Goal: Task Accomplishment & Management: Manage account settings

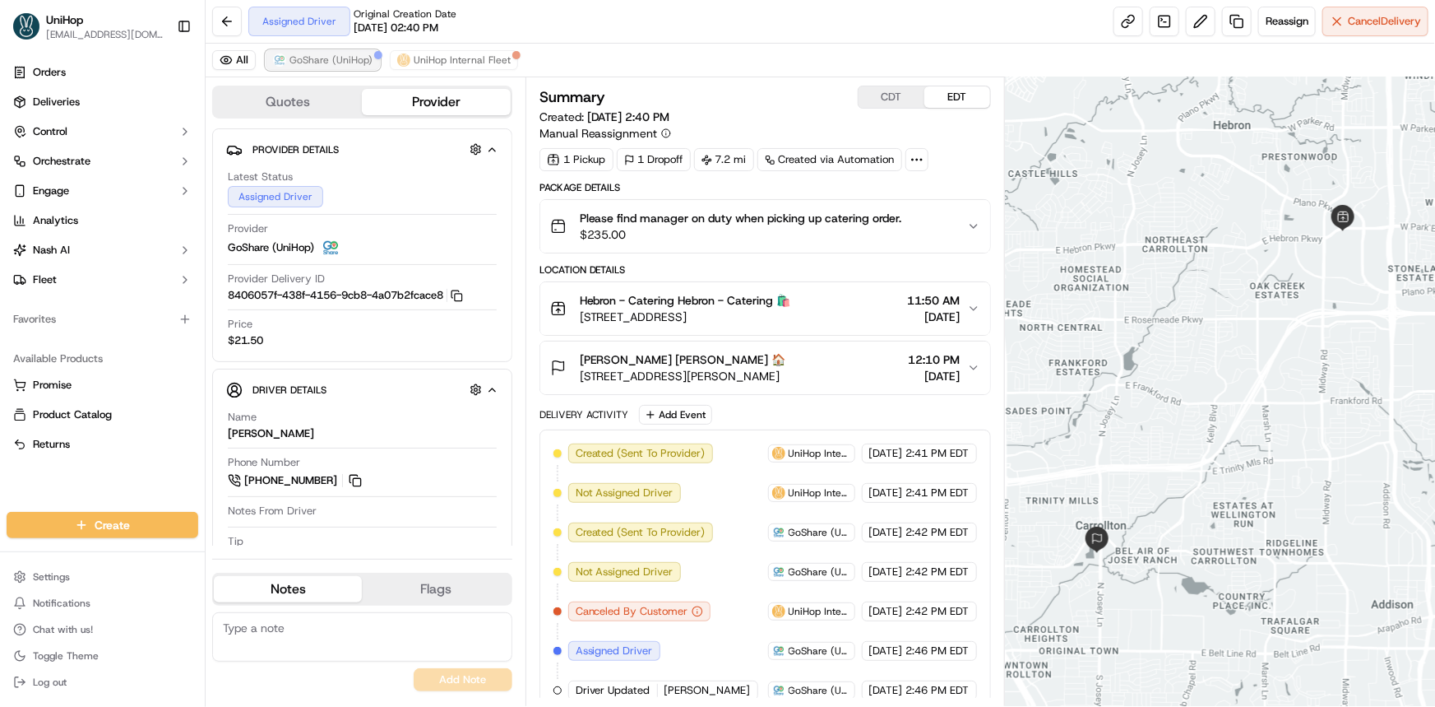
click at [342, 66] on span "GoShare (UniHop)" at bounding box center [331, 59] width 83 height 13
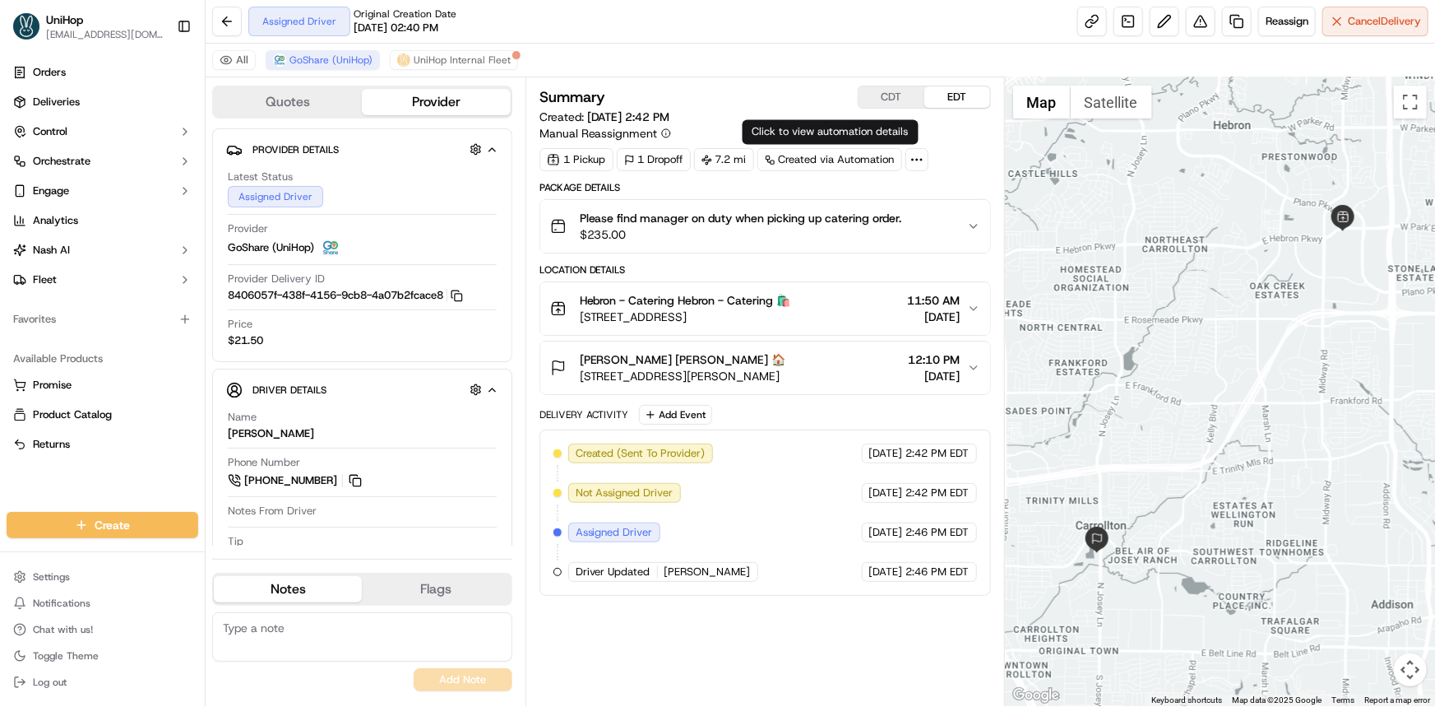
drag, startPoint x: 1143, startPoint y: 306, endPoint x: 1132, endPoint y: 305, distance: 10.7
click at [1132, 305] on div at bounding box center [1220, 391] width 430 height 628
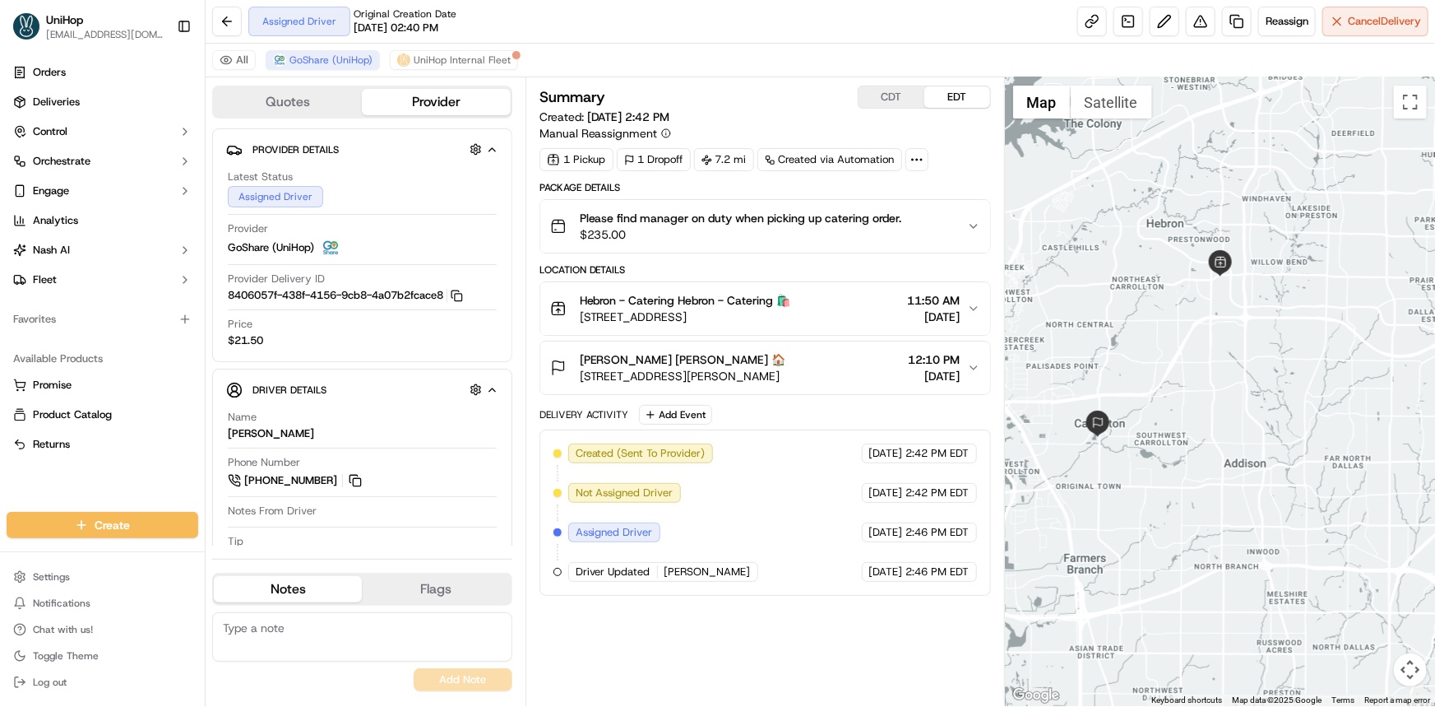
drag, startPoint x: 47, startPoint y: 489, endPoint x: 249, endPoint y: 587, distance: 224.8
click at [47, 489] on div "Orders Deliveries Control Orchestrate Engage Analytics Nash AI Fleet Favorites …" at bounding box center [102, 276] width 205 height 446
drag, startPoint x: 1227, startPoint y: 434, endPoint x: 1233, endPoint y: 445, distance: 12.1
click at [1233, 445] on div at bounding box center [1220, 391] width 430 height 628
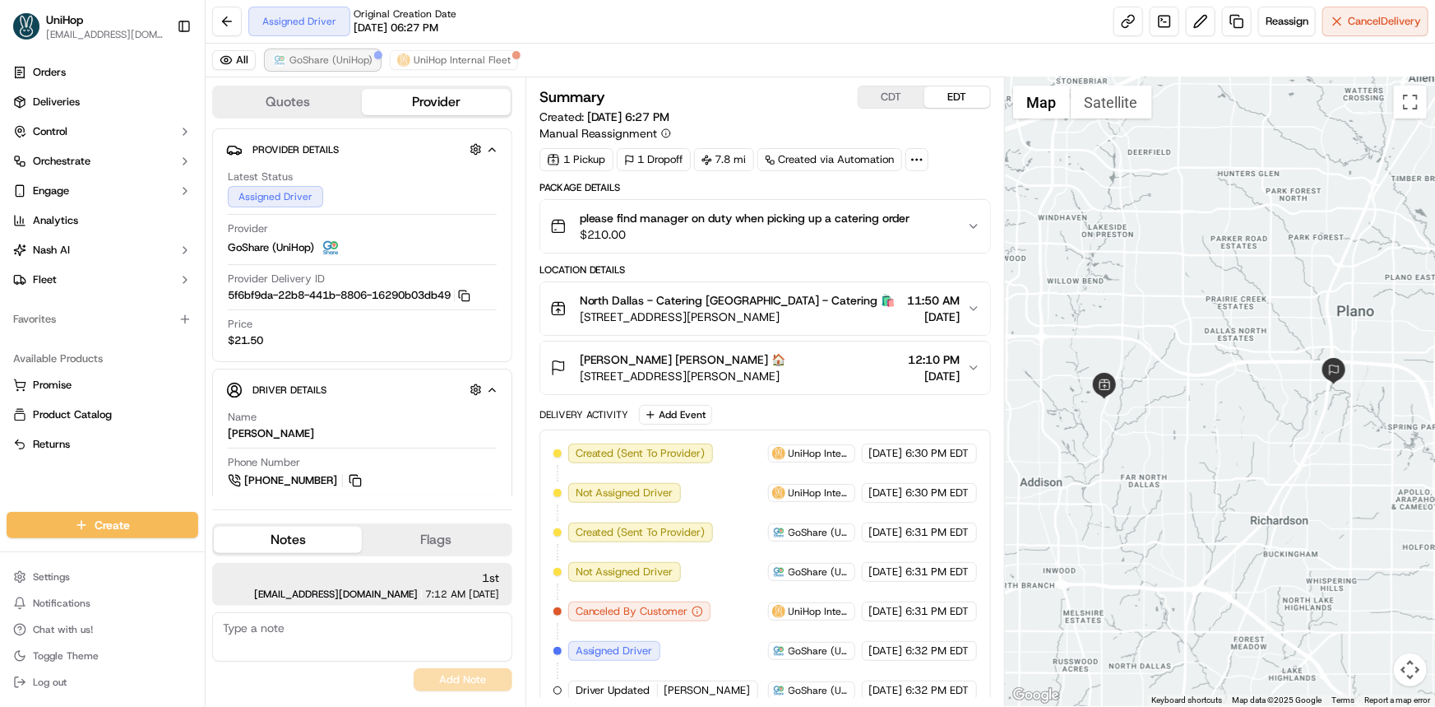
click at [319, 56] on span "GoShare (UniHop)" at bounding box center [331, 59] width 83 height 13
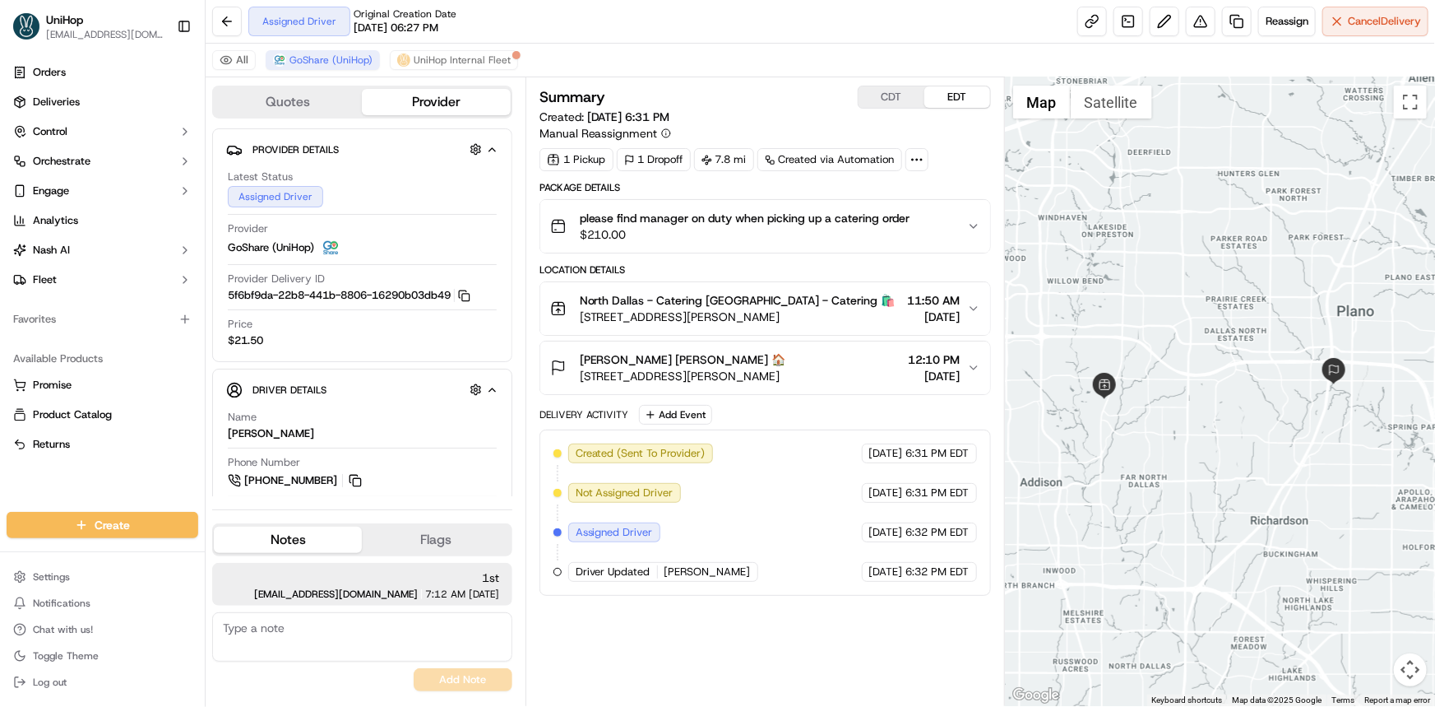
click at [1152, 372] on div at bounding box center [1220, 391] width 430 height 628
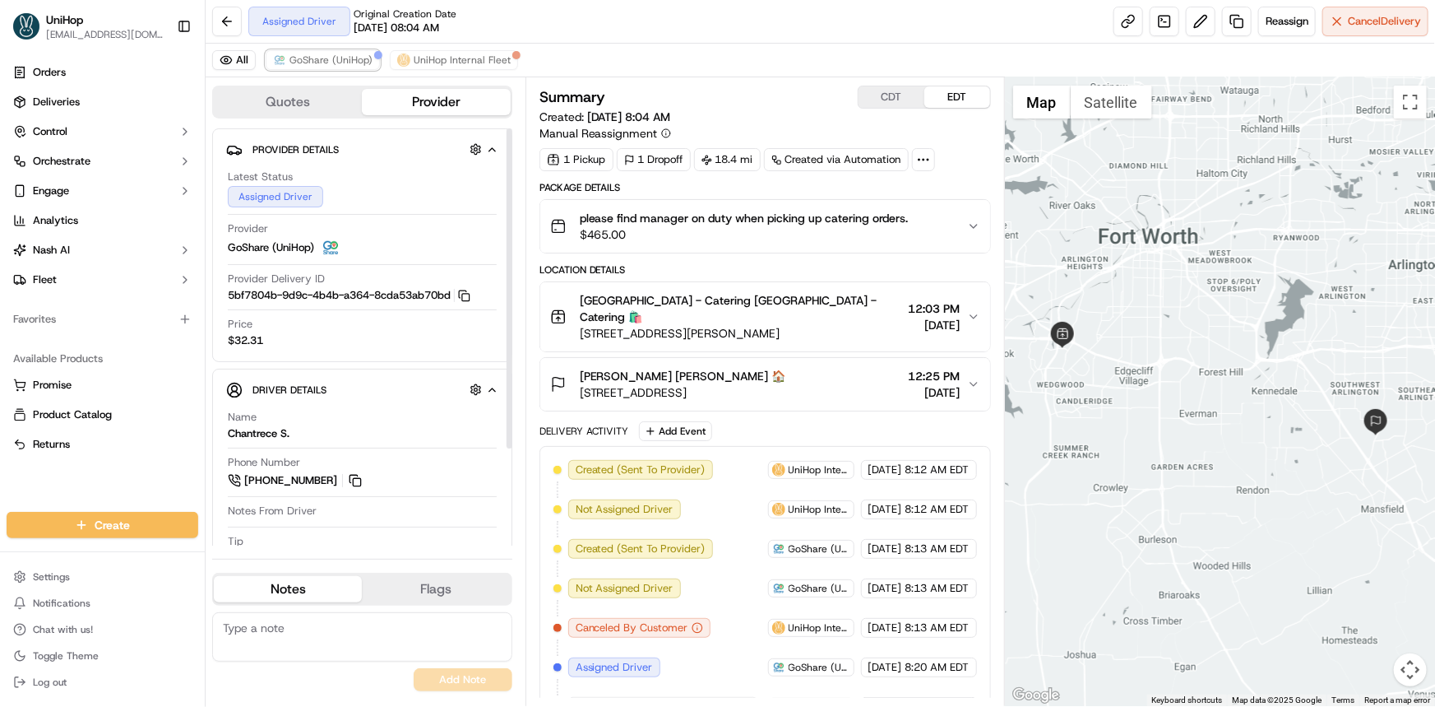
click at [337, 58] on span "GoShare (UniHop)" at bounding box center [331, 59] width 83 height 13
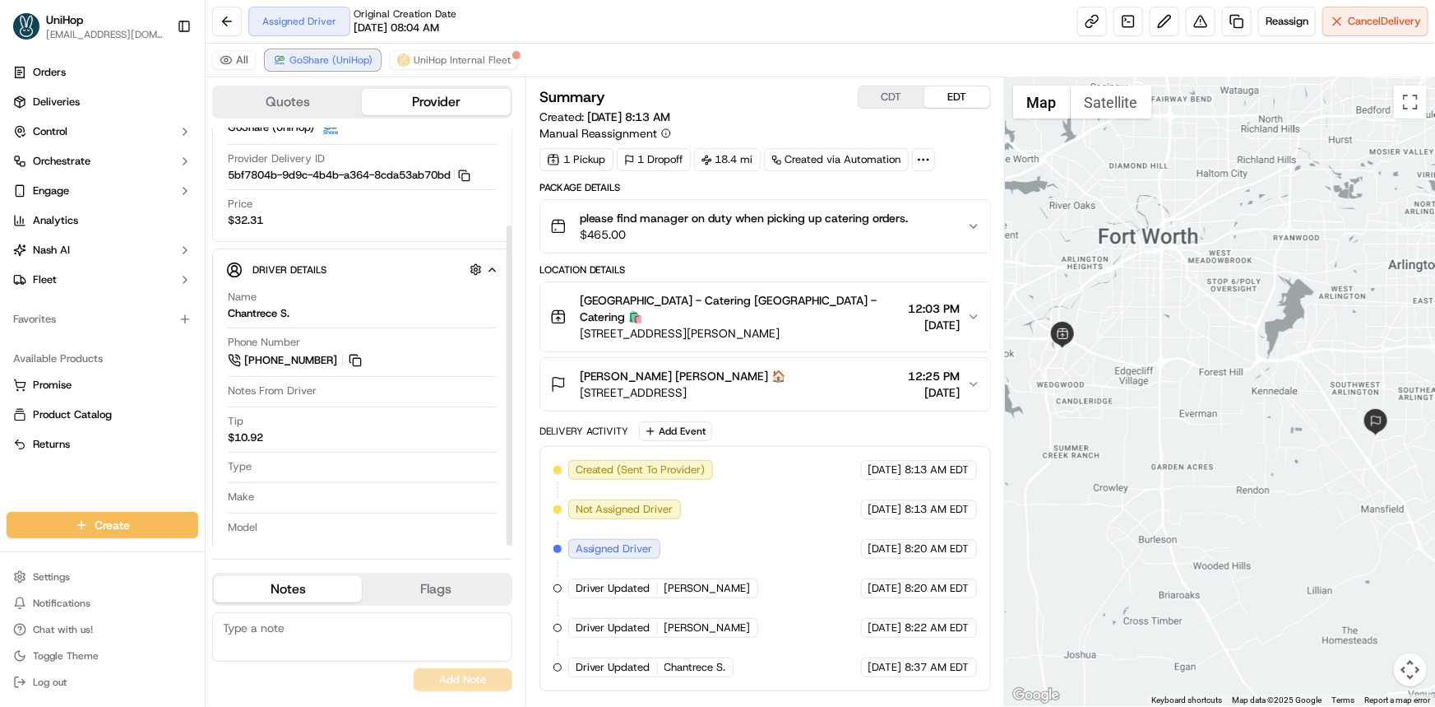
scroll to position [127, 0]
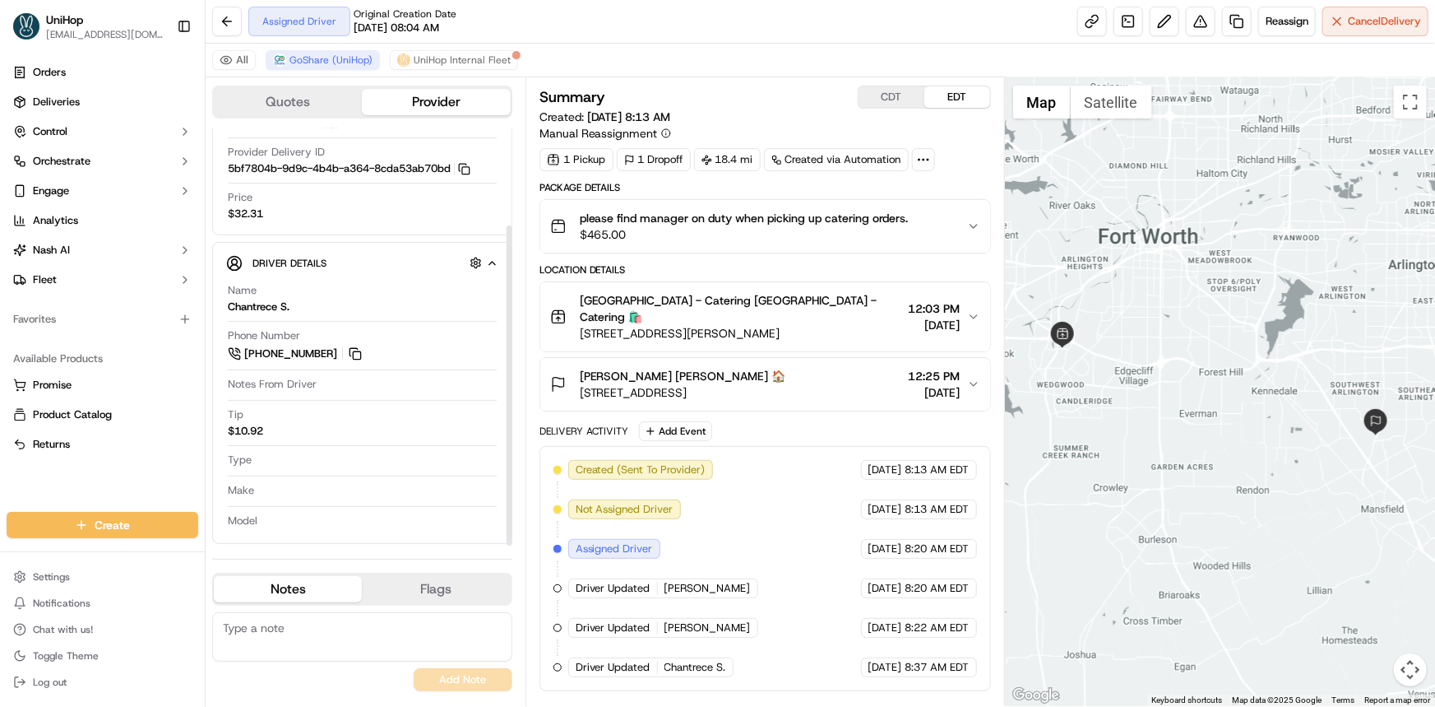
click at [438, 637] on textarea at bounding box center [362, 636] width 300 height 49
type textarea "2nd"
click at [497, 683] on button "Add Note" at bounding box center [463, 679] width 99 height 23
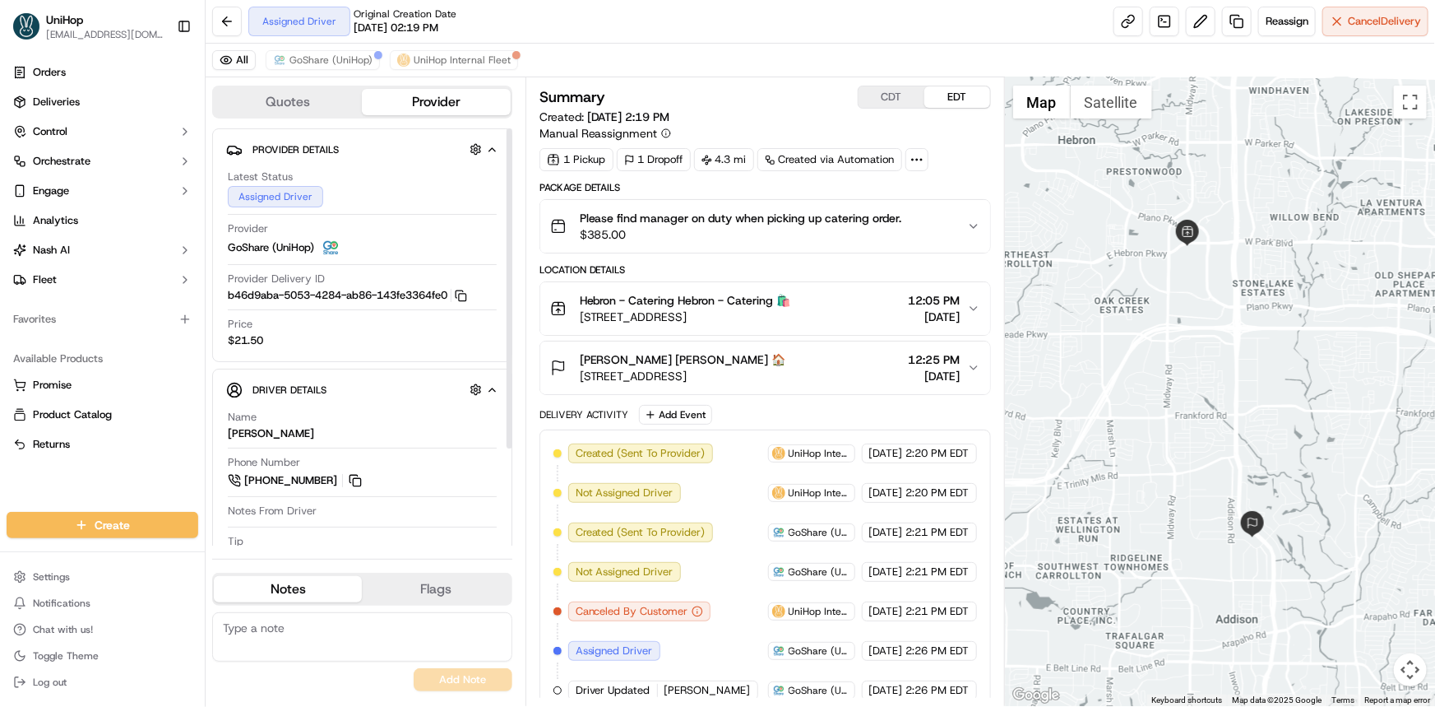
click at [304, 49] on div "All GoShare (UniHop) UniHop Internal Fleet" at bounding box center [821, 61] width 1230 height 34
click at [311, 63] on span "GoShare (UniHop)" at bounding box center [331, 59] width 83 height 13
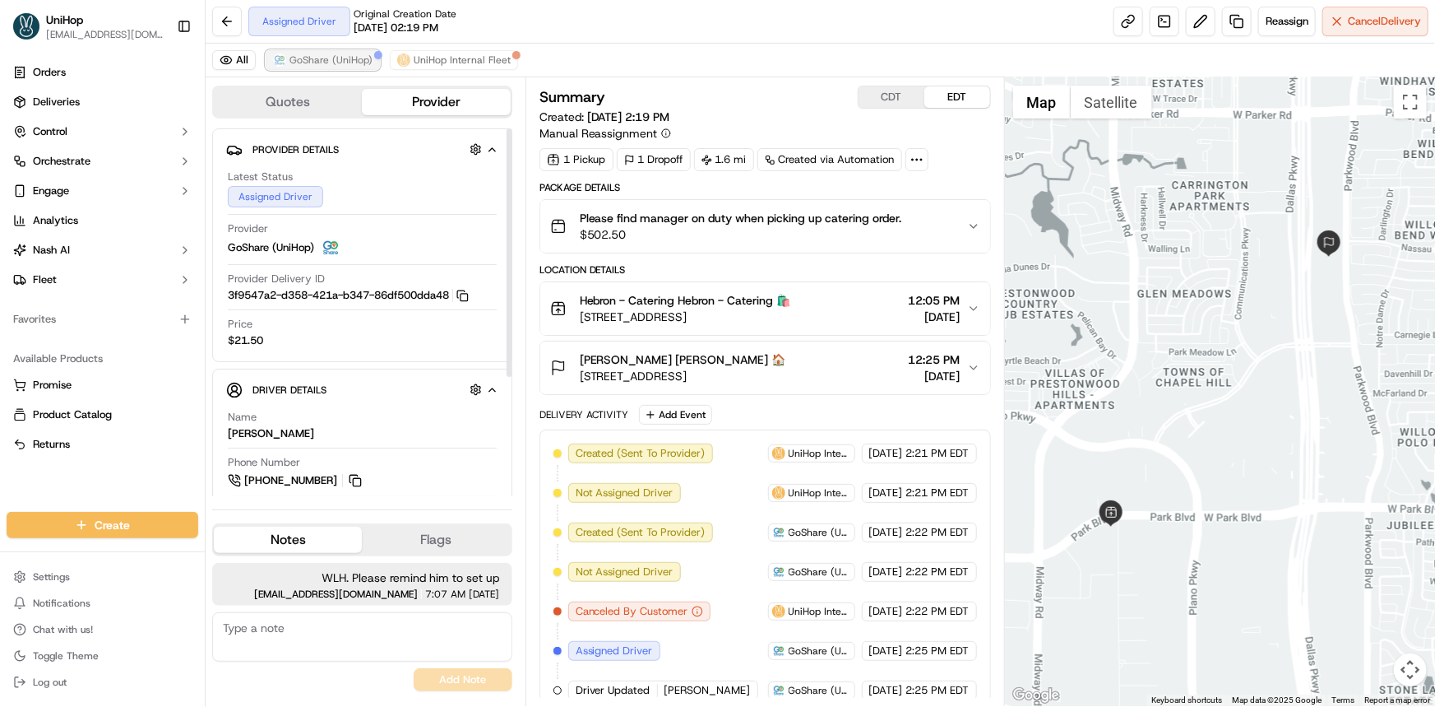
click at [324, 57] on span "GoShare (UniHop)" at bounding box center [331, 59] width 83 height 13
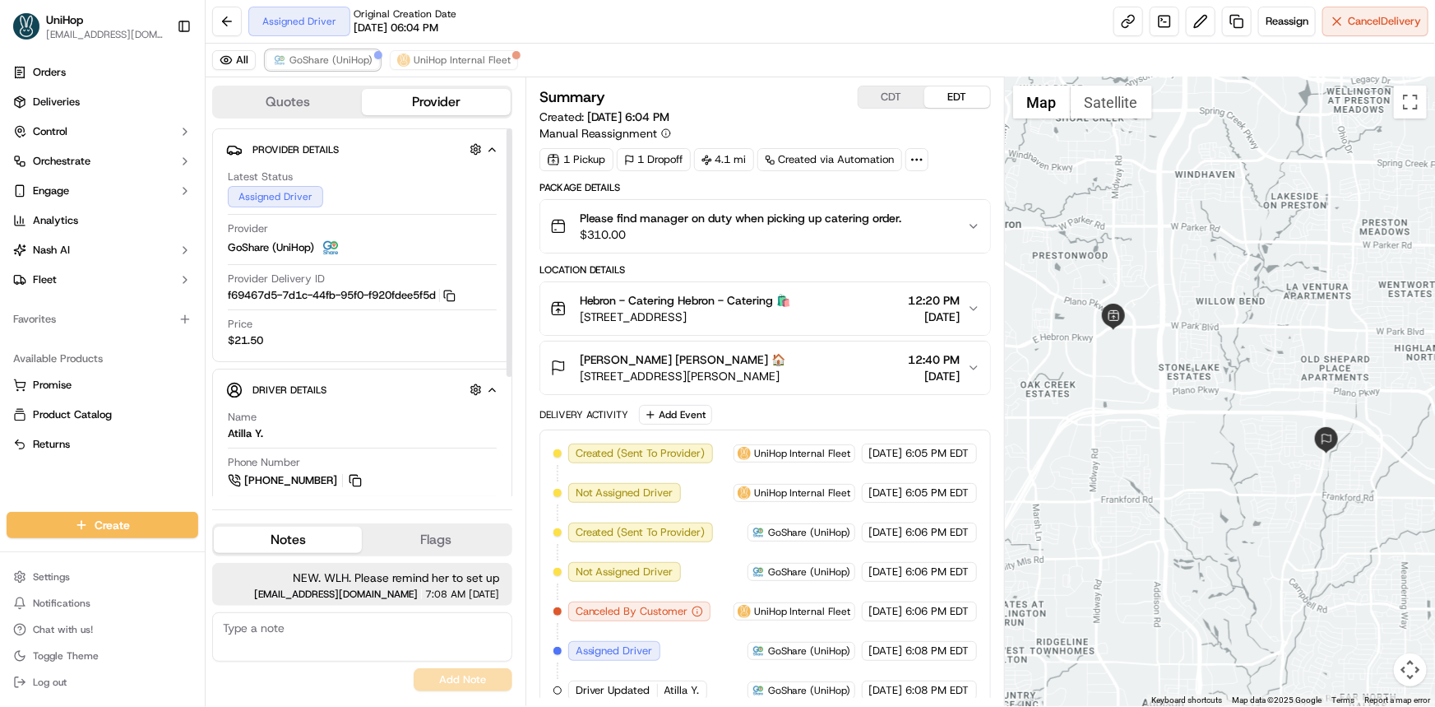
click at [313, 66] on span "GoShare (UniHop)" at bounding box center [331, 59] width 83 height 13
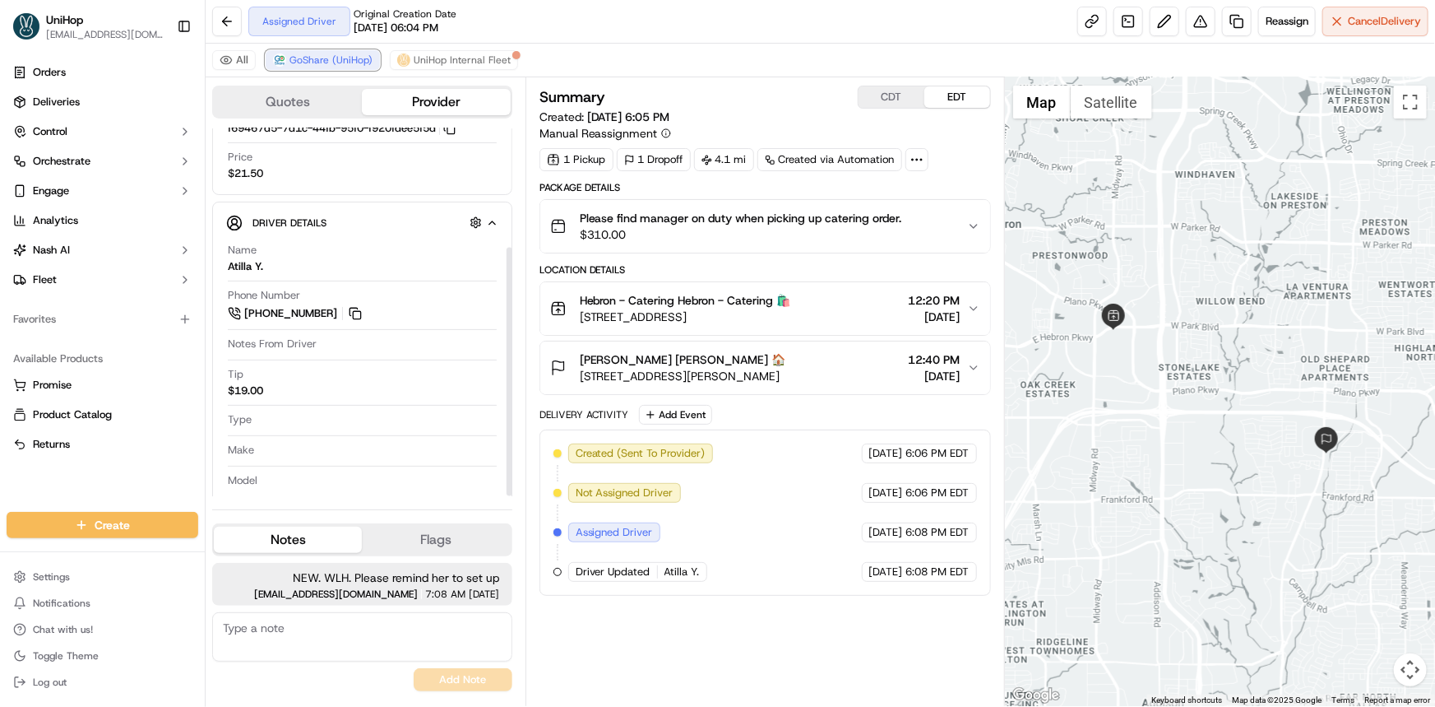
scroll to position [176, 0]
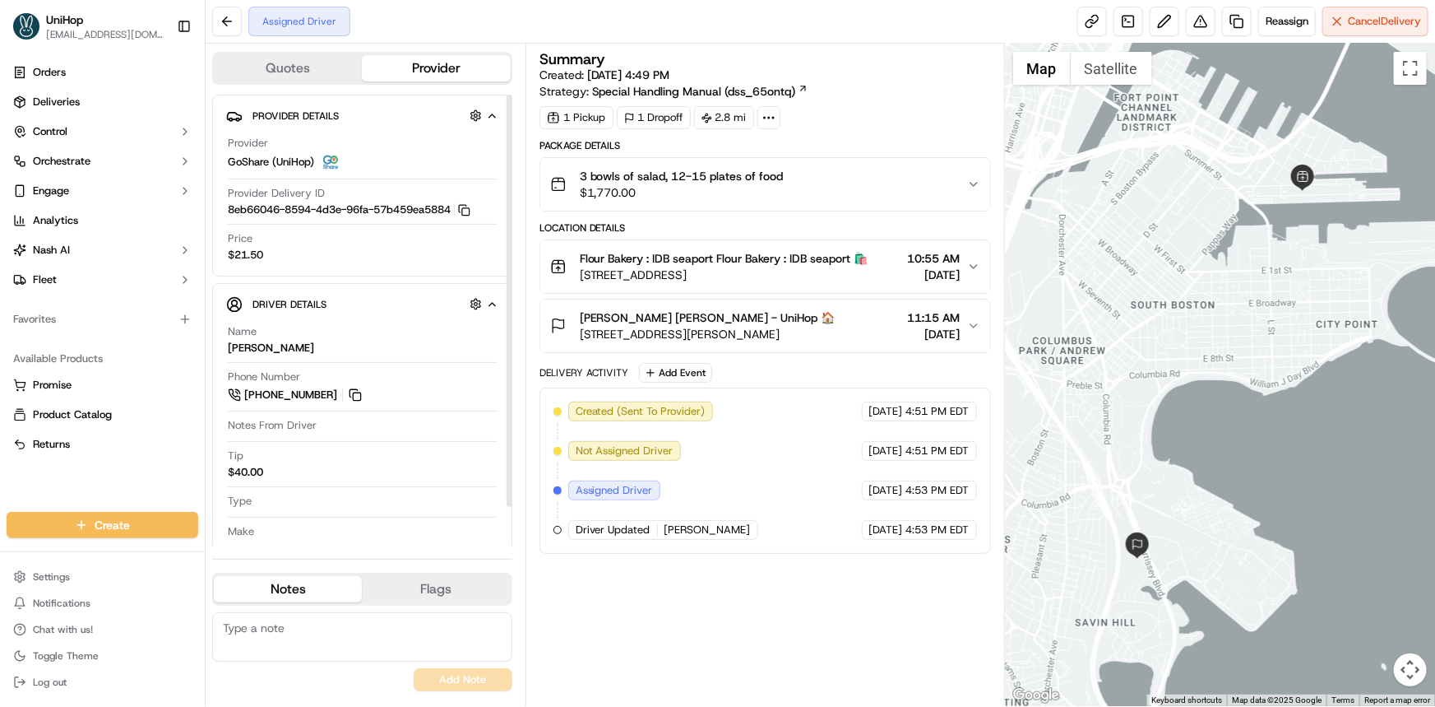
drag, startPoint x: 116, startPoint y: 477, endPoint x: 126, endPoint y: 475, distance: 10.2
click at [117, 477] on div "Orders Deliveries Control Orchestrate Engage Analytics [PERSON_NAME] Fleet Favo…" at bounding box center [102, 276] width 205 height 446
drag, startPoint x: 905, startPoint y: 259, endPoint x: 960, endPoint y: 261, distance: 55.1
click at [960, 261] on span "10:55 AM" at bounding box center [934, 258] width 53 height 16
copy span "10:55 AM"
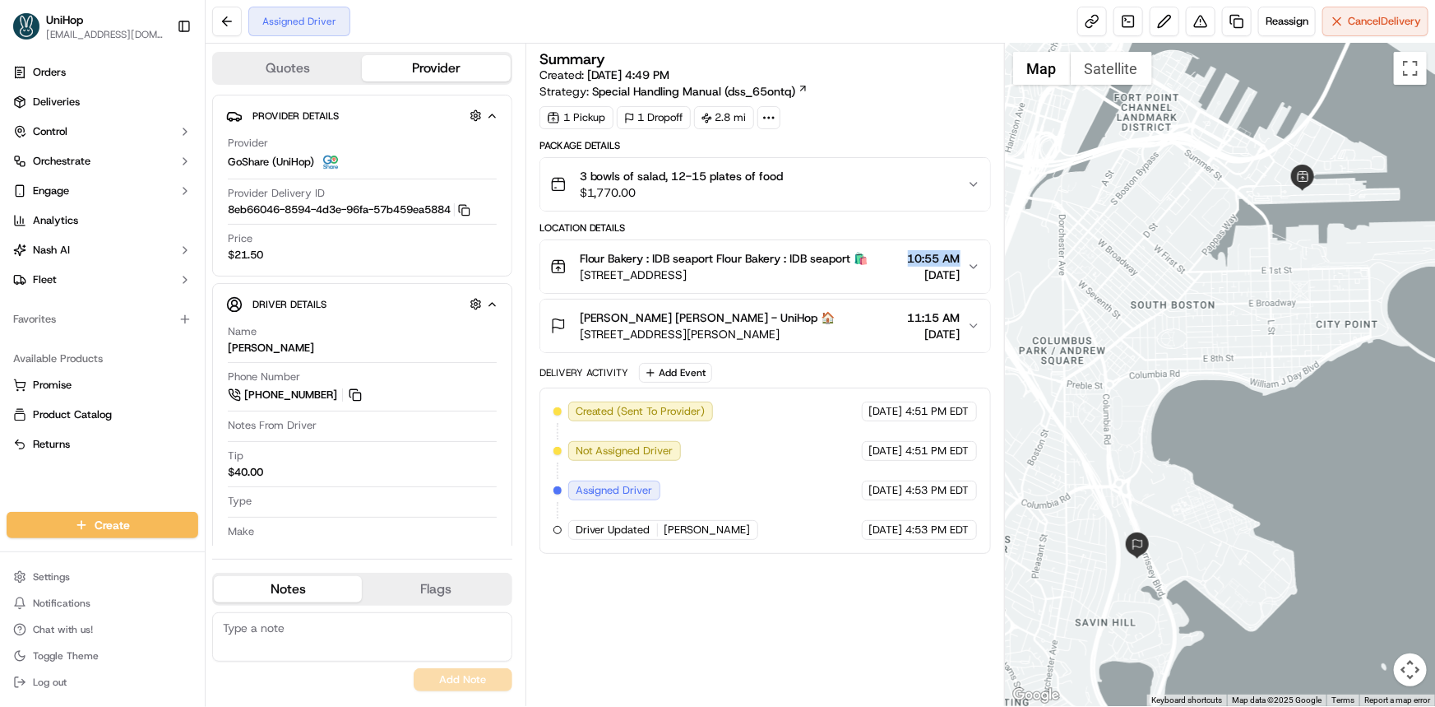
click at [39, 485] on div "Orders Deliveries Control Orchestrate Engage Analytics [PERSON_NAME] Fleet Favo…" at bounding box center [102, 276] width 205 height 446
drag, startPoint x: 1082, startPoint y: 428, endPoint x: 1069, endPoint y: 464, distance: 38.2
click at [1072, 450] on div at bounding box center [1220, 375] width 430 height 662
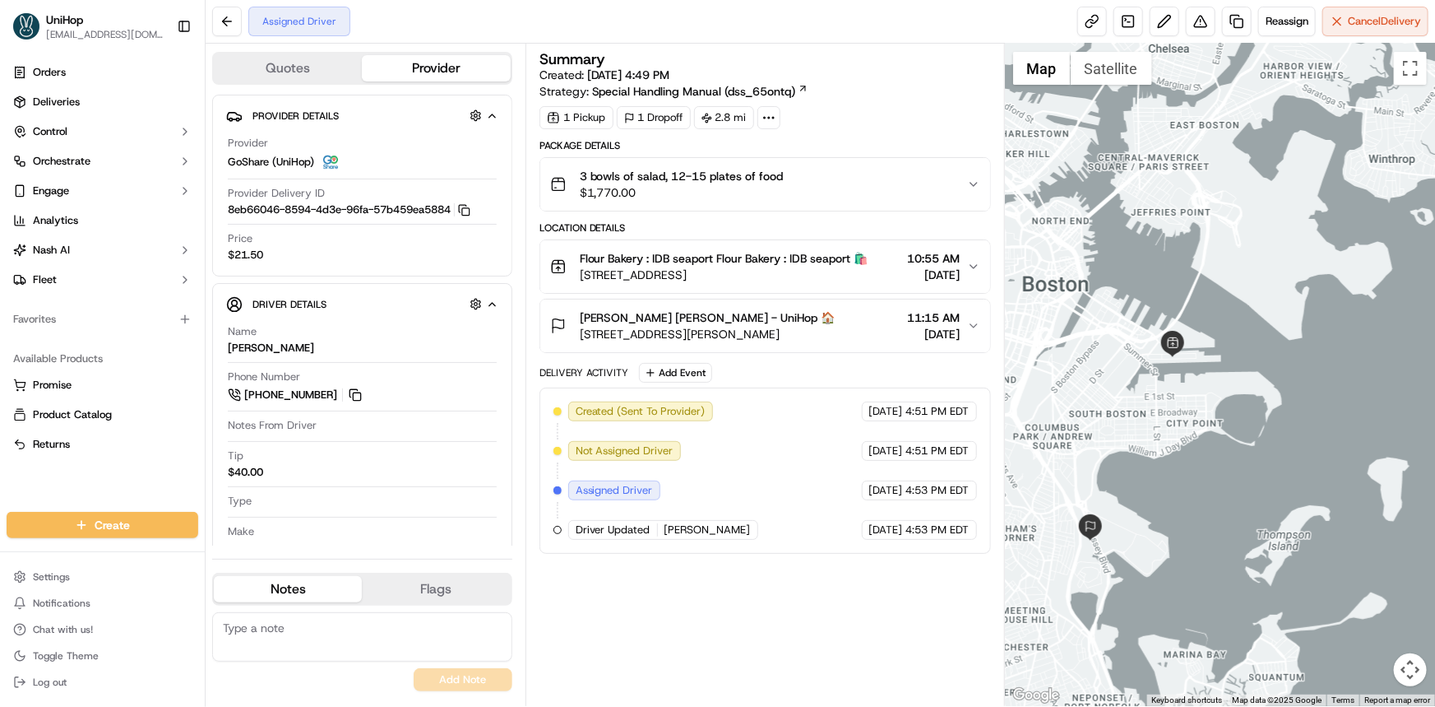
click at [1127, 280] on div at bounding box center [1220, 375] width 430 height 662
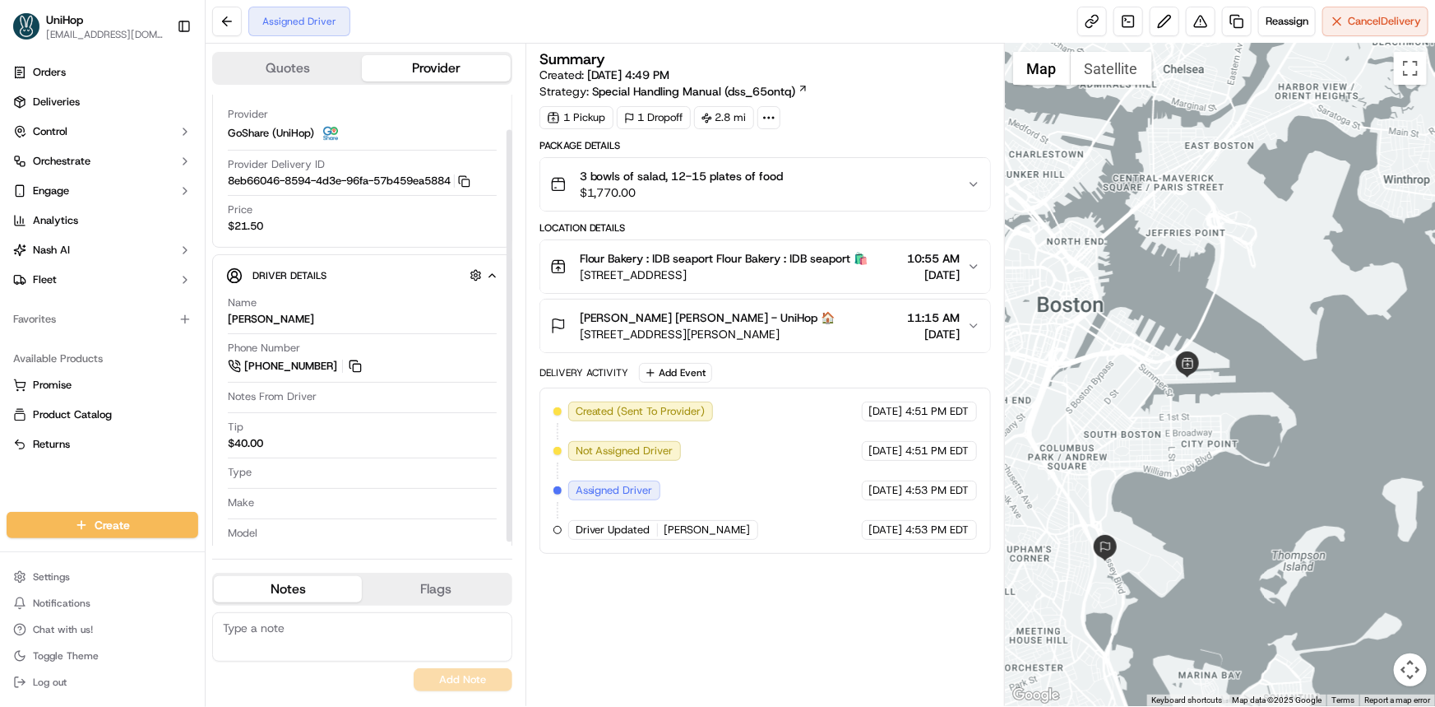
scroll to position [41, 0]
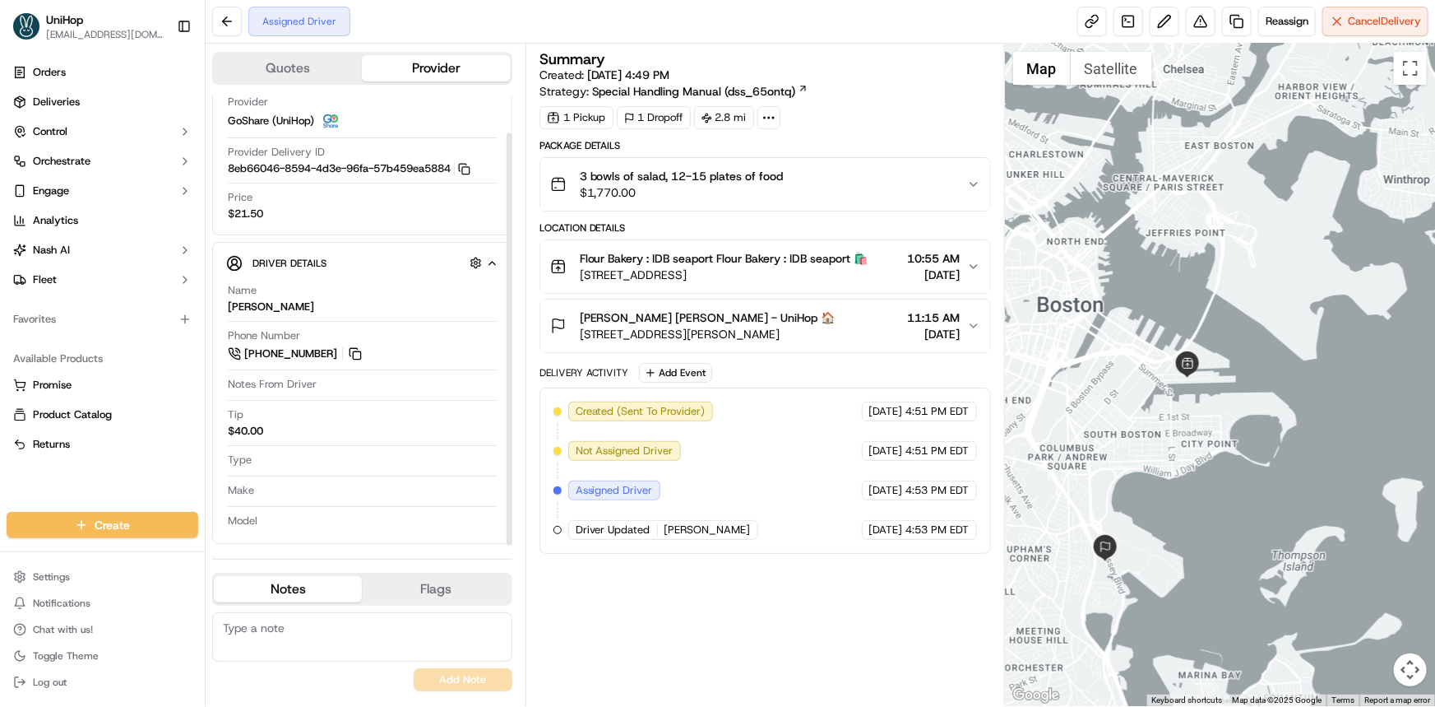
click at [920, 201] on button "3 bowls of salad, 12-15 plates of food $1,770.00" at bounding box center [765, 184] width 450 height 53
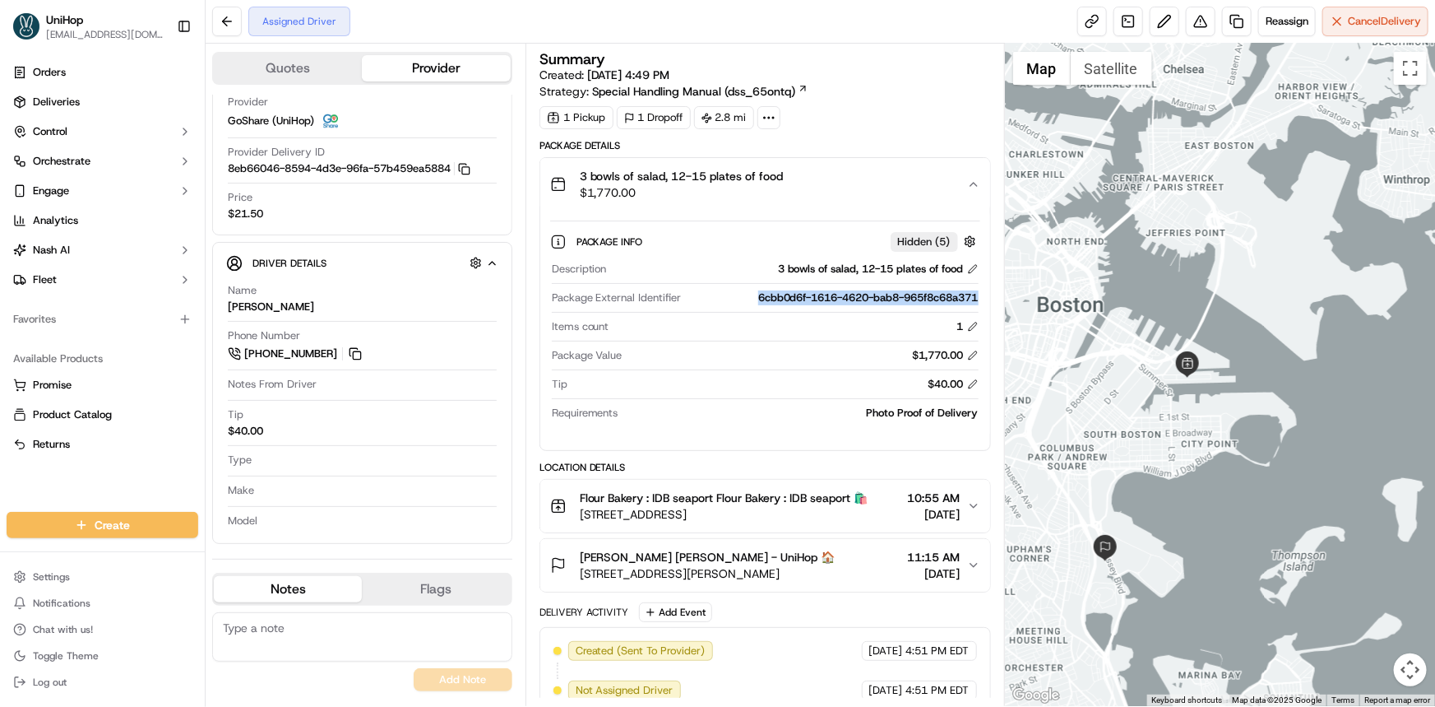
drag, startPoint x: 750, startPoint y: 294, endPoint x: 979, endPoint y: 296, distance: 228.7
click at [979, 296] on div "6cbb0d6f-1616-4620-bab8-965f8c68a371" at bounding box center [834, 297] width 290 height 15
copy div "6cbb0d6f-1616-4620-bab8-965f8c68a371"
click at [960, 217] on div "Package Info Hidden ( 5 ) Description 3 bowls of salad, 12-15 plates of food Pa…" at bounding box center [765, 324] width 450 height 226
click at [961, 196] on div "3 bowls of salad, 12-15 plates of food $1,770.00" at bounding box center [758, 184] width 417 height 33
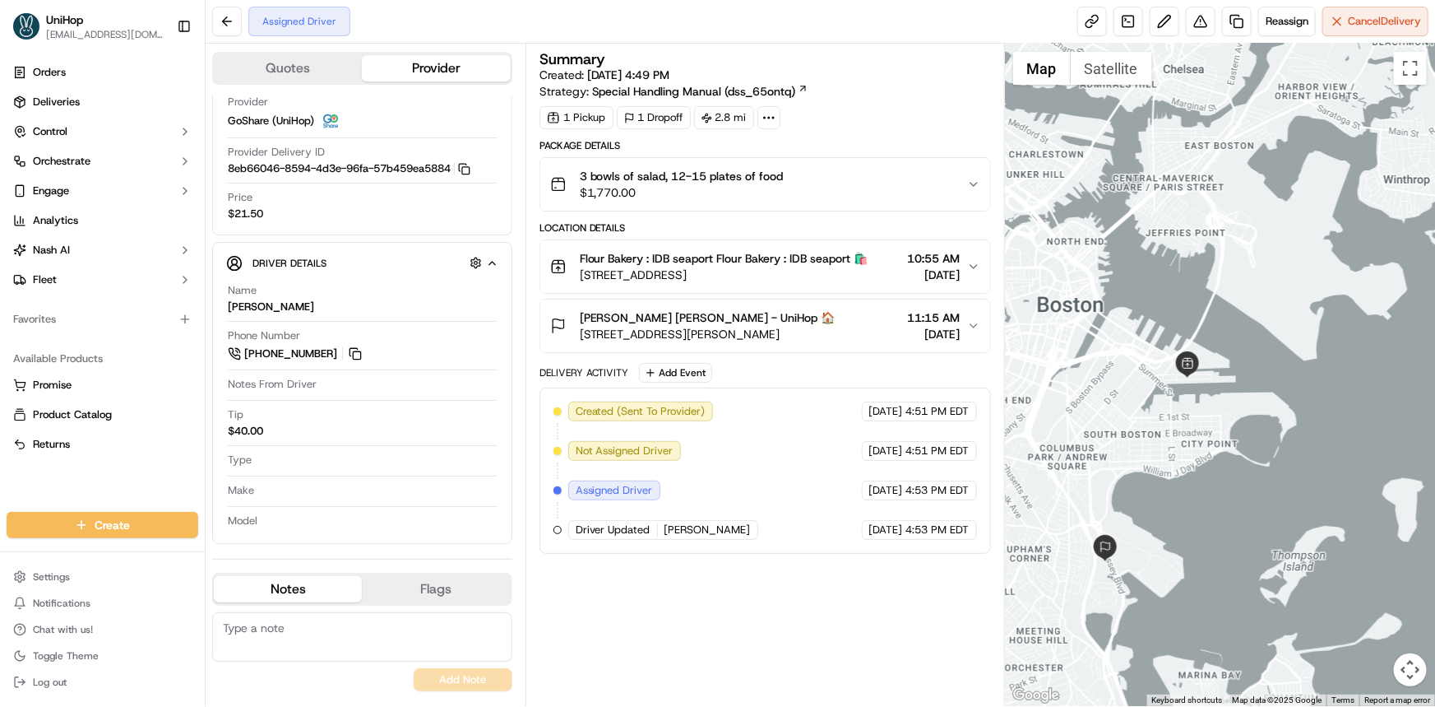
click at [36, 477] on div "Orders Deliveries Control Orchestrate Engage Analytics [PERSON_NAME] Fleet Favo…" at bounding box center [102, 276] width 205 height 446
click at [946, 194] on div "3 bowls of salad, 12-15 plates of food $1,770.00" at bounding box center [758, 184] width 417 height 33
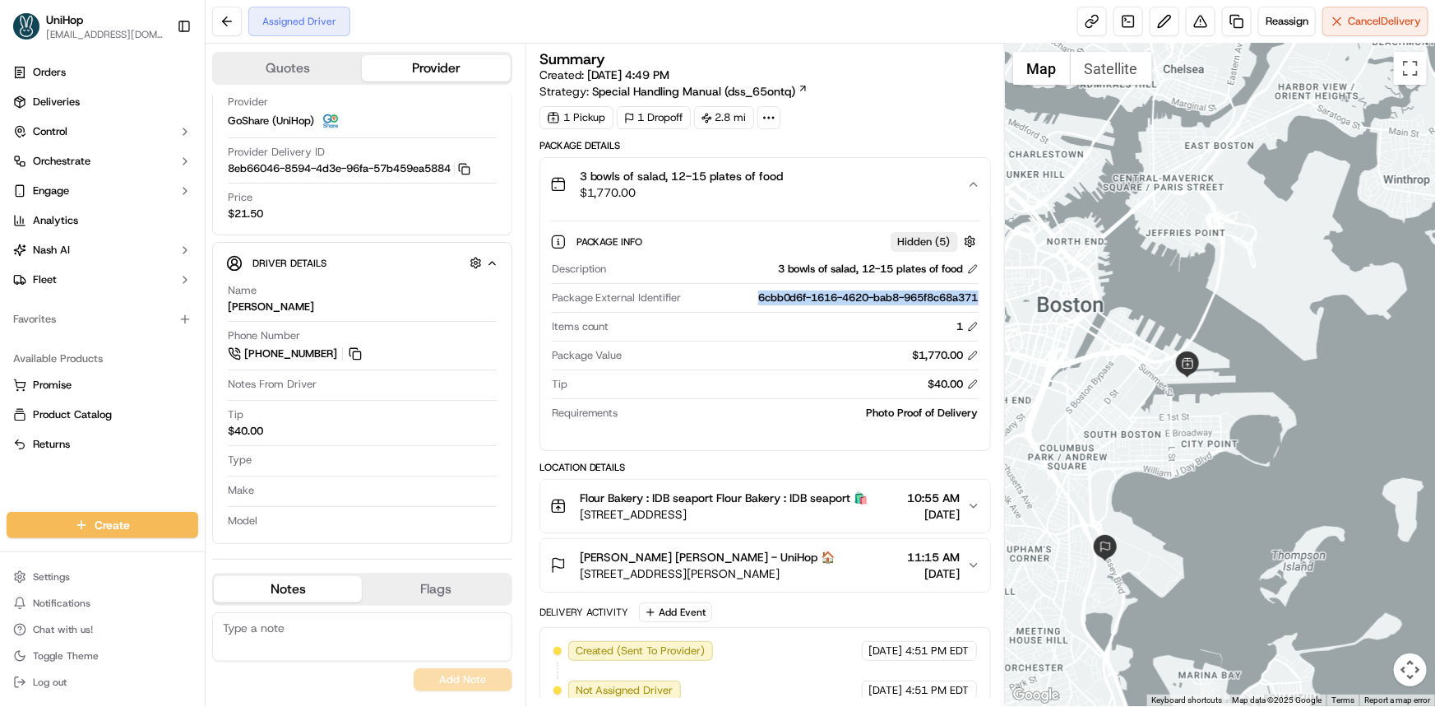
drag, startPoint x: 832, startPoint y: 296, endPoint x: 977, endPoint y: 294, distance: 145.6
click at [981, 294] on div "Package Info Hidden ( 5 ) Description 3 bowls of salad, 12-15 plates of food Pa…" at bounding box center [765, 324] width 450 height 226
copy div "6cbb0d6f-1616-4620-bab8-965f8c68a371"
click at [962, 159] on button "3 bowls of salad, 12-15 plates of food $1,770.00" at bounding box center [765, 184] width 450 height 53
click at [973, 176] on button "3 bowls of salad, 12-15 plates of food $1,770.00" at bounding box center [765, 184] width 450 height 53
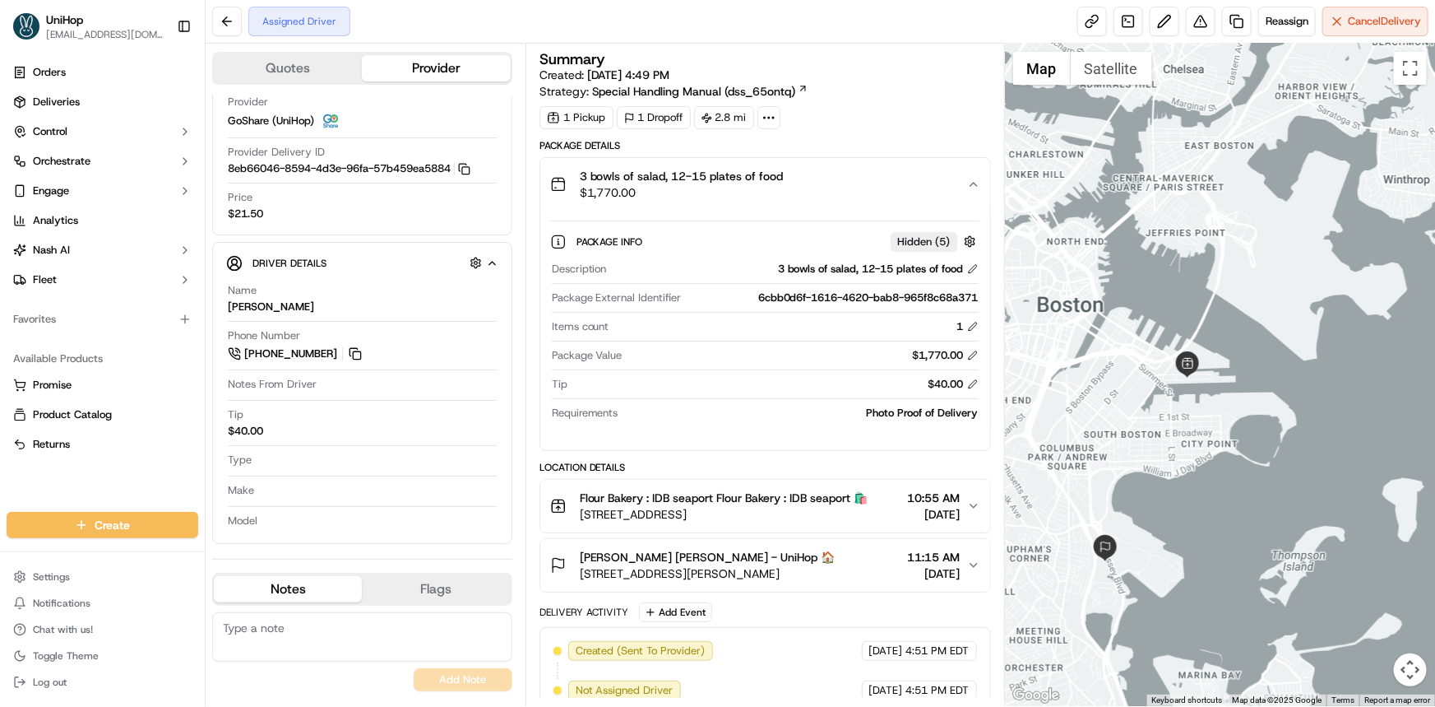
click at [956, 175] on div "3 bowls of salad, 12-15 plates of food $1,770.00" at bounding box center [758, 184] width 417 height 33
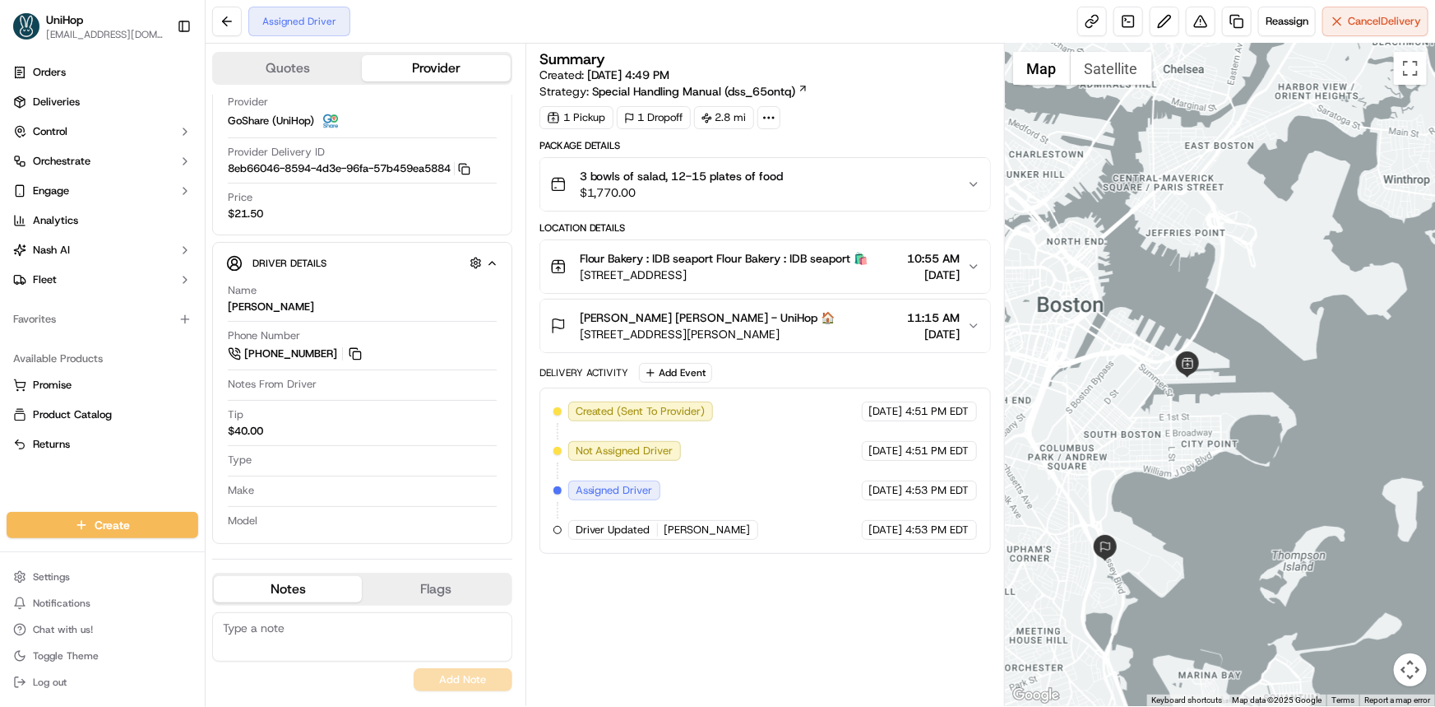
click at [95, 480] on div "Orders Deliveries Control Orchestrate Engage Analytics [PERSON_NAME] Fleet Favo…" at bounding box center [102, 276] width 205 height 446
click at [930, 183] on div "3 bowls of salad, 12-15 plates of food $1,770.00" at bounding box center [758, 184] width 417 height 33
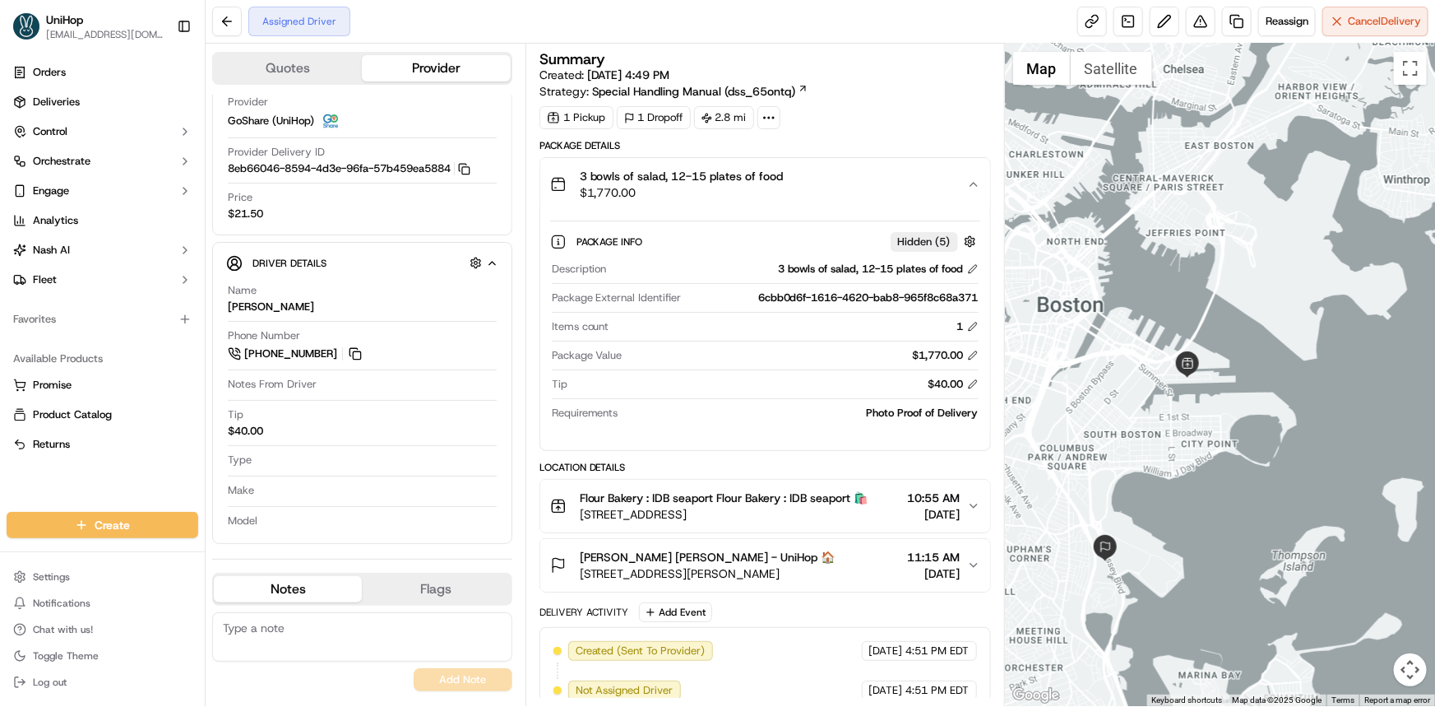
click at [930, 183] on div "3 bowls of salad, 12-15 plates of food $1,770.00" at bounding box center [758, 184] width 417 height 33
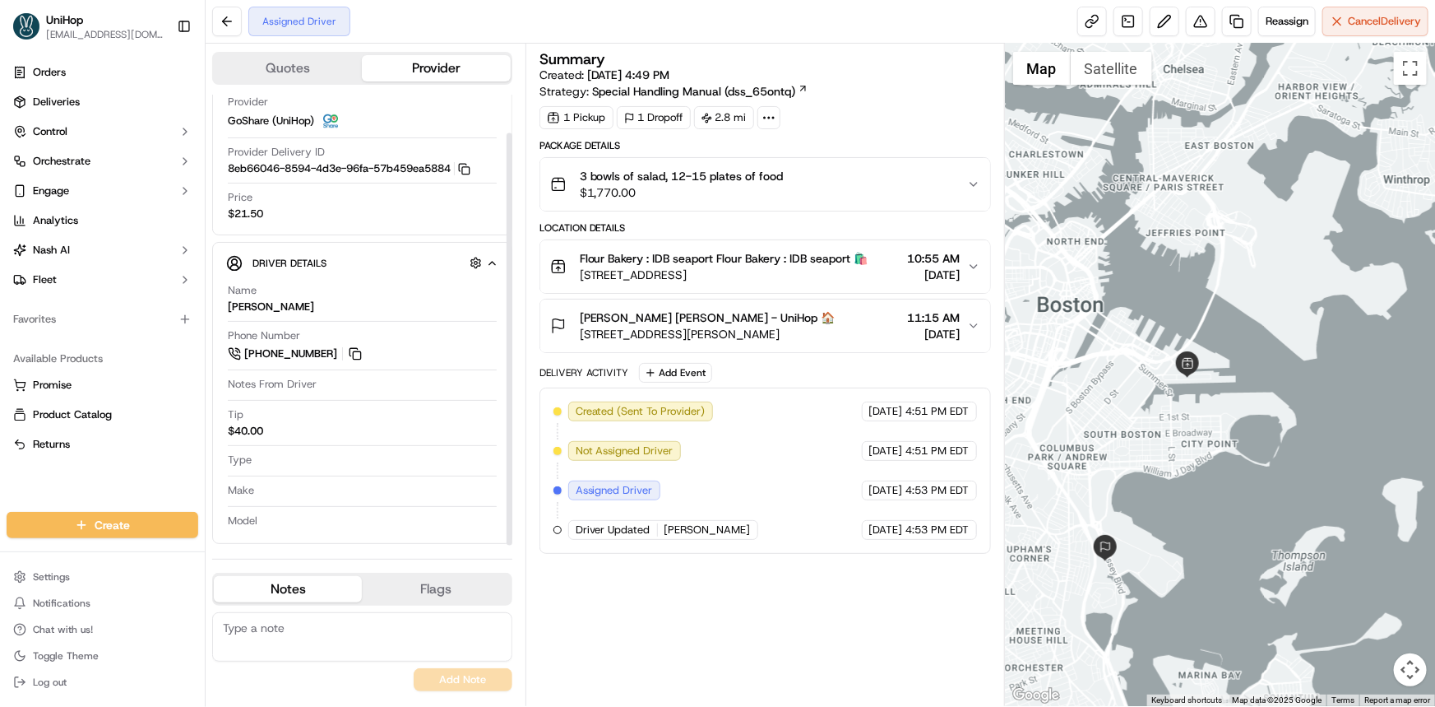
drag, startPoint x: 101, startPoint y: 478, endPoint x: 331, endPoint y: 31, distance: 502.2
click at [101, 478] on div "Orders Deliveries Control Orchestrate Engage Analytics [PERSON_NAME] Fleet Favo…" at bounding box center [102, 276] width 205 height 446
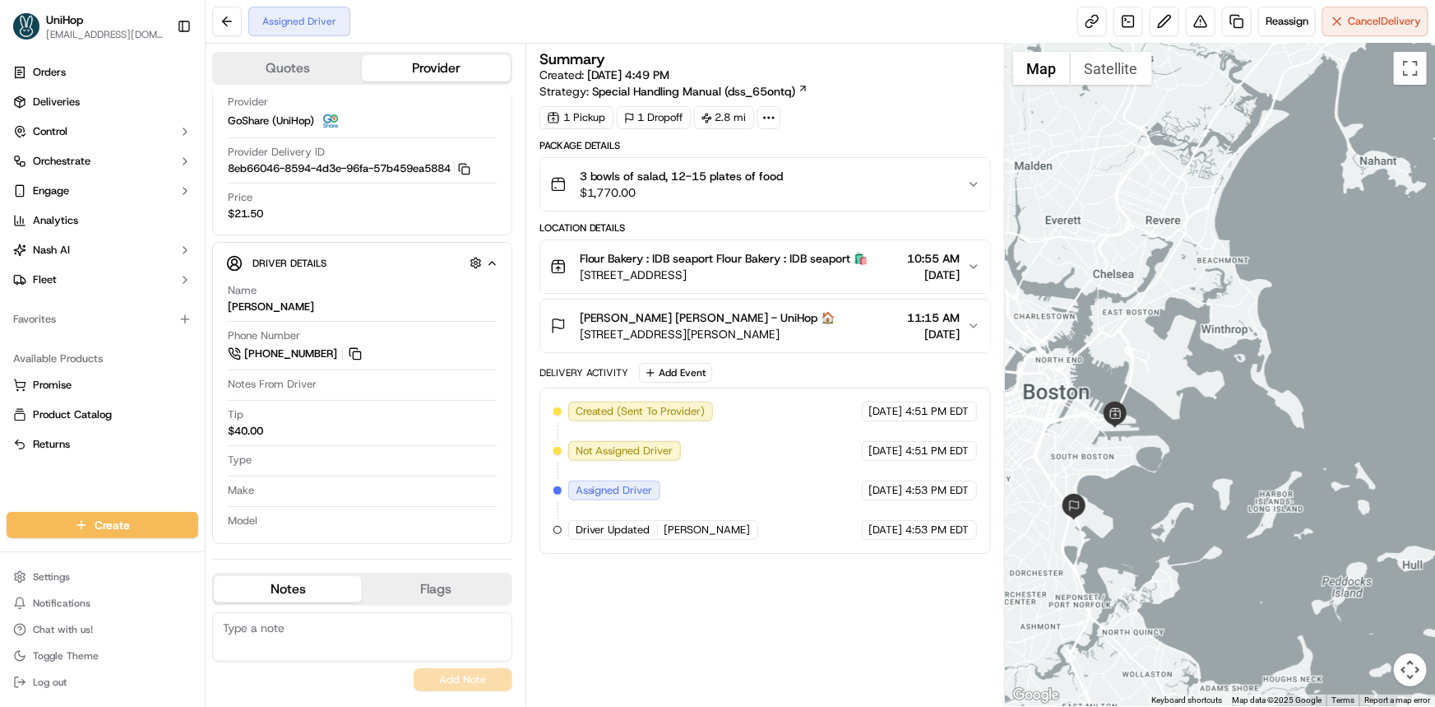
drag, startPoint x: 1086, startPoint y: 464, endPoint x: 1053, endPoint y: 413, distance: 60.7
click at [1124, 443] on div at bounding box center [1220, 375] width 430 height 662
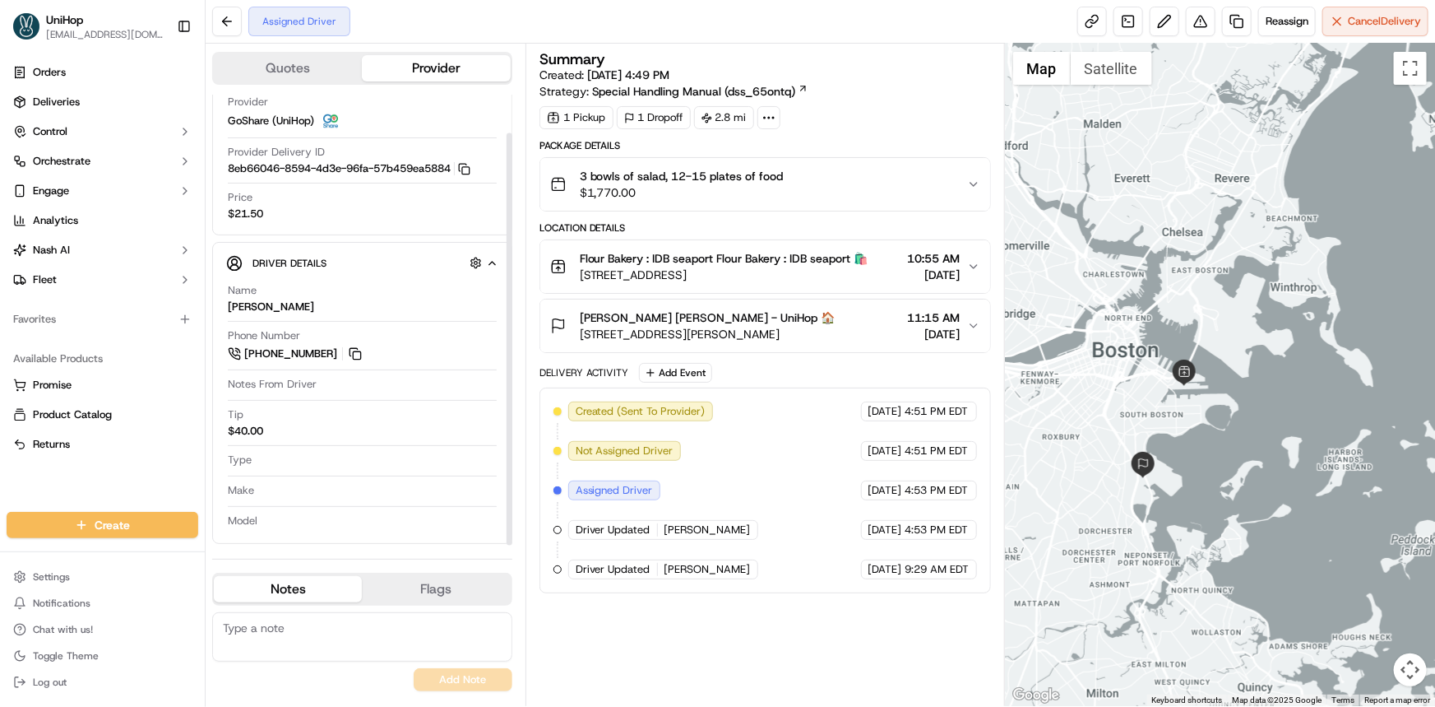
click at [180, 486] on div "Orders Deliveries Control Orchestrate Engage Analytics [PERSON_NAME] Fleet Favo…" at bounding box center [102, 276] width 205 height 446
click at [21, 477] on div "Orders Deliveries Control Orchestrate Engage Analytics [PERSON_NAME] Fleet Favo…" at bounding box center [102, 276] width 205 height 446
click at [123, 485] on div "Orders Deliveries Control Orchestrate Engage Analytics [PERSON_NAME] Fleet Favo…" at bounding box center [102, 276] width 205 height 446
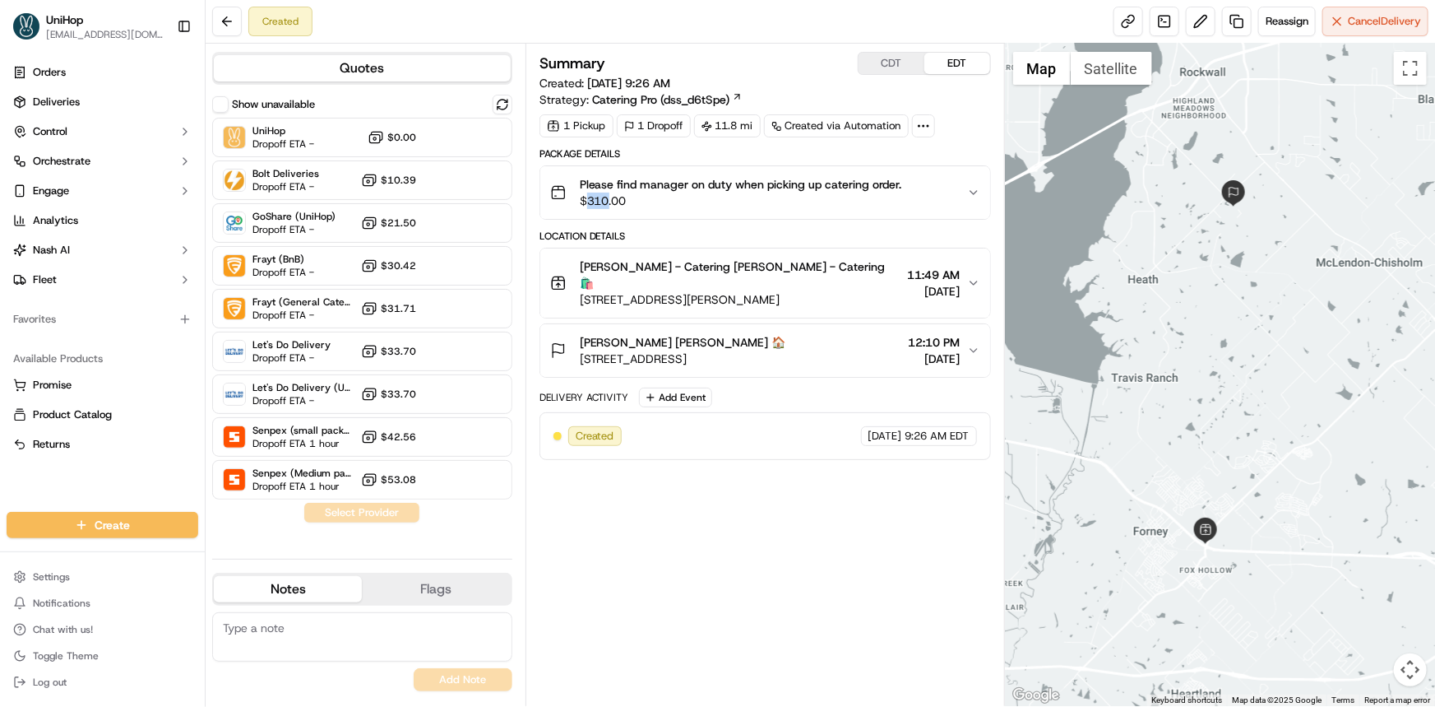
drag, startPoint x: 589, startPoint y: 195, endPoint x: 610, endPoint y: 205, distance: 22.8
click at [610, 205] on span "$310.00" at bounding box center [741, 200] width 322 height 16
copy span "310"
drag, startPoint x: 715, startPoint y: 123, endPoint x: 740, endPoint y: 126, distance: 25.6
click at [740, 126] on div "11.8 mi" at bounding box center [727, 125] width 67 height 23
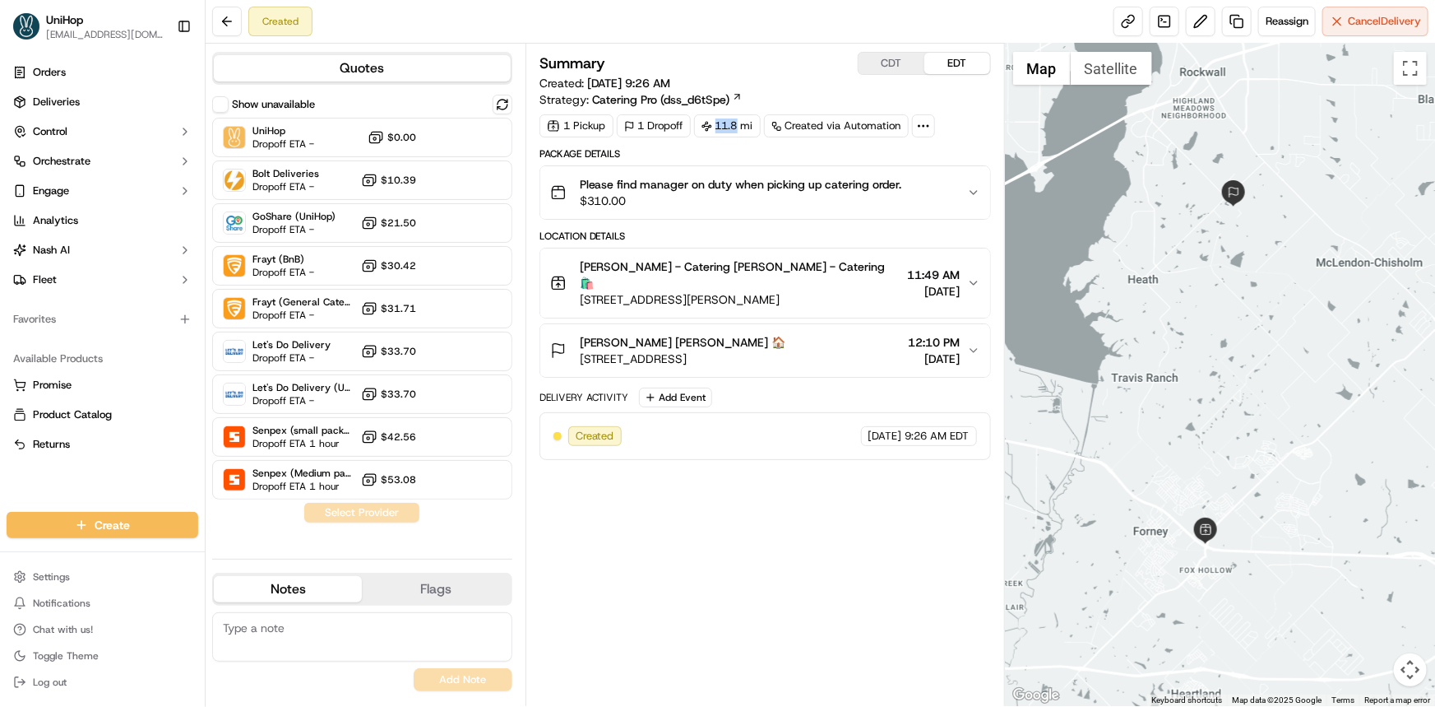
copy div "11.8"
click at [1194, 28] on button at bounding box center [1201, 22] width 30 height 30
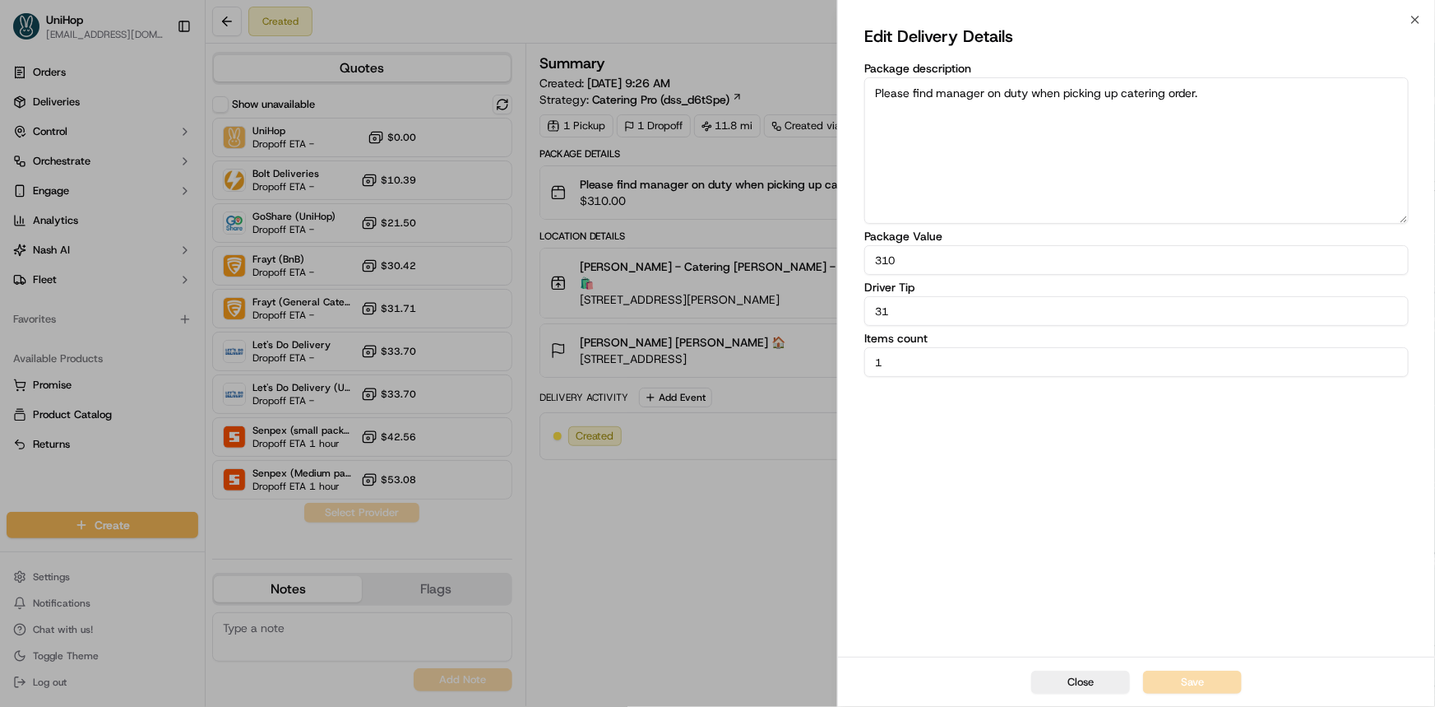
drag, startPoint x: 905, startPoint y: 310, endPoint x: 715, endPoint y: 329, distance: 191.0
click at [730, 327] on body "UniHop [EMAIL_ADDRESS][DOMAIN_NAME] Toggle Sidebar Orders Deliveries Control Or…" at bounding box center [717, 353] width 1435 height 707
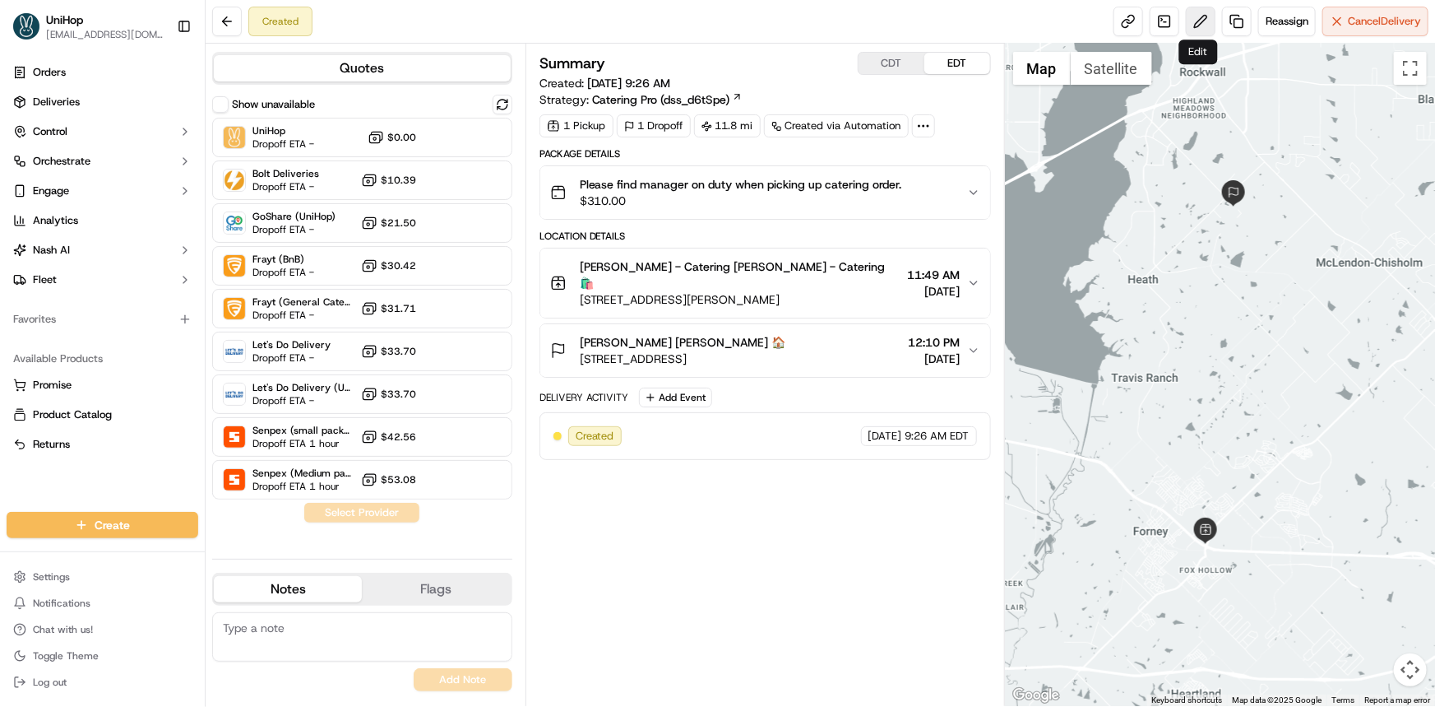
click at [1207, 27] on button at bounding box center [1201, 22] width 30 height 30
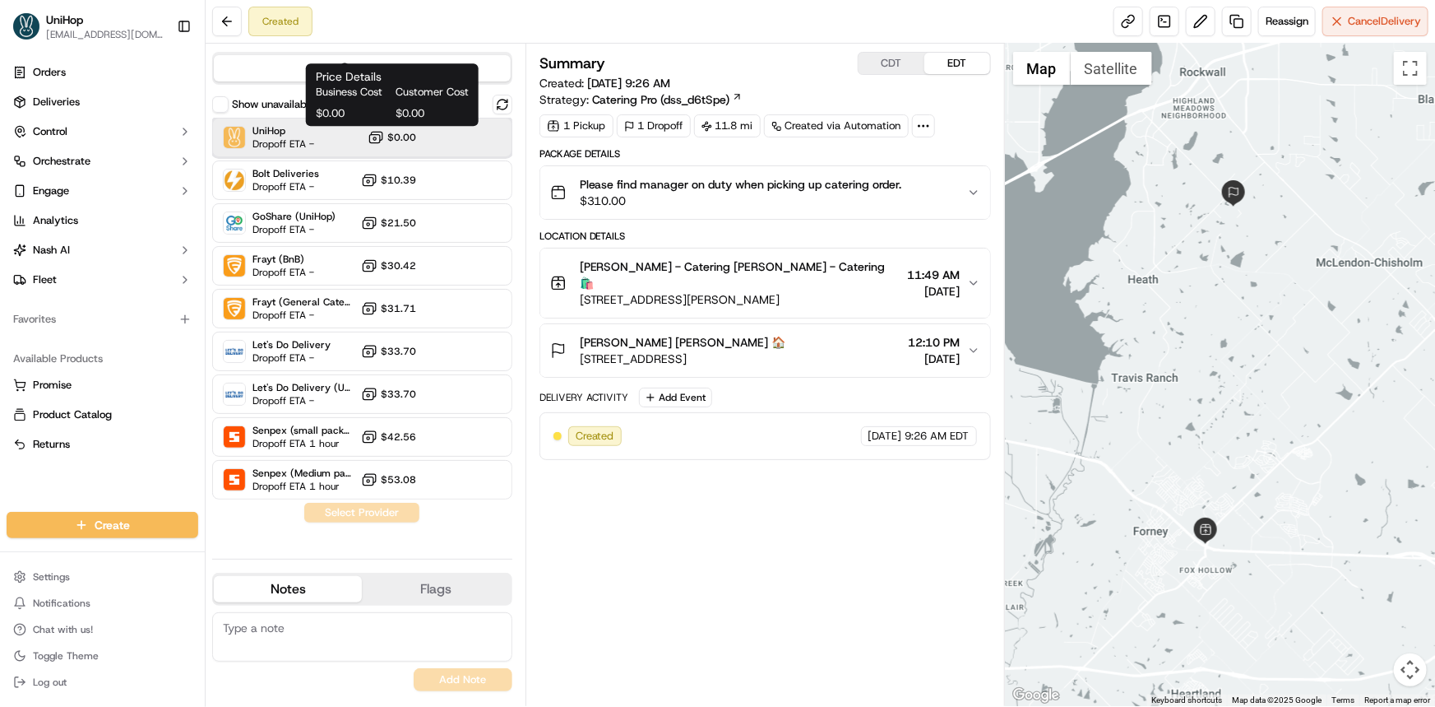
click at [391, 127] on div "UniHop Dropoff ETA - $0.00" at bounding box center [362, 137] width 300 height 39
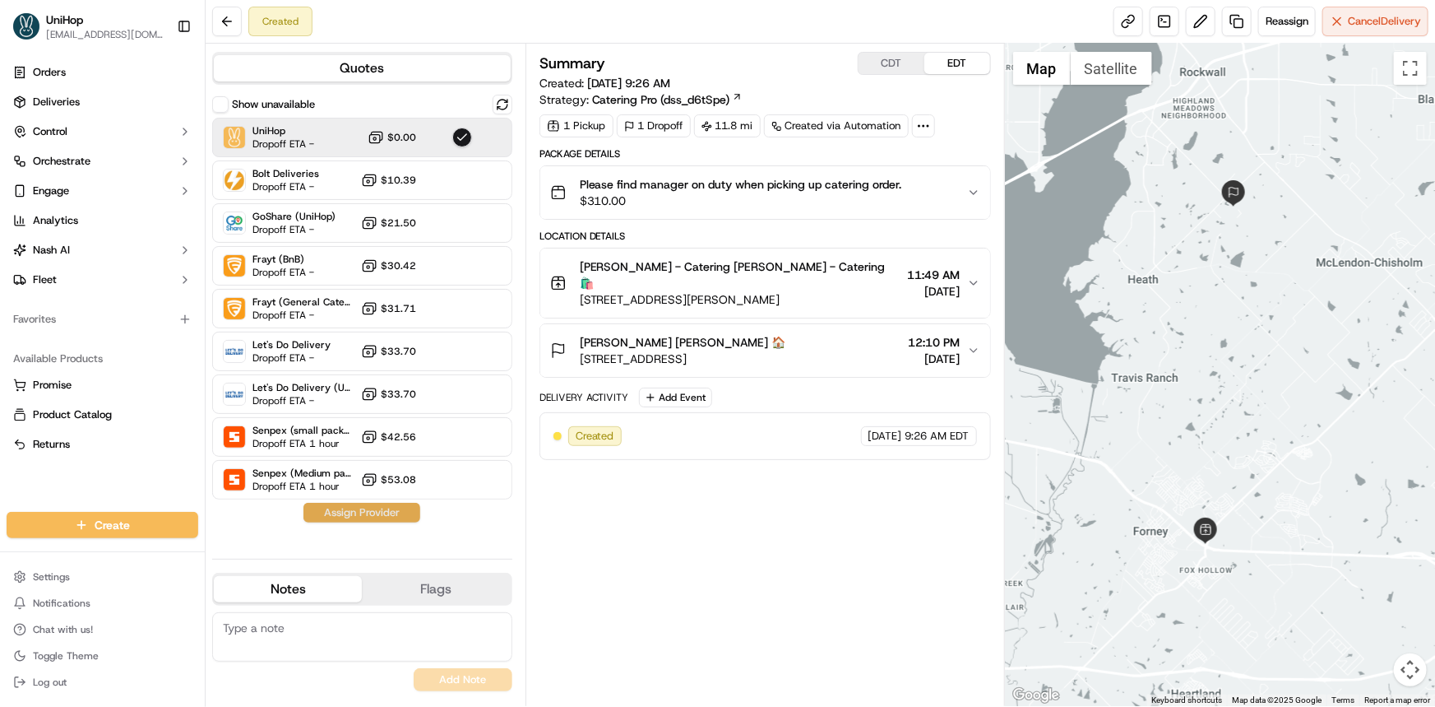
click at [385, 515] on button "Assign Provider" at bounding box center [362, 513] width 117 height 20
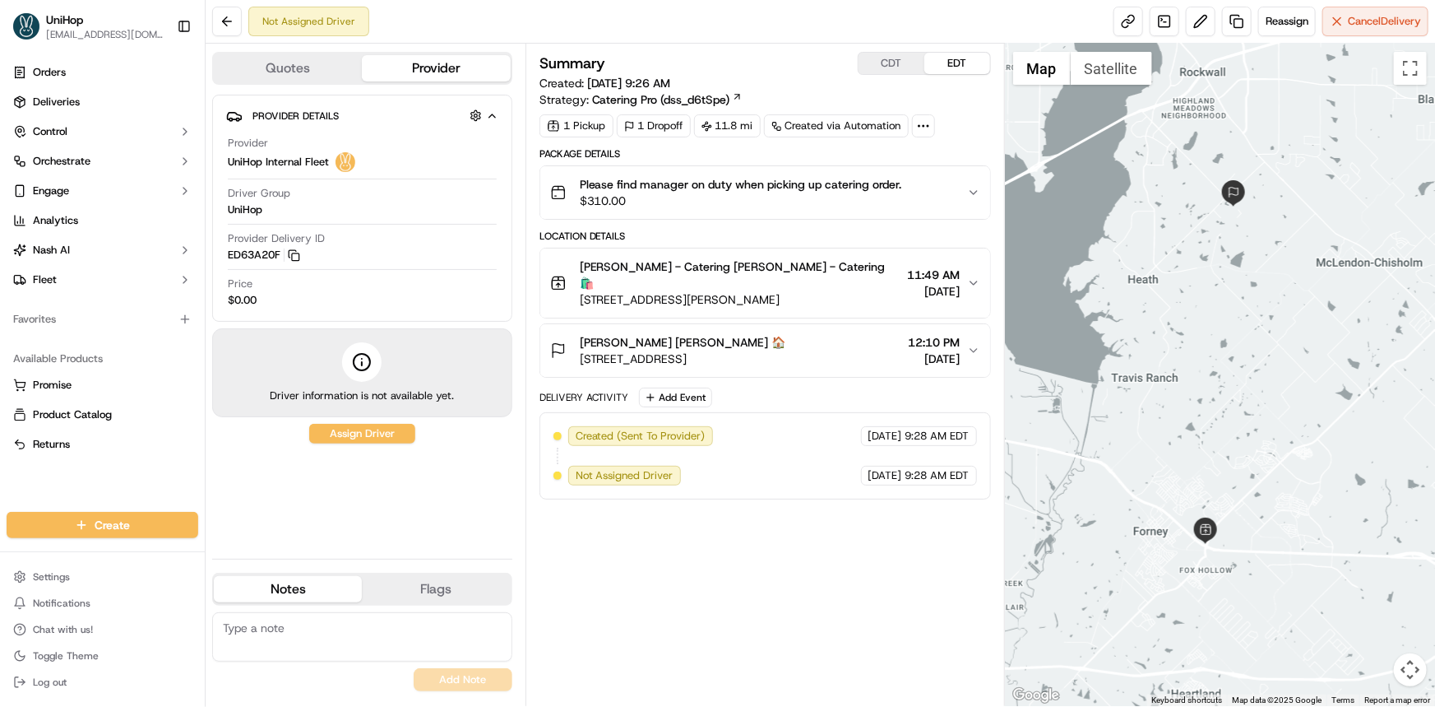
click at [160, 466] on div "Orders Deliveries Control Orchestrate Engage Analytics [PERSON_NAME] Fleet Favo…" at bounding box center [102, 276] width 205 height 446
click at [1270, 19] on span "Reassign" at bounding box center [1287, 21] width 43 height 15
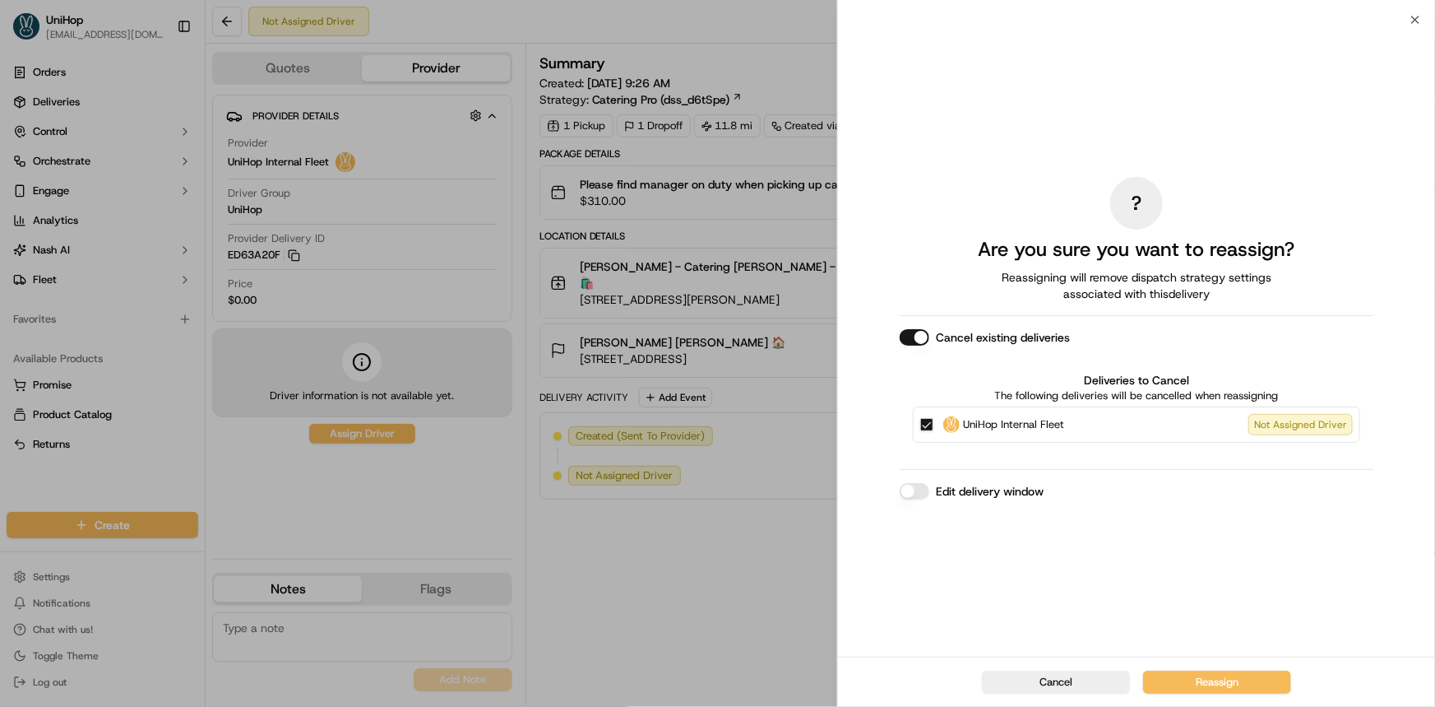
drag, startPoint x: 914, startPoint y: 339, endPoint x: 940, endPoint y: 378, distance: 47.5
click at [916, 339] on button "Cancel existing deliveries" at bounding box center [915, 337] width 30 height 16
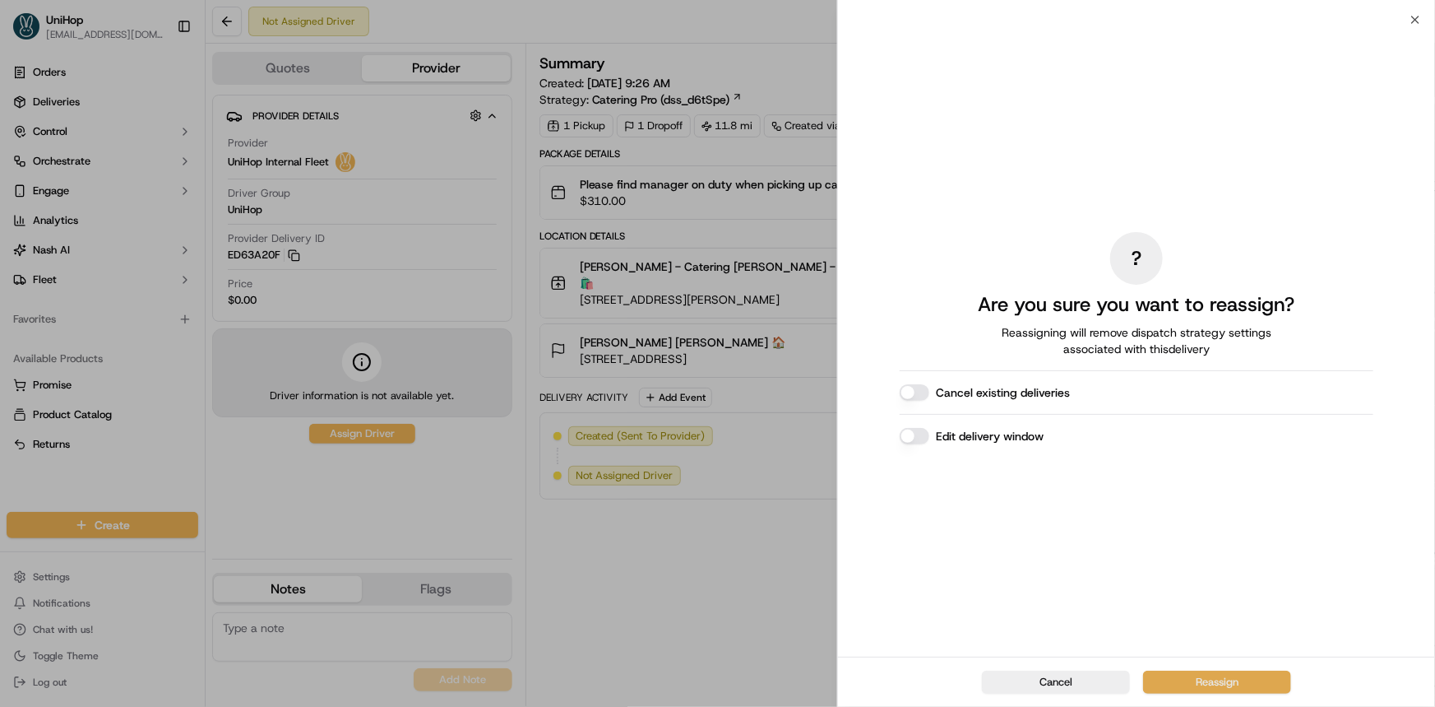
click at [1238, 673] on button "Reassign" at bounding box center [1217, 681] width 148 height 23
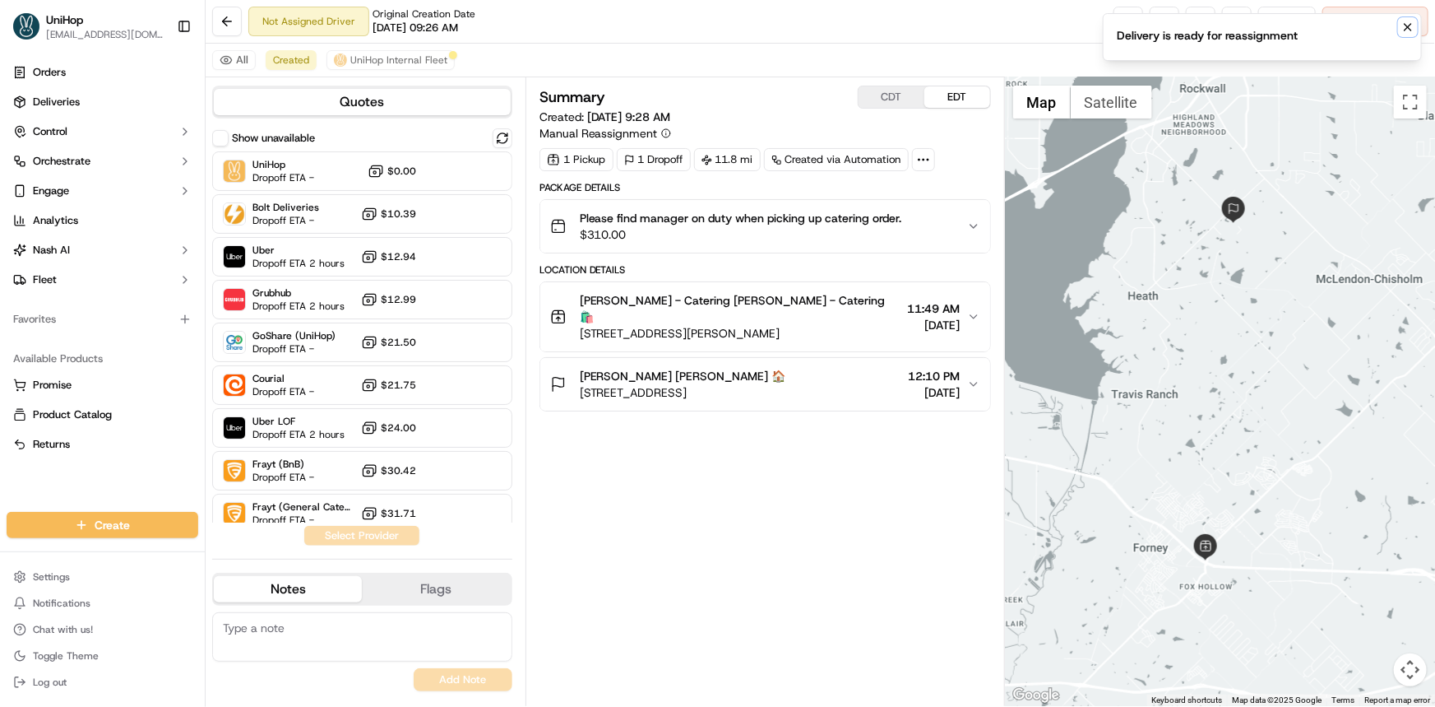
click at [1406, 26] on icon "Notifications (F8)" at bounding box center [1408, 27] width 13 height 13
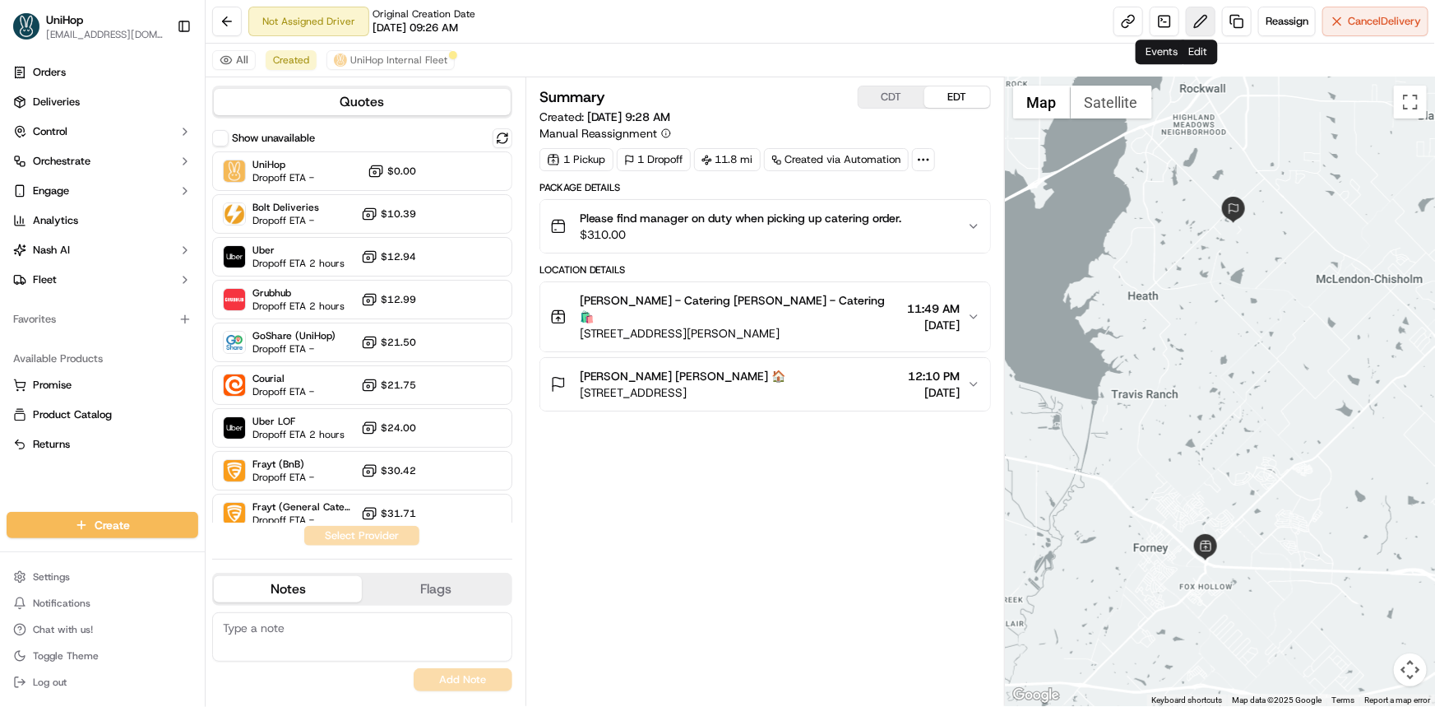
click at [1199, 16] on button at bounding box center [1201, 22] width 30 height 30
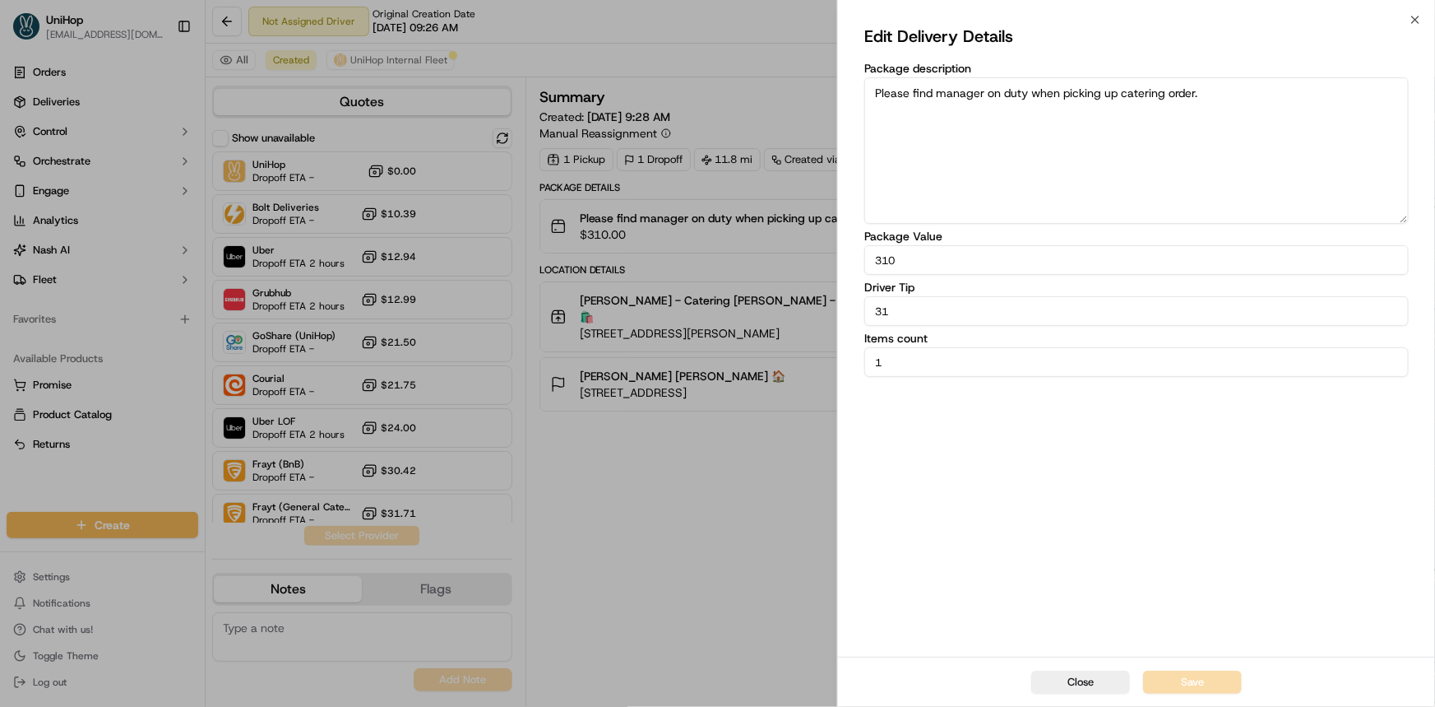
drag, startPoint x: 782, startPoint y: 319, endPoint x: 673, endPoint y: 327, distance: 109.7
click at [756, 321] on body "UniHop [EMAIL_ADDRESS][DOMAIN_NAME] Toggle Sidebar Orders Deliveries Control Or…" at bounding box center [717, 353] width 1435 height 707
drag, startPoint x: 857, startPoint y: 306, endPoint x: 722, endPoint y: 362, distance: 146.0
click at [810, 306] on body "UniHop [EMAIL_ADDRESS][DOMAIN_NAME] Toggle Sidebar Orders Deliveries Control Or…" at bounding box center [717, 353] width 1435 height 707
paste input "19"
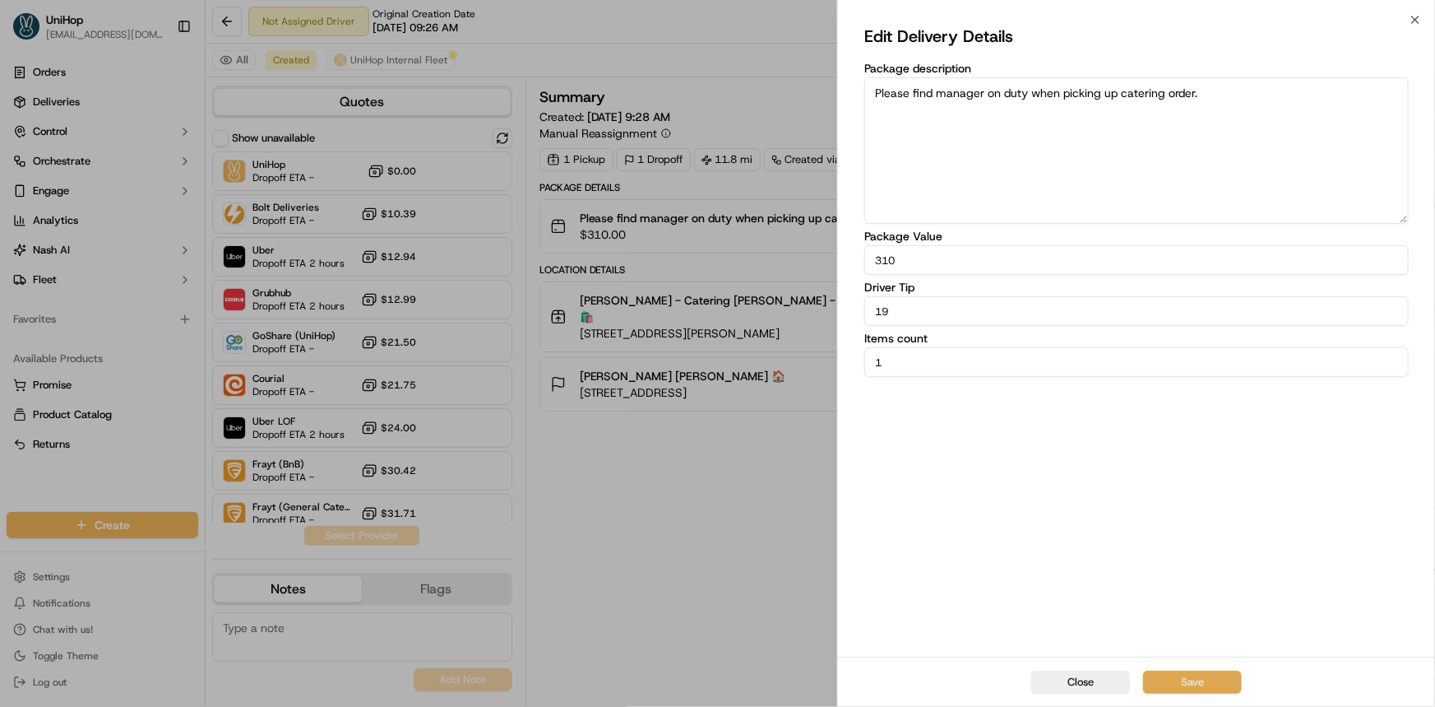
type input "19"
click at [1192, 671] on button "Save" at bounding box center [1192, 681] width 99 height 23
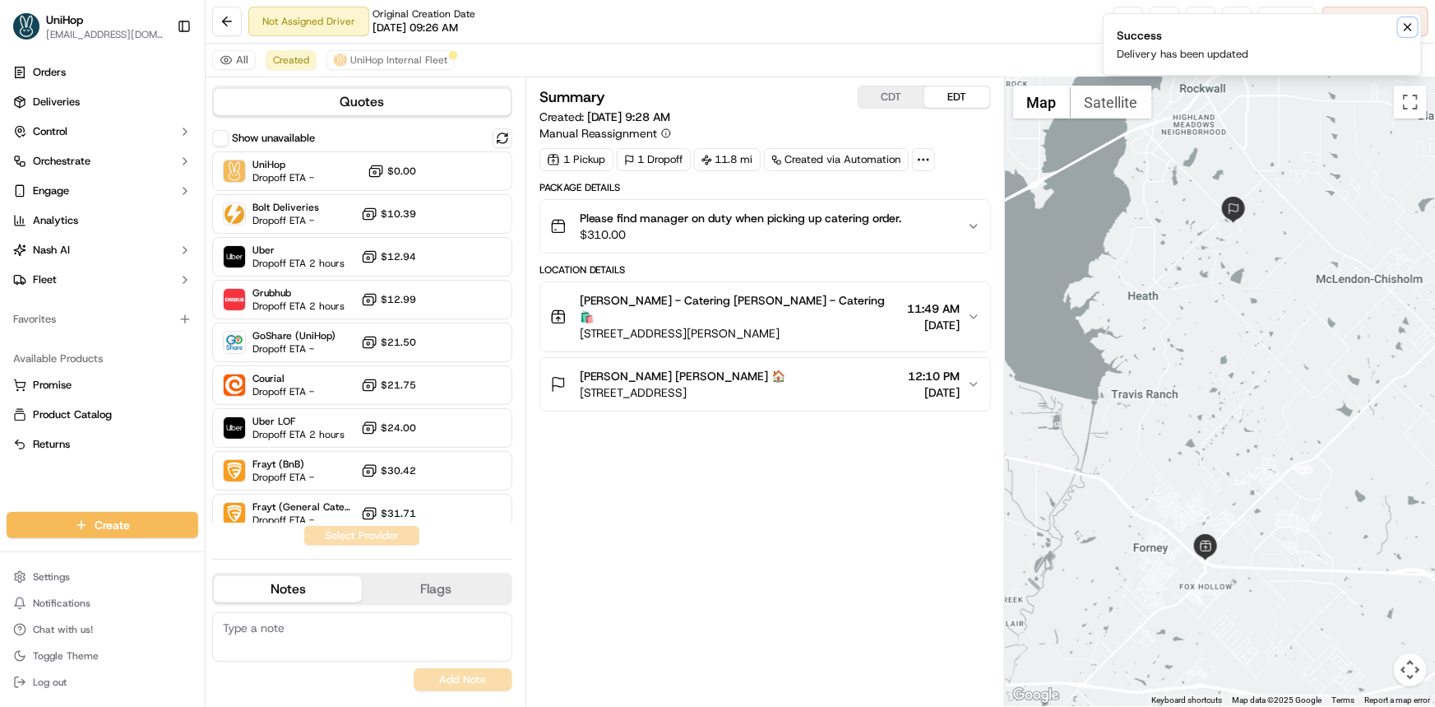
click at [1412, 24] on icon "Notifications (F8)" at bounding box center [1408, 27] width 13 height 13
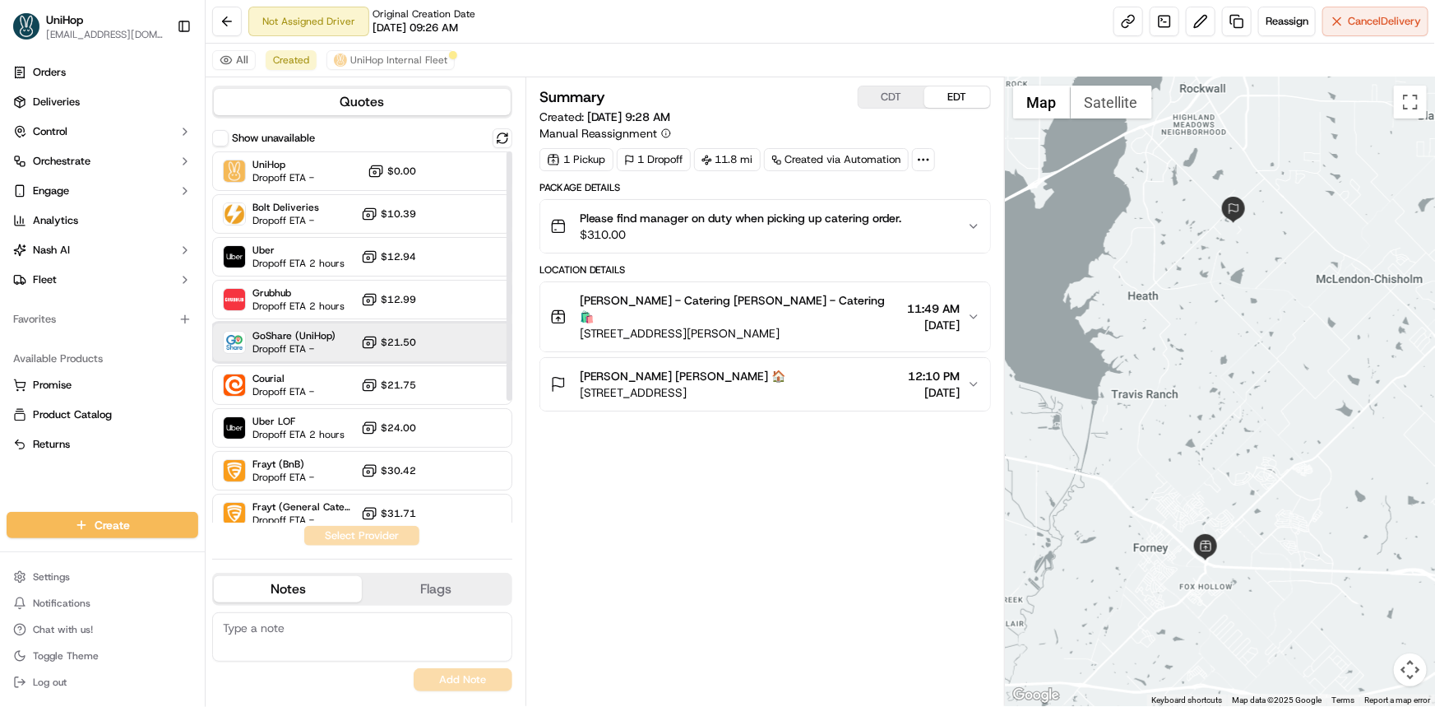
click at [421, 337] on div "GoShare (UniHop) Dropoff ETA - $21.50" at bounding box center [362, 341] width 300 height 39
click at [393, 540] on button "Assign Provider" at bounding box center [362, 536] width 117 height 20
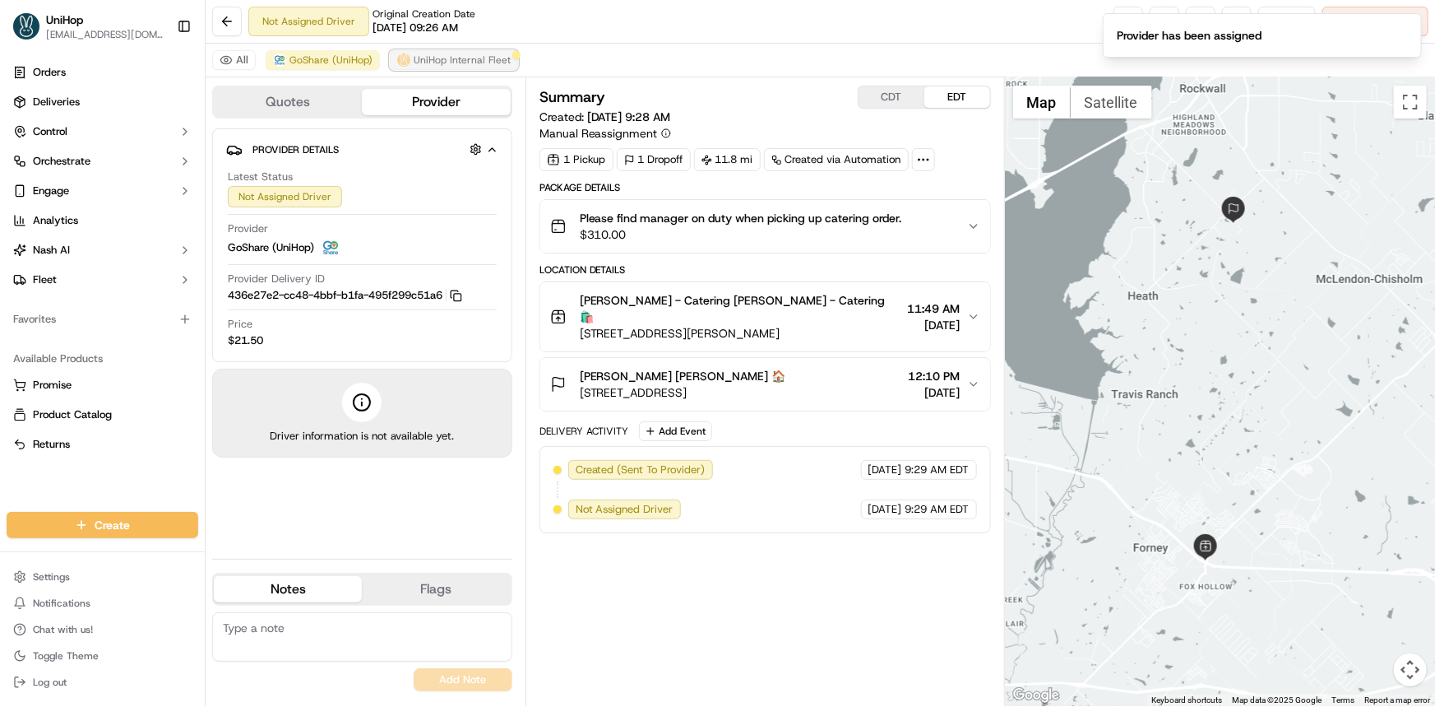
click at [468, 57] on span "UniHop Internal Fleet" at bounding box center [462, 59] width 97 height 13
click at [1400, 23] on button "Notifications (F8)" at bounding box center [1408, 27] width 20 height 20
click at [1399, 23] on span "Cancel Delivery" at bounding box center [1384, 21] width 73 height 15
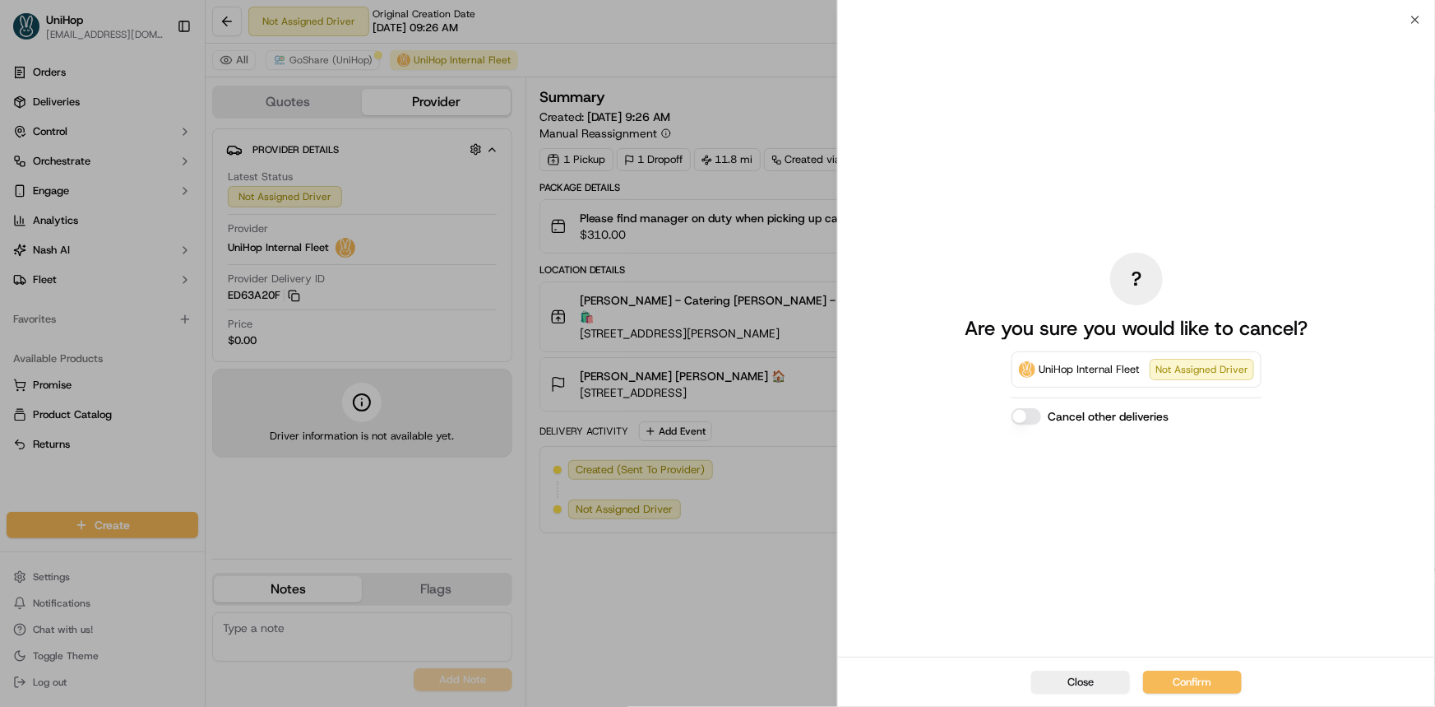
drag, startPoint x: 1201, startPoint y: 666, endPoint x: 1208, endPoint y: 674, distance: 10.5
click at [1201, 666] on div "Close Confirm" at bounding box center [1136, 681] width 597 height 50
click at [1209, 674] on button "Confirm" at bounding box center [1192, 681] width 99 height 23
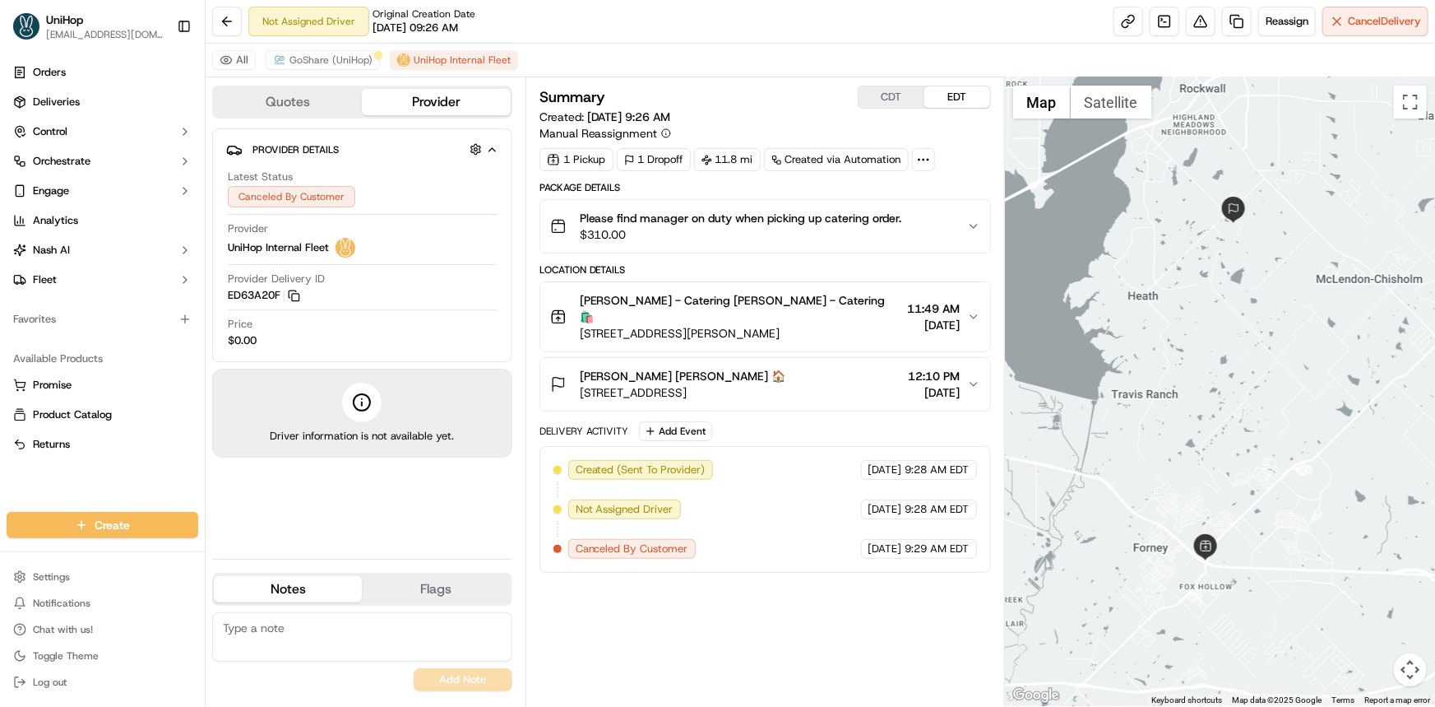
click at [33, 475] on div "Orders Deliveries Control Orchestrate Engage Analytics [PERSON_NAME] Fleet Favo…" at bounding box center [102, 276] width 205 height 446
click at [344, 59] on span "GoShare (UniHop)" at bounding box center [331, 59] width 83 height 13
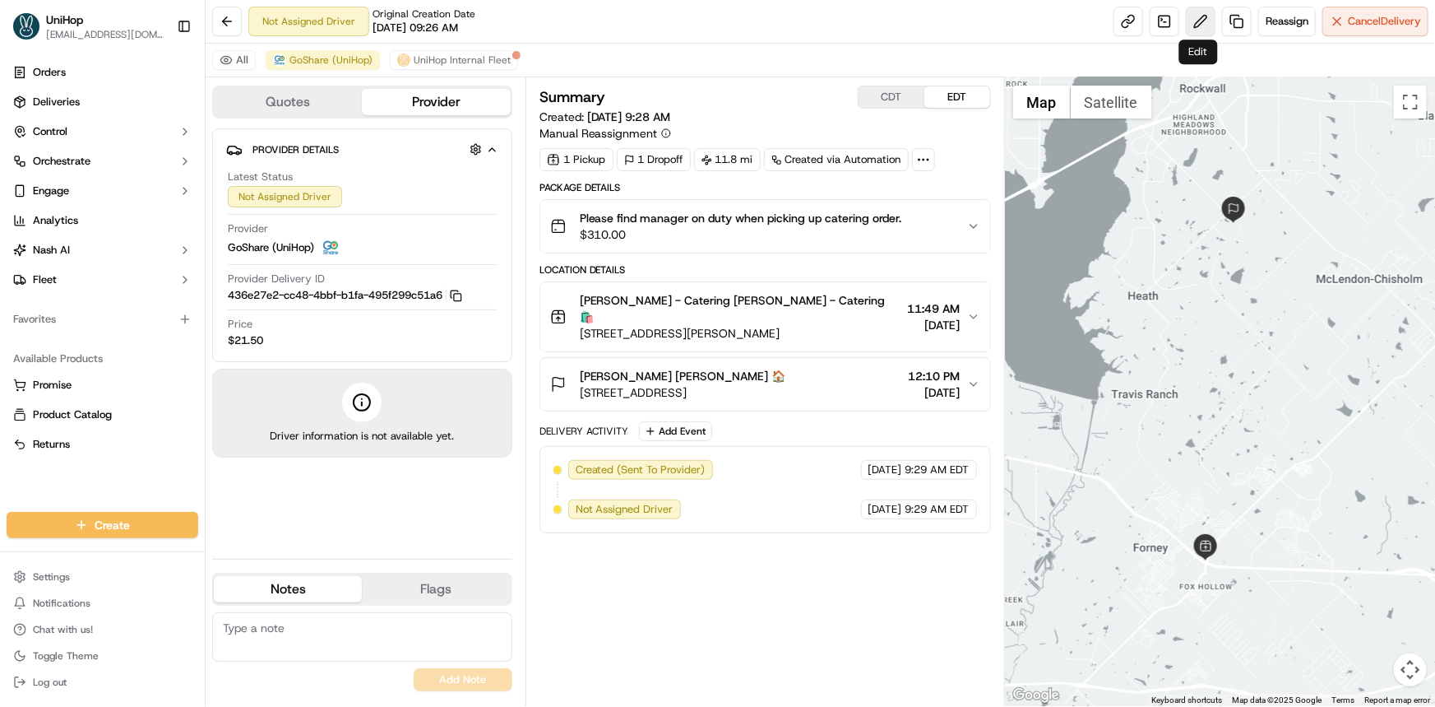
click at [1186, 16] on button at bounding box center [1201, 22] width 30 height 30
click at [104, 478] on div "Orders Deliveries Control Orchestrate Engage Analytics Nash AI Fleet Favorites …" at bounding box center [102, 276] width 205 height 446
click at [888, 95] on button "CDT" at bounding box center [892, 96] width 66 height 21
drag, startPoint x: 92, startPoint y: 466, endPoint x: 838, endPoint y: 180, distance: 799.2
click at [92, 466] on div "Orders Deliveries Control Orchestrate Engage Analytics Nash AI Fleet Favorites …" at bounding box center [102, 276] width 205 height 446
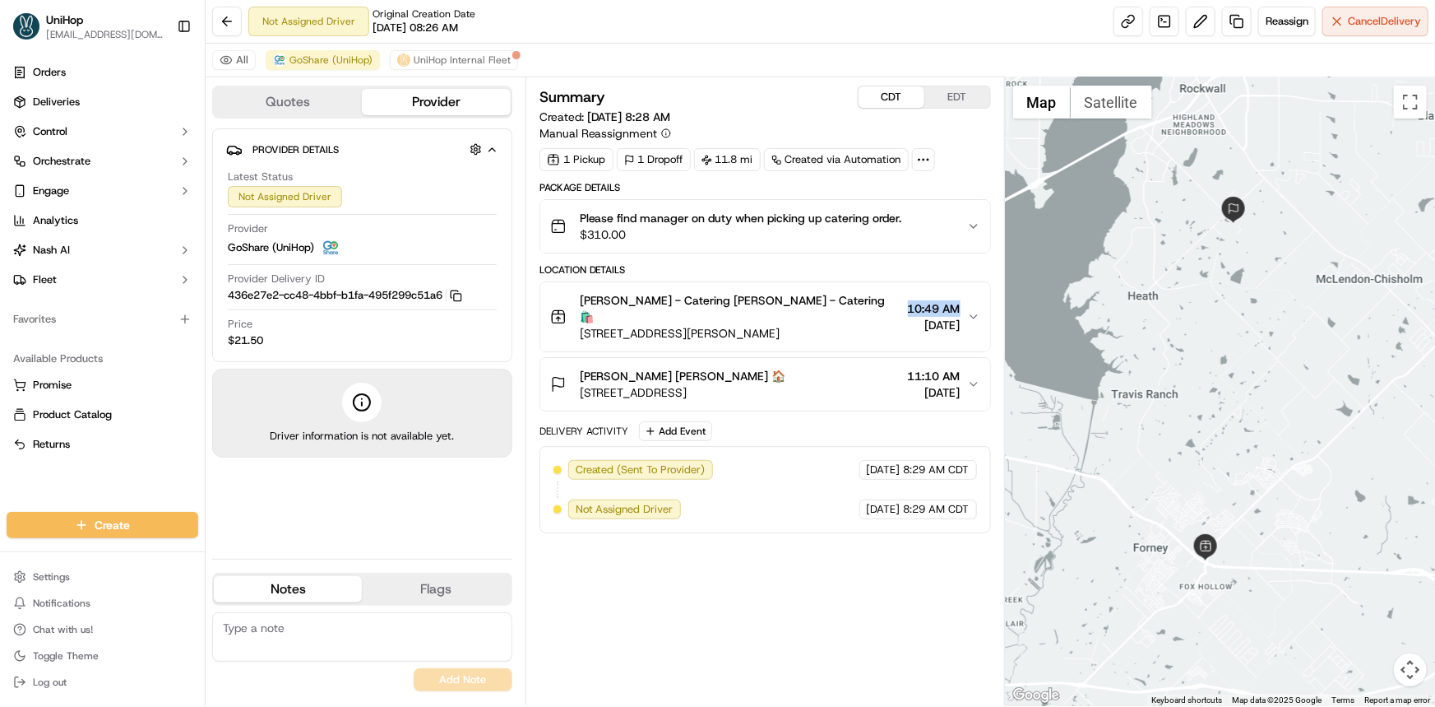
click at [960, 300] on span "10:49 AM" at bounding box center [934, 308] width 53 height 16
copy span "10:49 AM"
drag, startPoint x: 39, startPoint y: 480, endPoint x: 55, endPoint y: 483, distance: 16.0
click at [39, 480] on div "Orders Deliveries Control Orchestrate Engage Analytics [PERSON_NAME] Fleet Favo…" at bounding box center [102, 276] width 205 height 446
click at [132, 478] on div "Orders Deliveries Control Orchestrate Engage Analytics [PERSON_NAME] Fleet Favo…" at bounding box center [102, 276] width 205 height 446
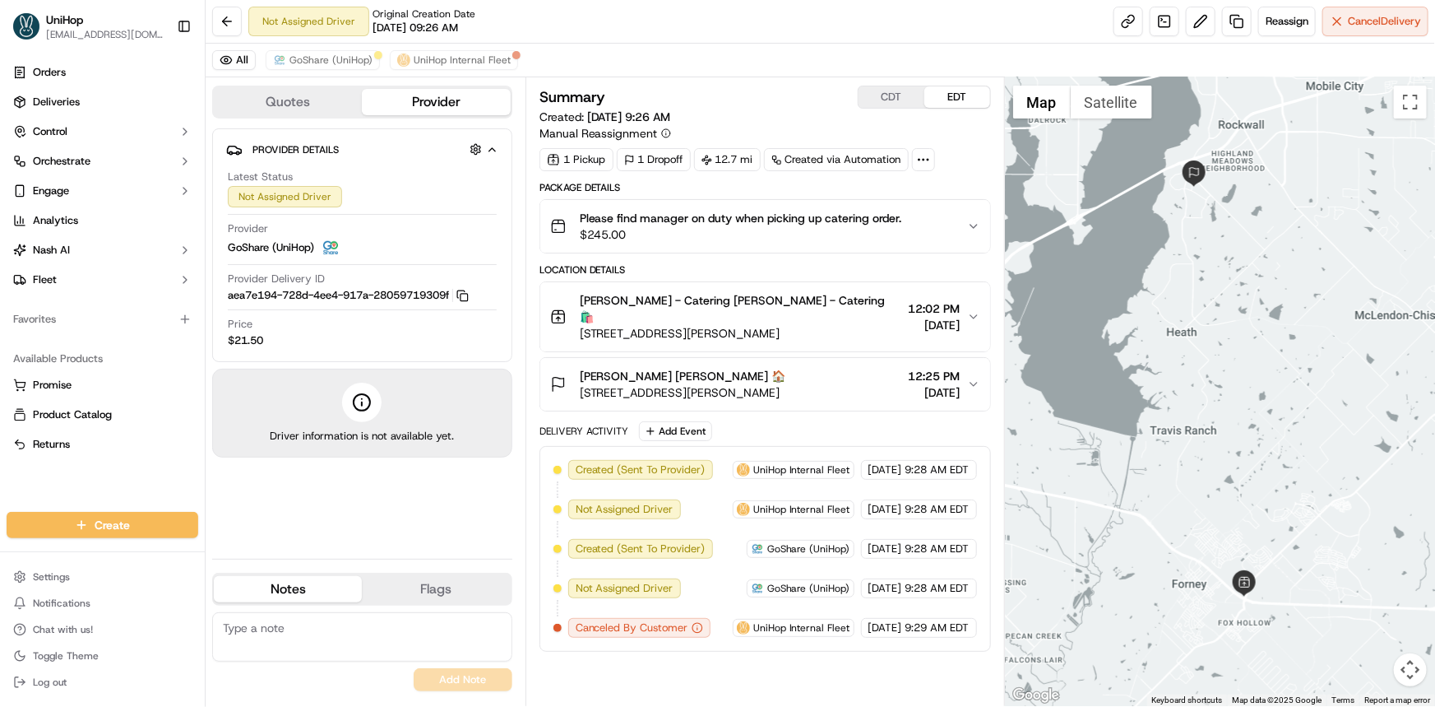
drag, startPoint x: 1194, startPoint y: 337, endPoint x: 1210, endPoint y: 337, distance: 16.5
click at [1210, 337] on div at bounding box center [1220, 391] width 430 height 628
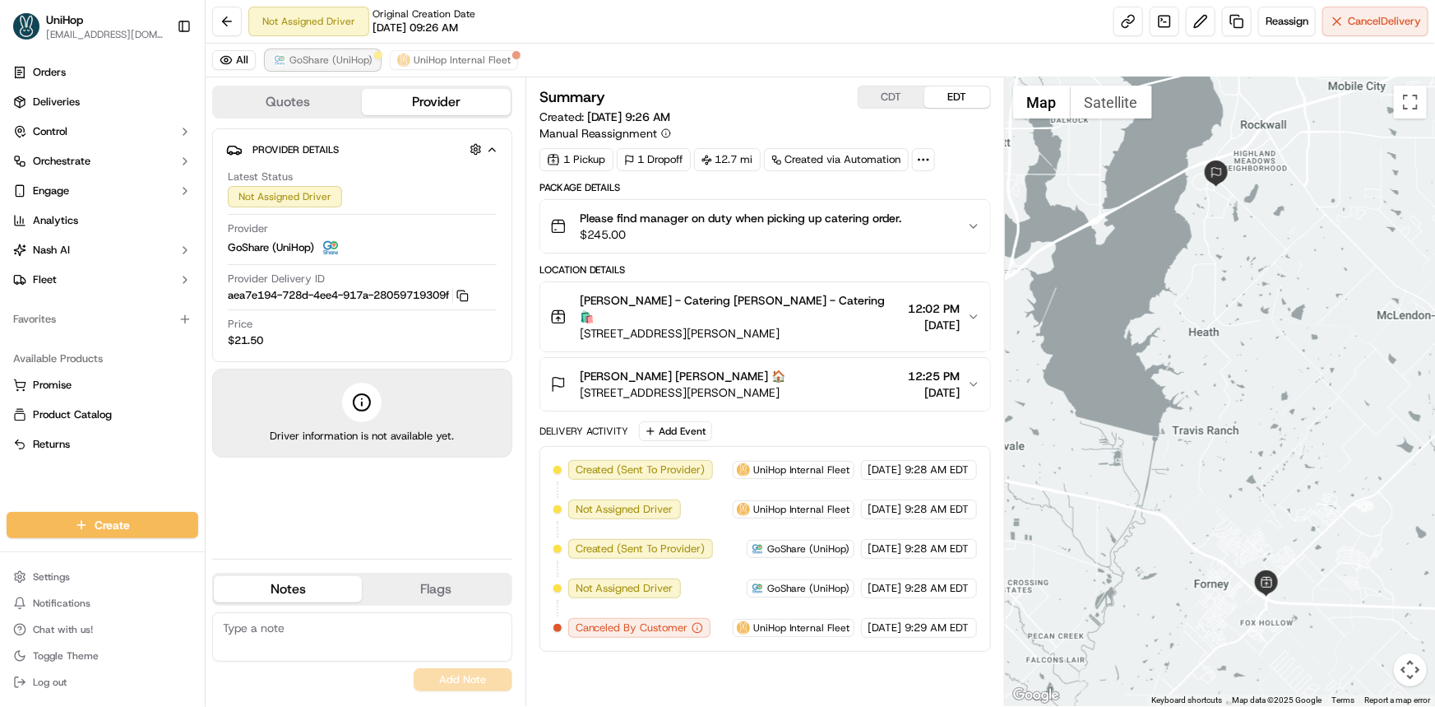
click at [308, 50] on button "GoShare (UniHop)" at bounding box center [323, 60] width 114 height 20
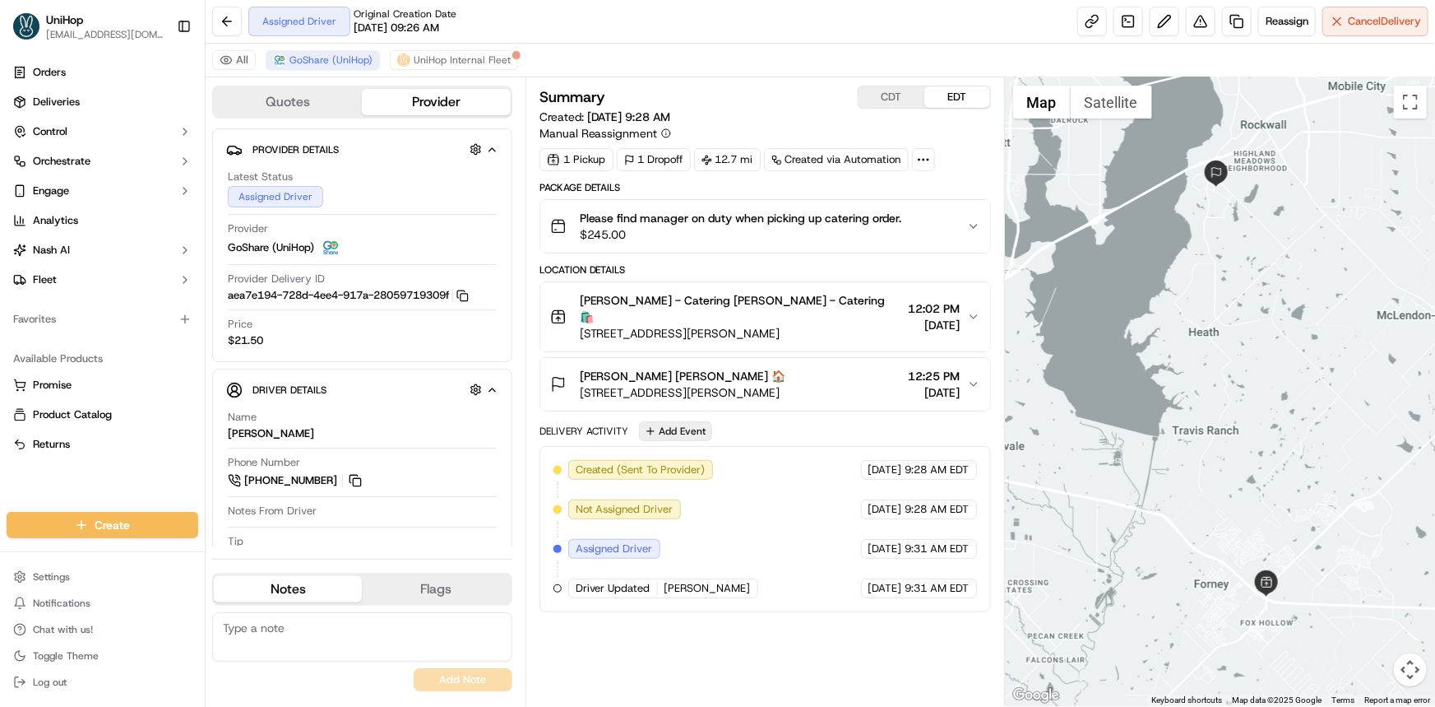
click at [697, 421] on button "Add Event" at bounding box center [675, 431] width 73 height 20
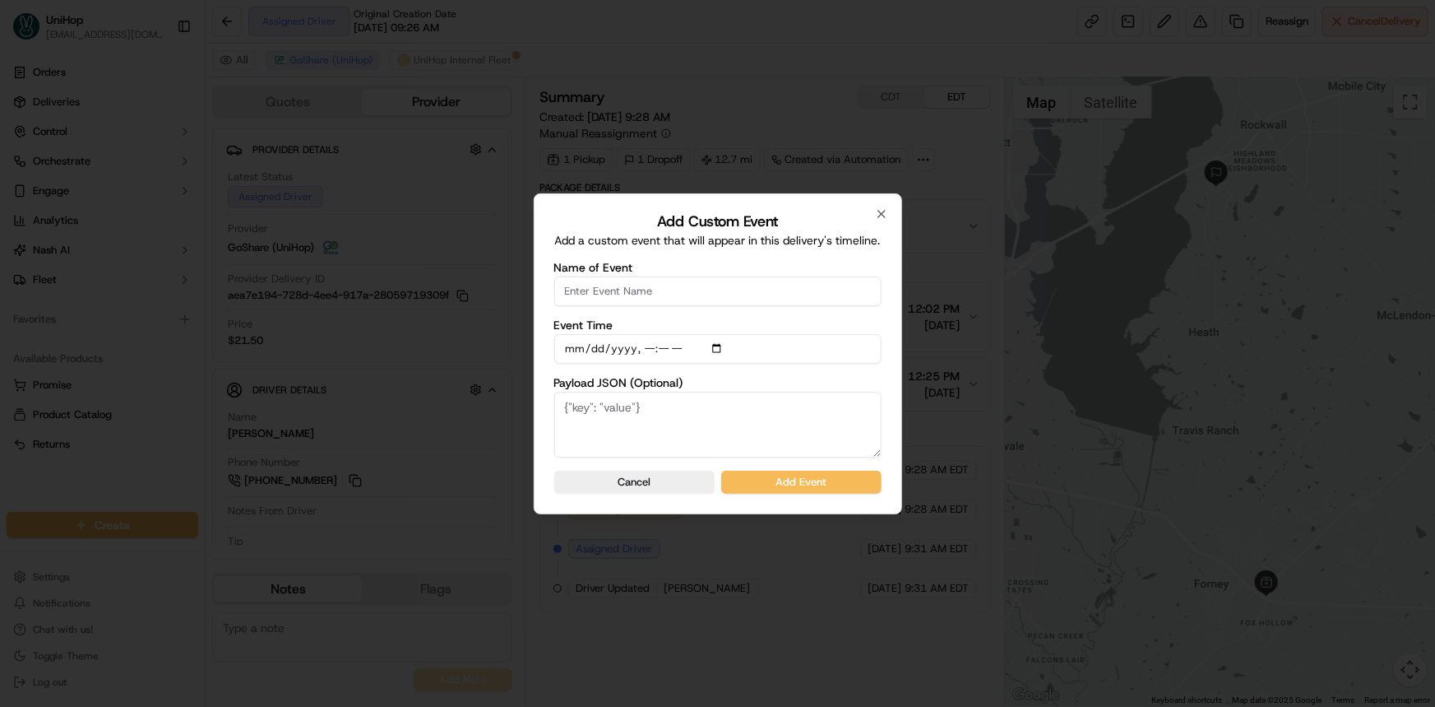
click at [627, 297] on input "Name of Event" at bounding box center [717, 291] width 327 height 30
type input "Driver confirmed"
click at [844, 494] on div "Add Custom Event Add a custom event that will appear in this delivery's timelin…" at bounding box center [718, 353] width 369 height 321
click at [842, 485] on button "Add Event" at bounding box center [801, 482] width 160 height 23
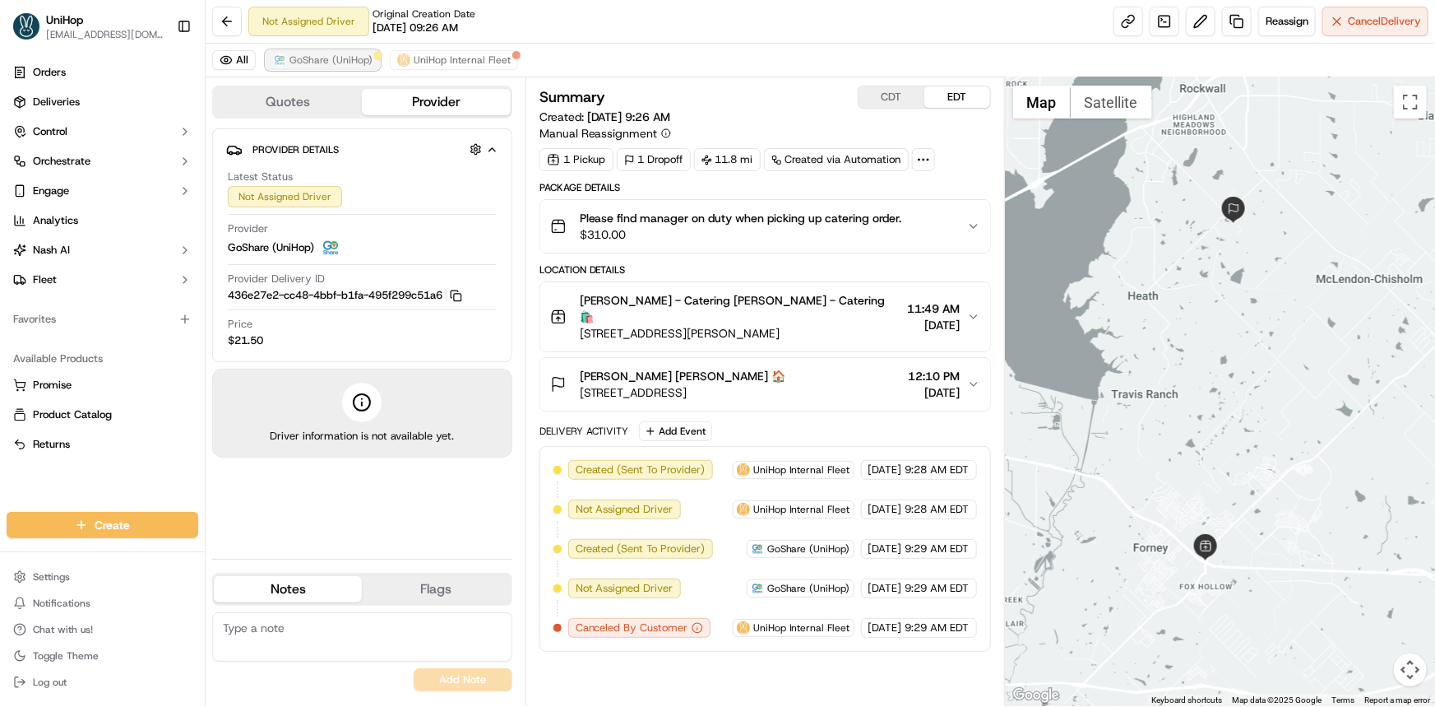
click at [344, 63] on span "GoShare (UniHop)" at bounding box center [331, 59] width 83 height 13
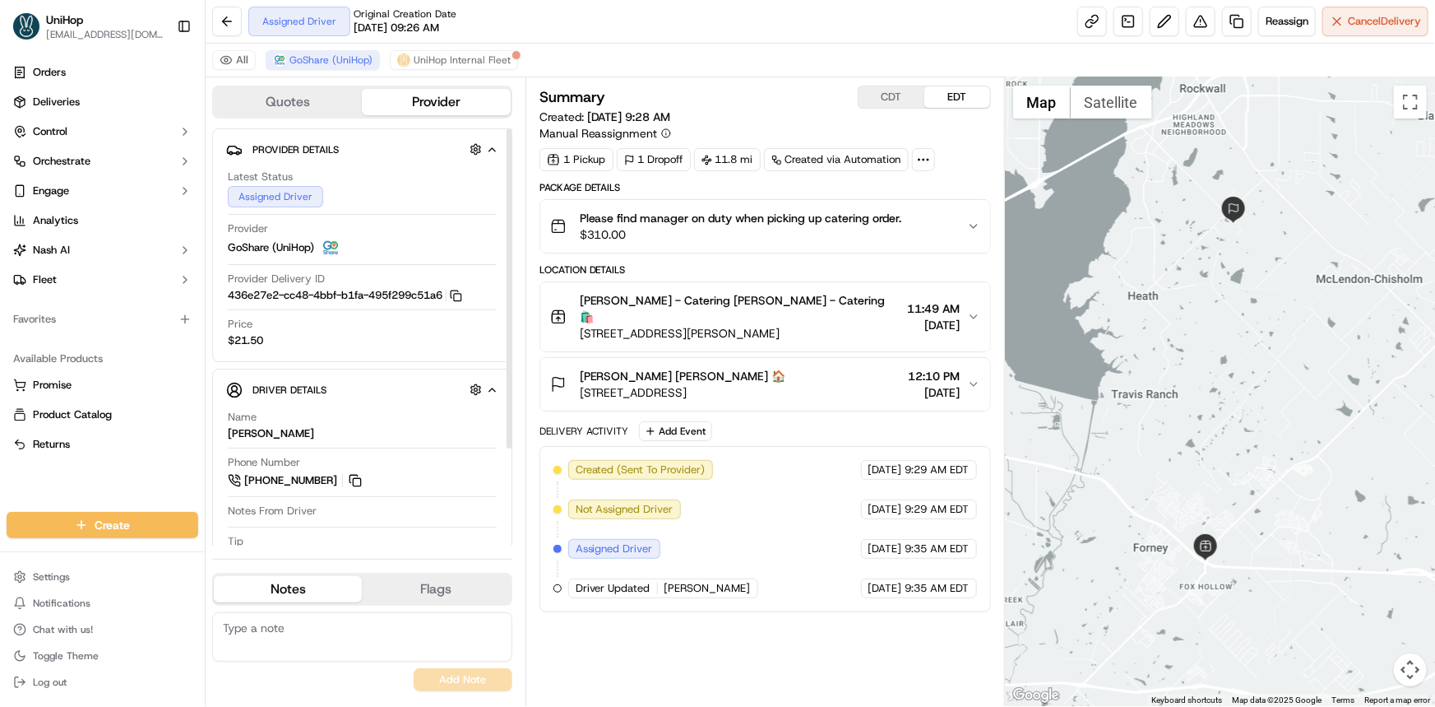
click at [133, 469] on div "Orders Deliveries Control Orchestrate Engage Analytics [PERSON_NAME] Fleet Favo…" at bounding box center [102, 276] width 205 height 446
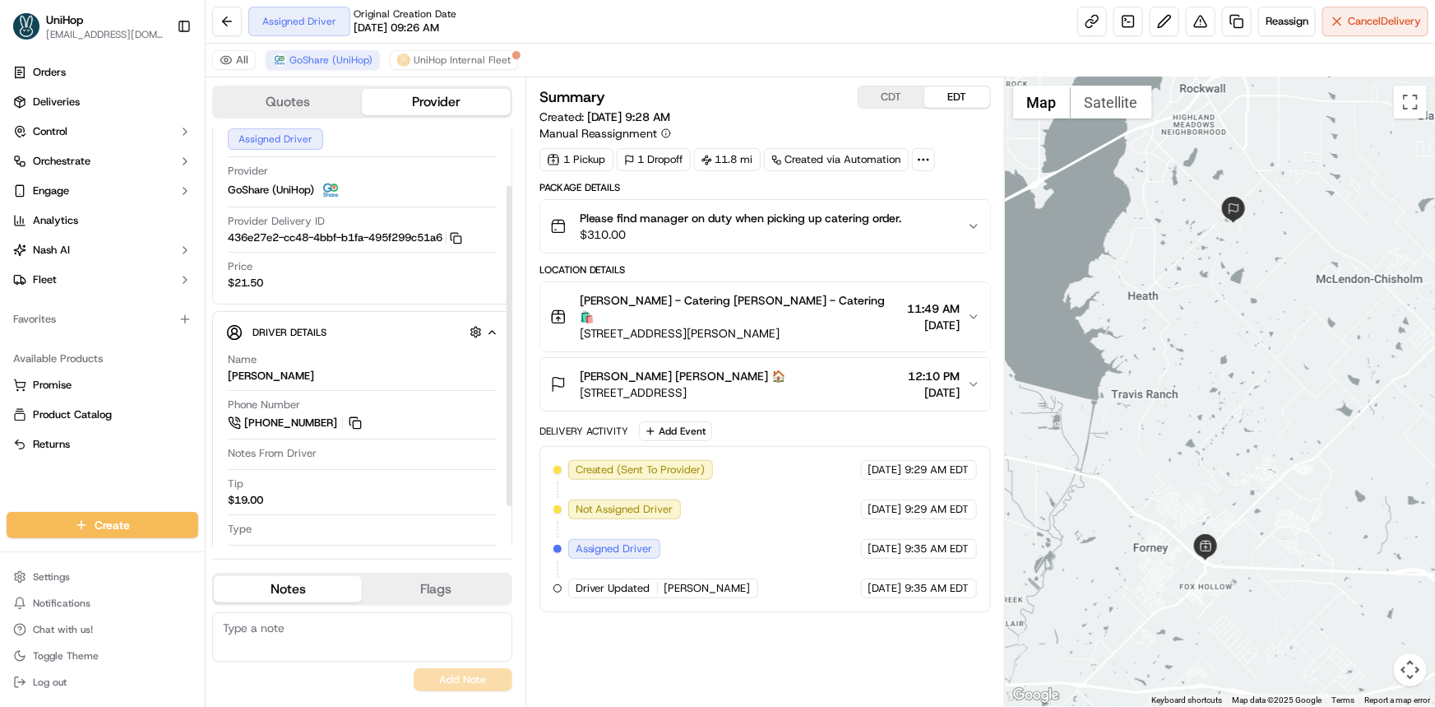
scroll to position [74, 0]
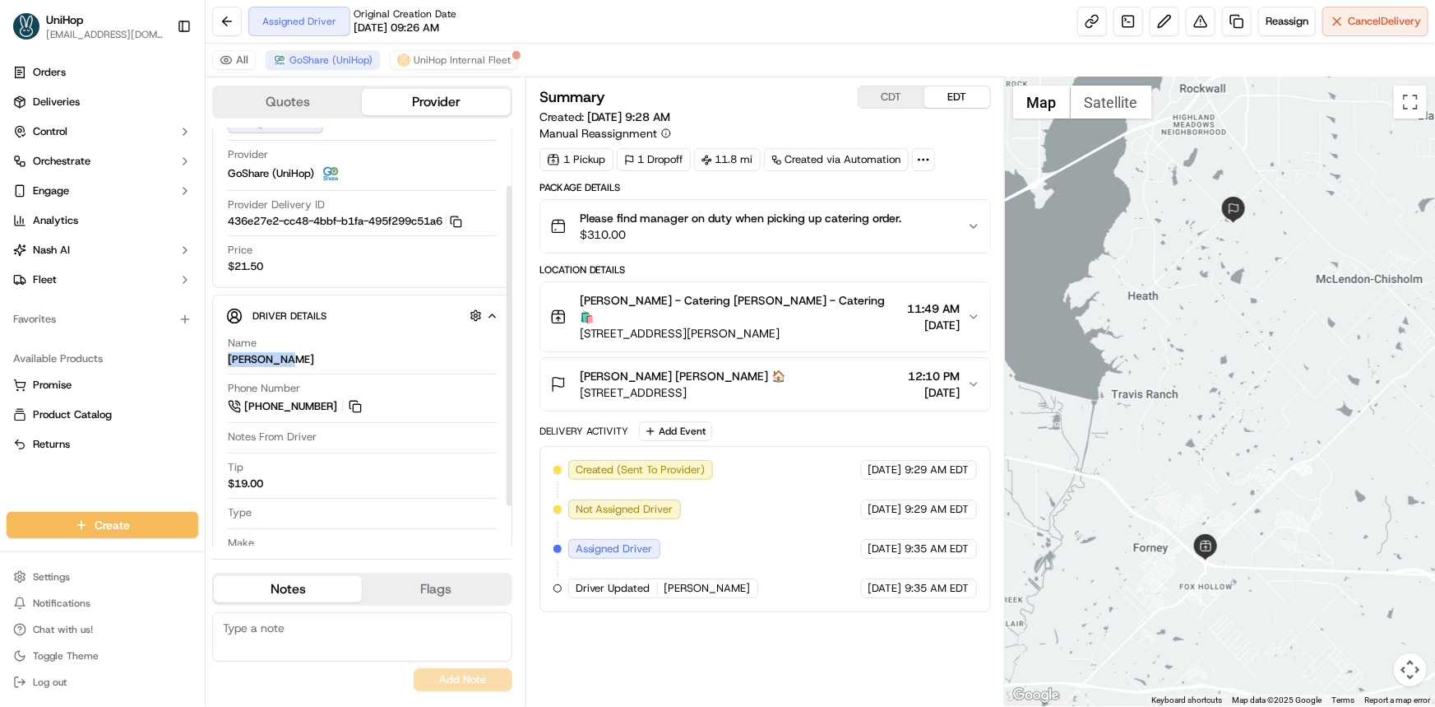
copy div "[PERSON_NAME] A"
drag, startPoint x: 221, startPoint y: 354, endPoint x: 284, endPoint y: 356, distance: 62.6
click at [284, 356] on div "Driver Details Hidden ( 6 ) Name [PERSON_NAME] Phone Number [PHONE_NUMBER] Note…" at bounding box center [362, 446] width 300 height 302
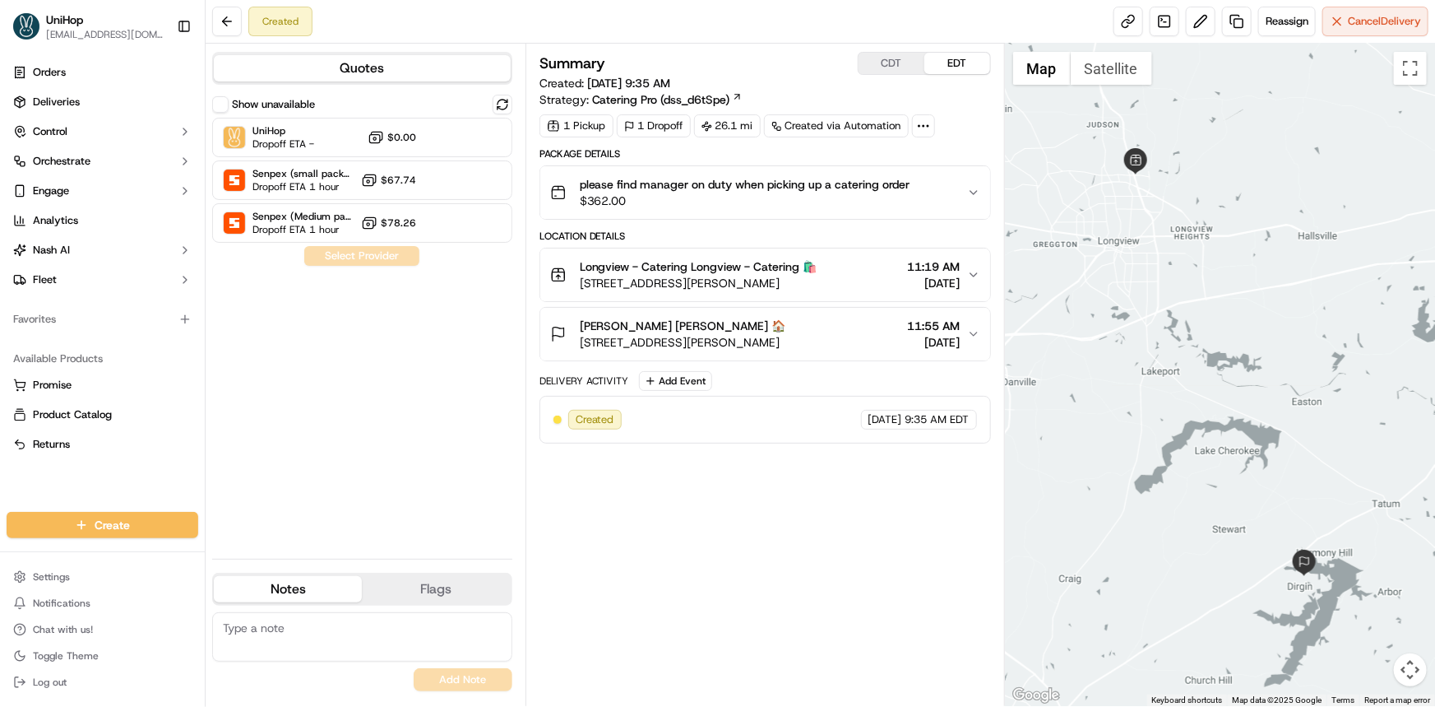
click at [144, 474] on div "Orders Deliveries Control Orchestrate Engage Analytics [PERSON_NAME] Fleet Favo…" at bounding box center [102, 276] width 205 height 446
click at [1195, 317] on div at bounding box center [1220, 375] width 430 height 662
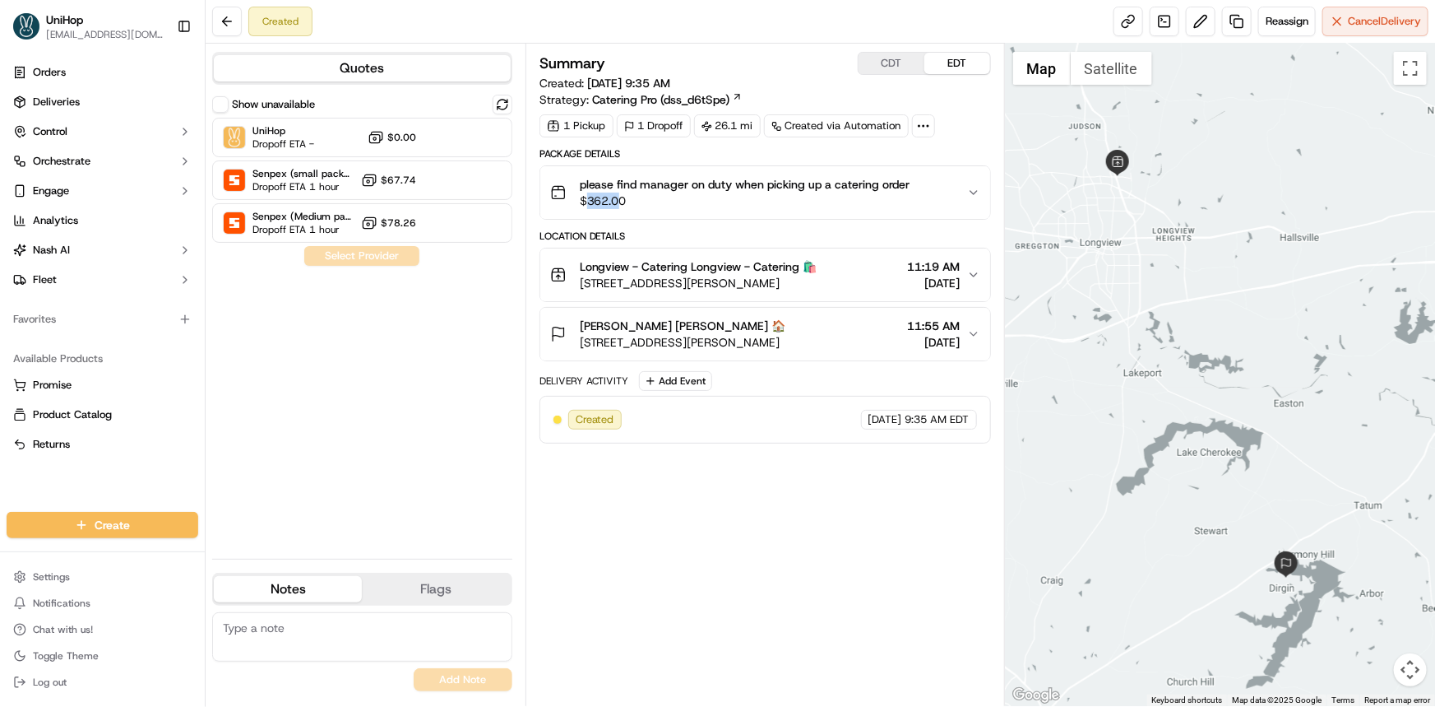
drag, startPoint x: 586, startPoint y: 198, endPoint x: 617, endPoint y: 202, distance: 31.4
click at [617, 202] on span "$362.00" at bounding box center [745, 200] width 331 height 16
click at [602, 205] on span "$362.00" at bounding box center [745, 200] width 331 height 16
copy span "362"
drag, startPoint x: 586, startPoint y: 196, endPoint x: 600, endPoint y: 207, distance: 18.1
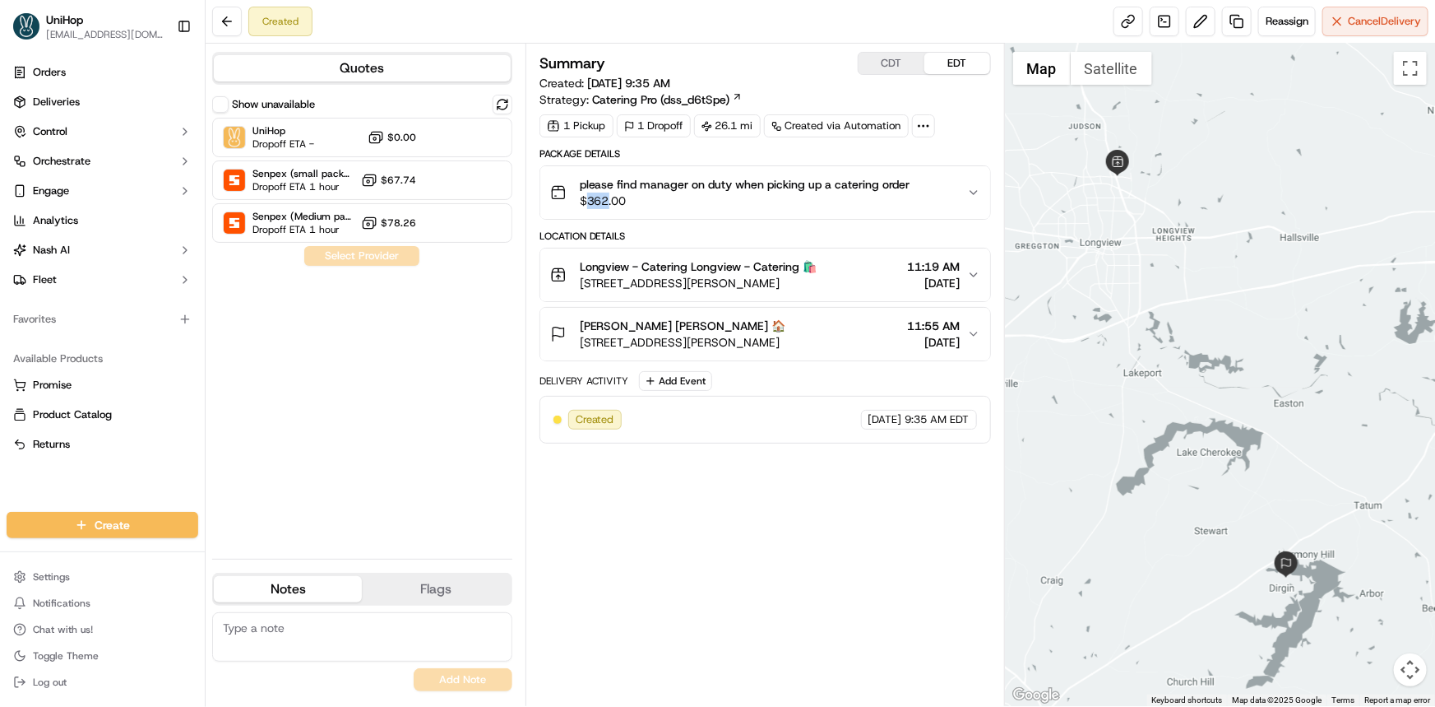
click at [608, 201] on span "$362.00" at bounding box center [745, 200] width 331 height 16
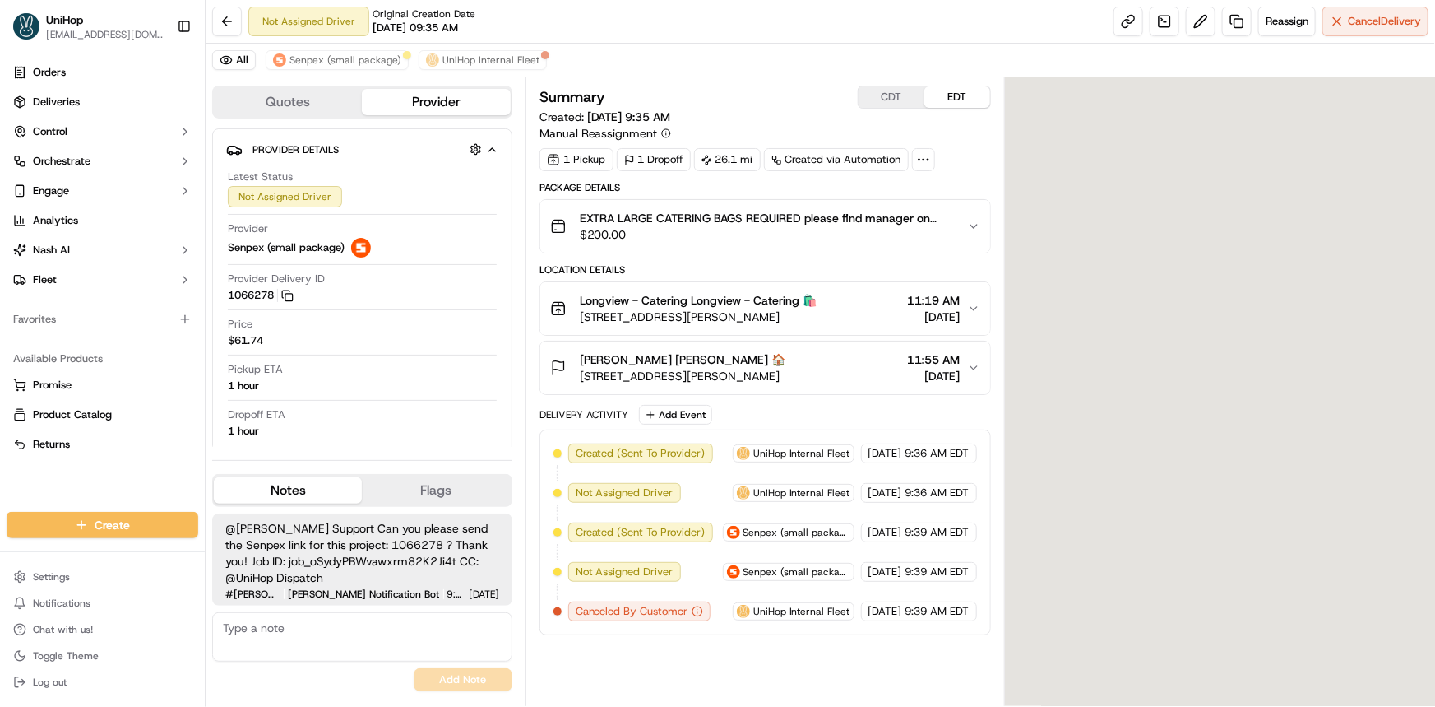
click at [63, 473] on div "Orders Deliveries Control Orchestrate Engage Analytics [PERSON_NAME] Fleet Favo…" at bounding box center [102, 276] width 205 height 446
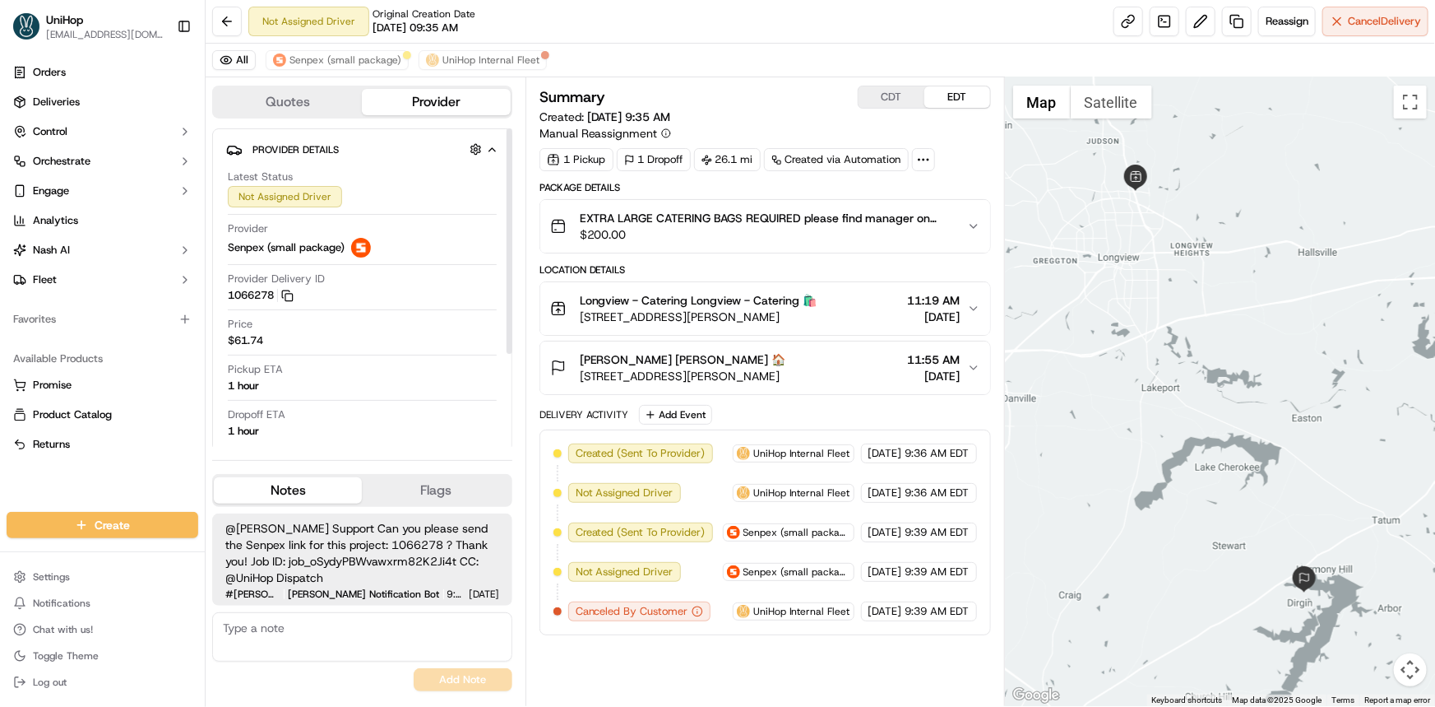
click at [329, 79] on div "Quotes Provider Provider Details Hidden ( 2 ) Latest Status Not Assigned Driver…" at bounding box center [366, 391] width 320 height 628
click at [331, 59] on span "Senpex (small package)" at bounding box center [346, 59] width 112 height 13
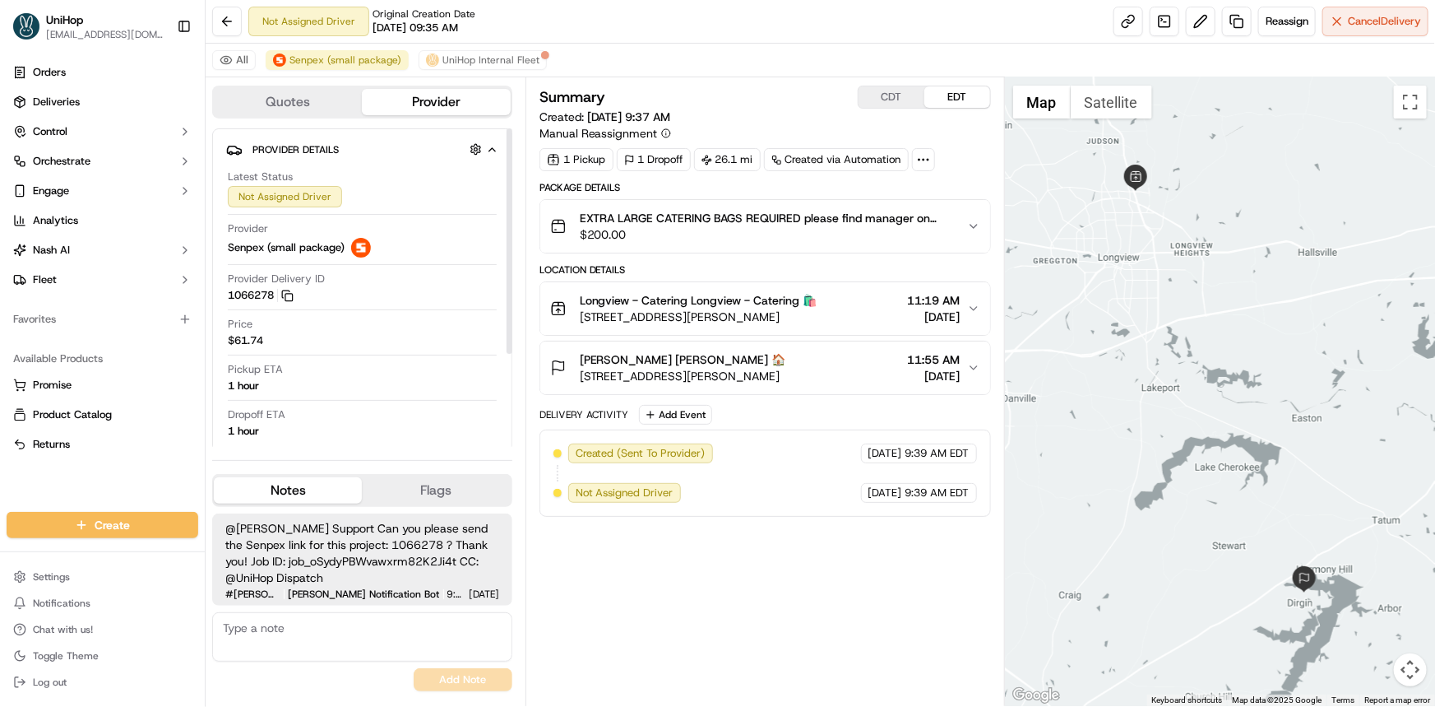
click at [316, 477] on button "Notes" at bounding box center [288, 490] width 148 height 26
click at [1153, 380] on div at bounding box center [1220, 391] width 430 height 628
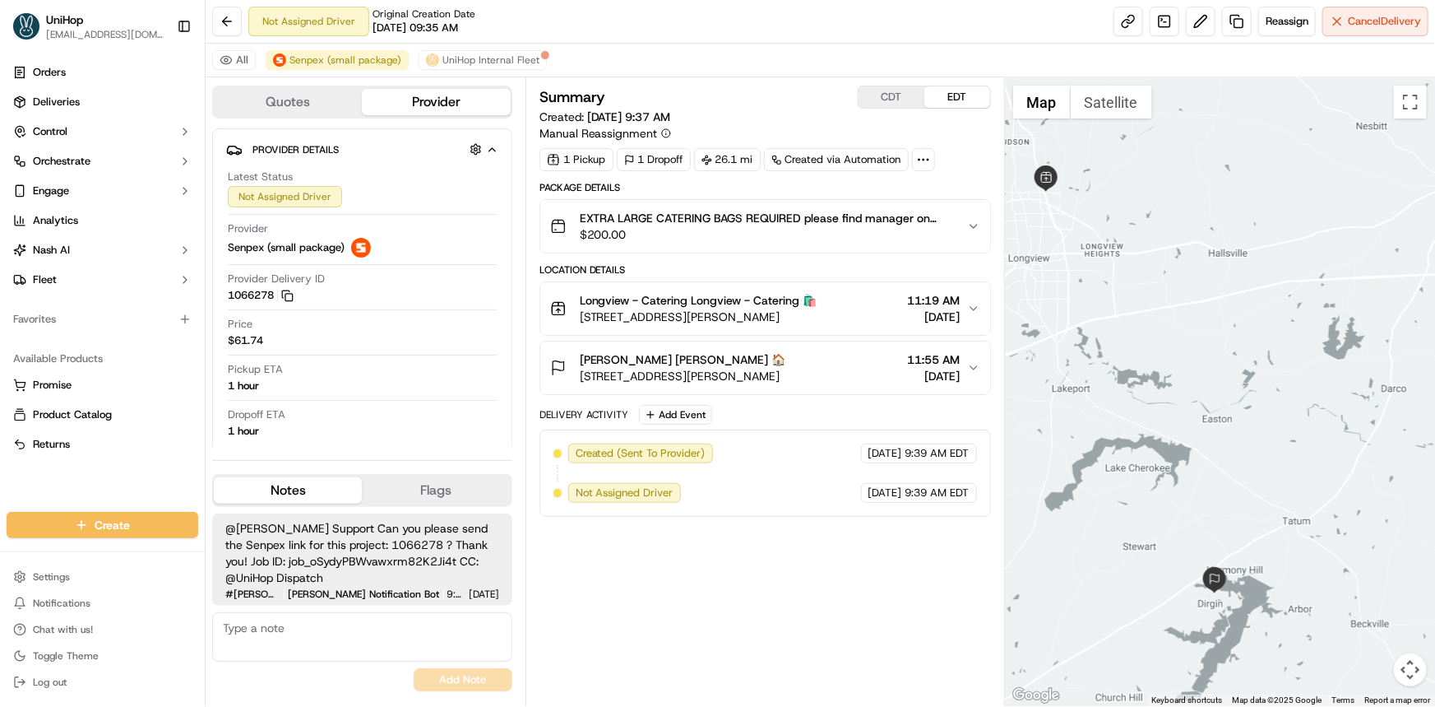
drag, startPoint x: 1074, startPoint y: 391, endPoint x: 1111, endPoint y: 332, distance: 69.4
click at [1111, 332] on div at bounding box center [1220, 391] width 430 height 628
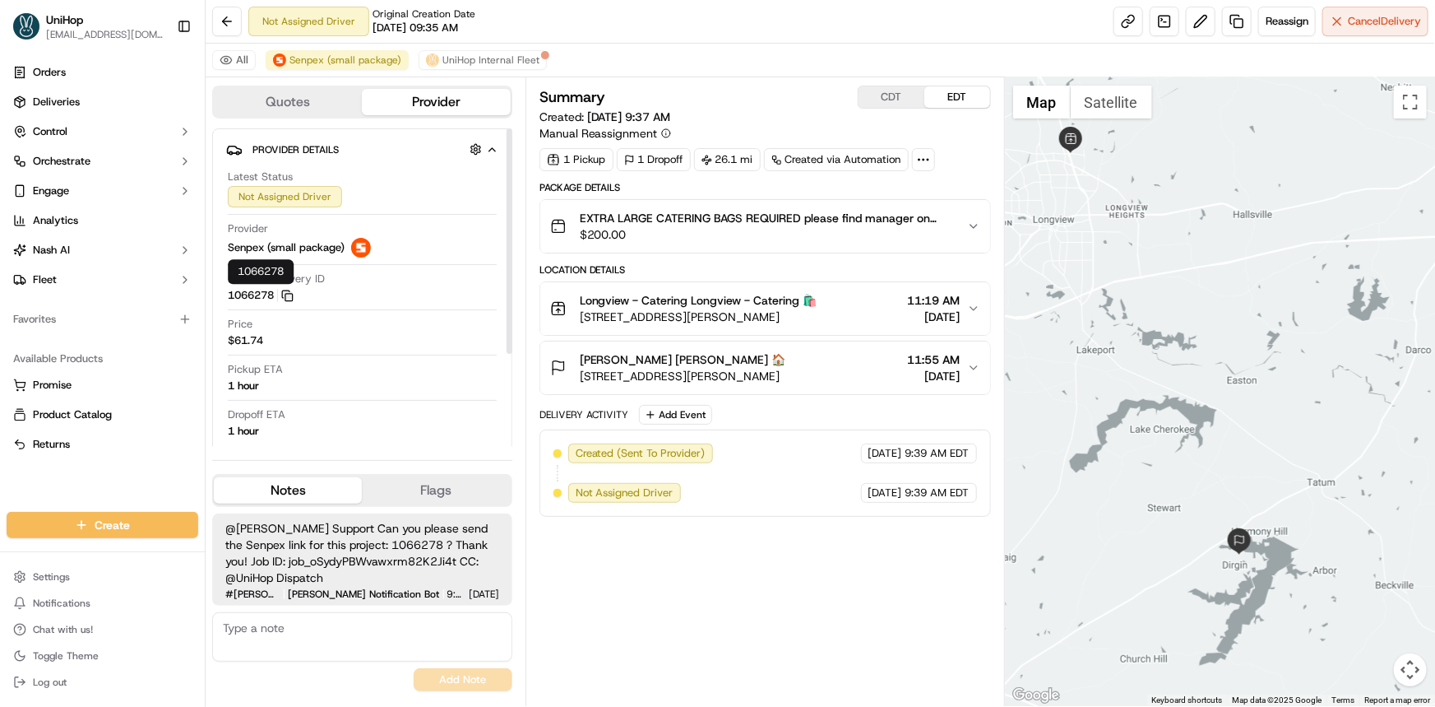
click at [290, 290] on icon "button" at bounding box center [287, 296] width 12 height 12
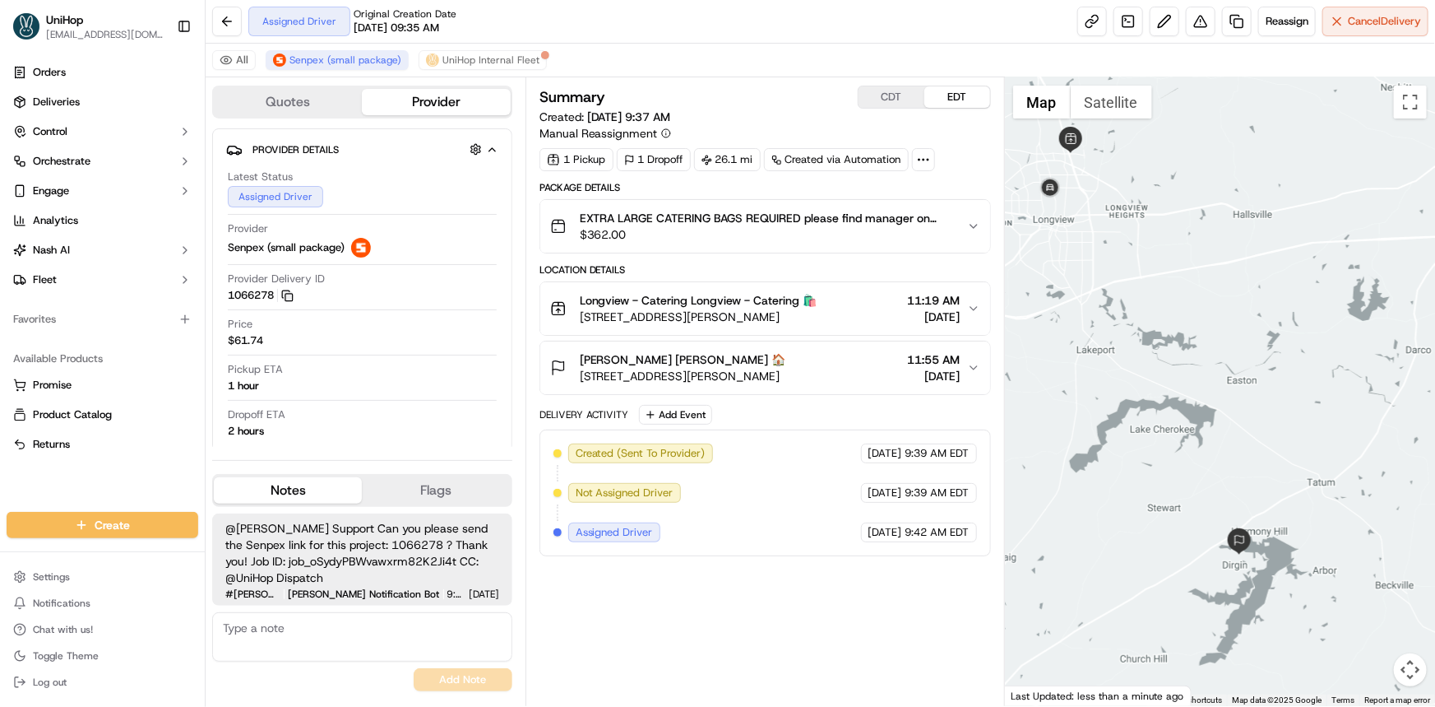
drag, startPoint x: 1138, startPoint y: 396, endPoint x: 1170, endPoint y: 424, distance: 43.1
click at [1171, 423] on div at bounding box center [1220, 391] width 430 height 628
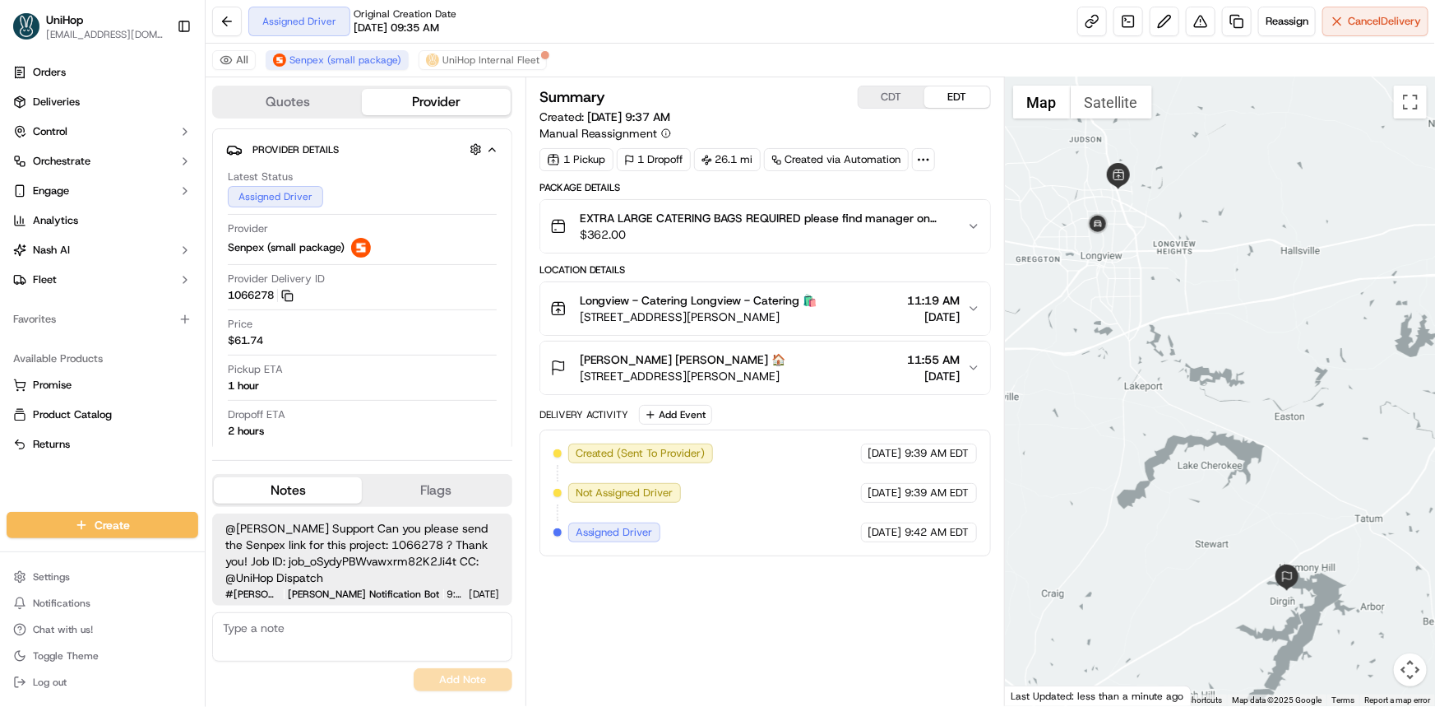
click at [98, 482] on div "Orders Deliveries Control Orchestrate Engage Analytics Nash AI Fleet Favorites …" at bounding box center [102, 276] width 205 height 446
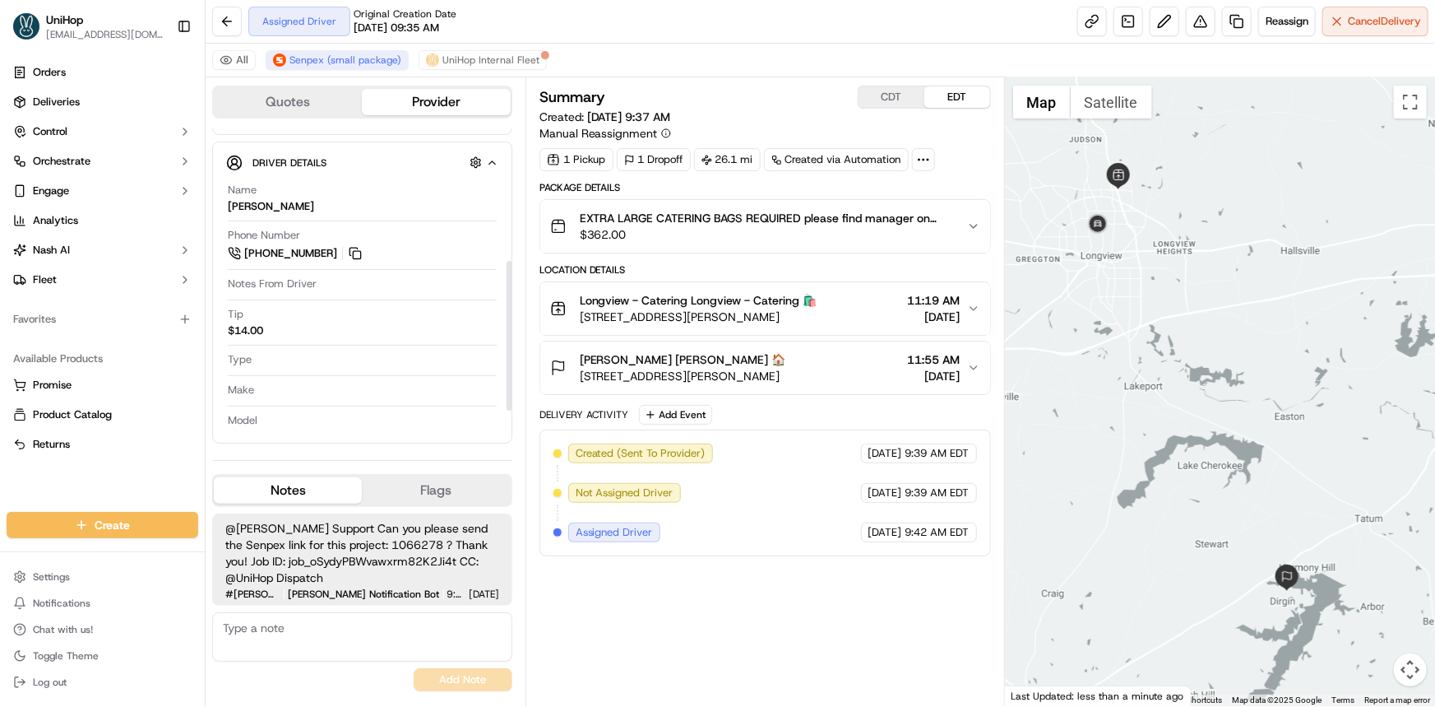
scroll to position [326, 0]
click at [1088, 431] on div at bounding box center [1220, 391] width 430 height 628
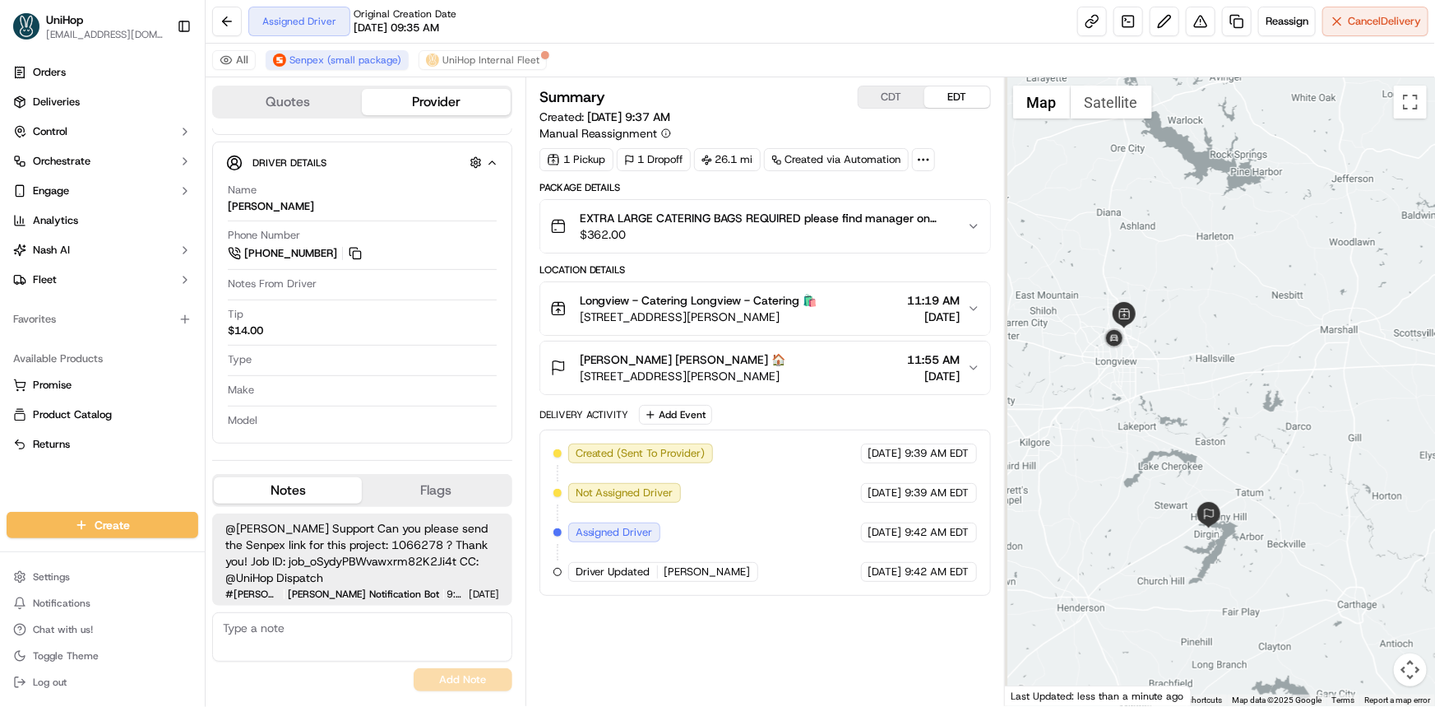
drag, startPoint x: 1134, startPoint y: 387, endPoint x: 1151, endPoint y: 392, distance: 18.0
click at [1151, 392] on div at bounding box center [1220, 391] width 430 height 628
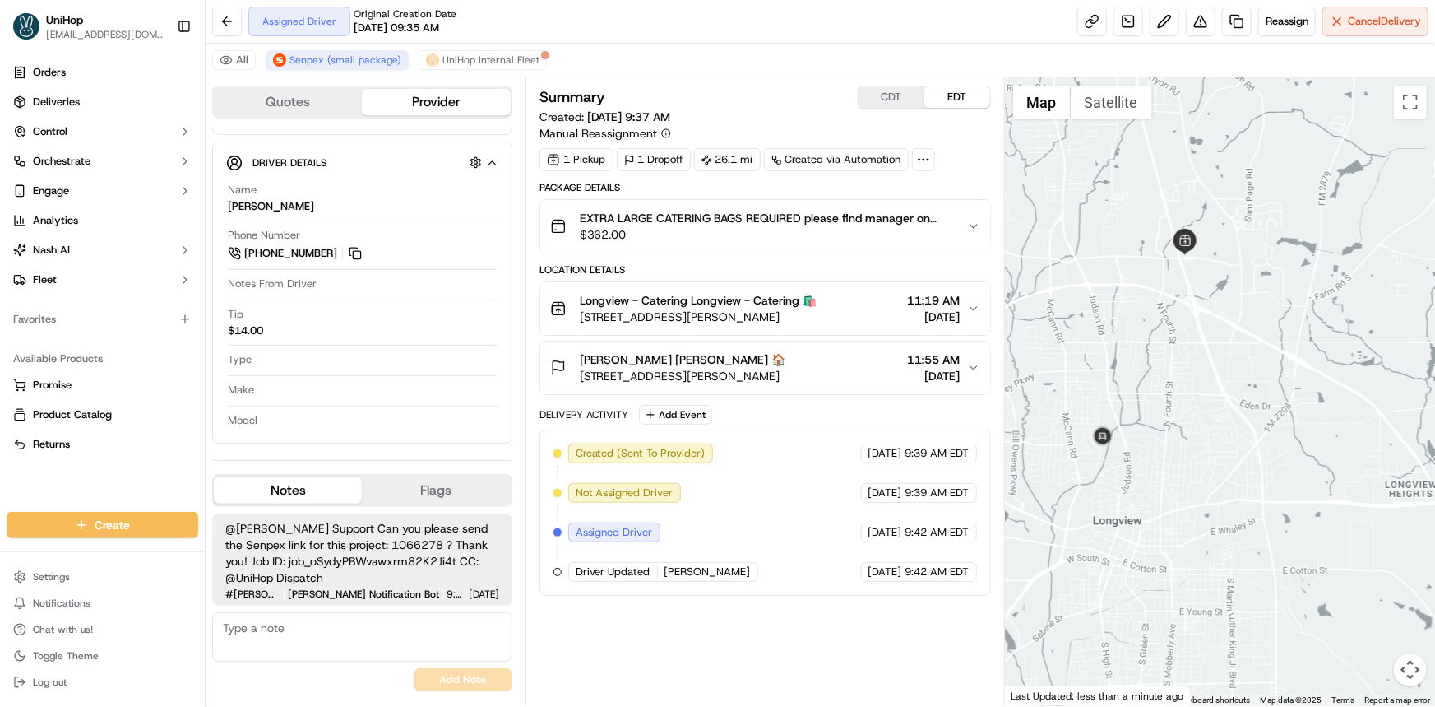
click at [905, 90] on button "CDT" at bounding box center [892, 96] width 66 height 21
click at [1220, 422] on div at bounding box center [1220, 391] width 430 height 628
click at [1121, 99] on button "Satellite" at bounding box center [1111, 102] width 81 height 33
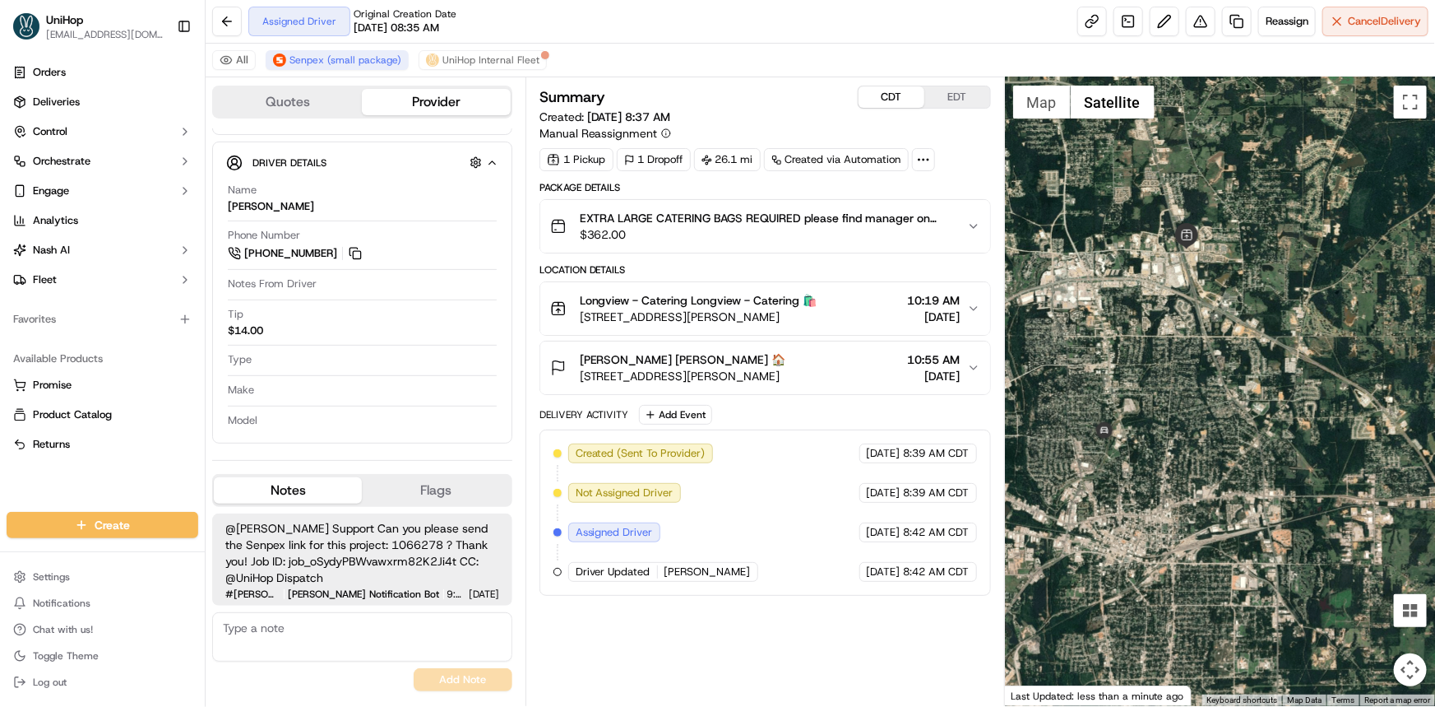
drag, startPoint x: 1217, startPoint y: 403, endPoint x: 1227, endPoint y: 402, distance: 10.7
click at [1227, 402] on div at bounding box center [1220, 391] width 430 height 628
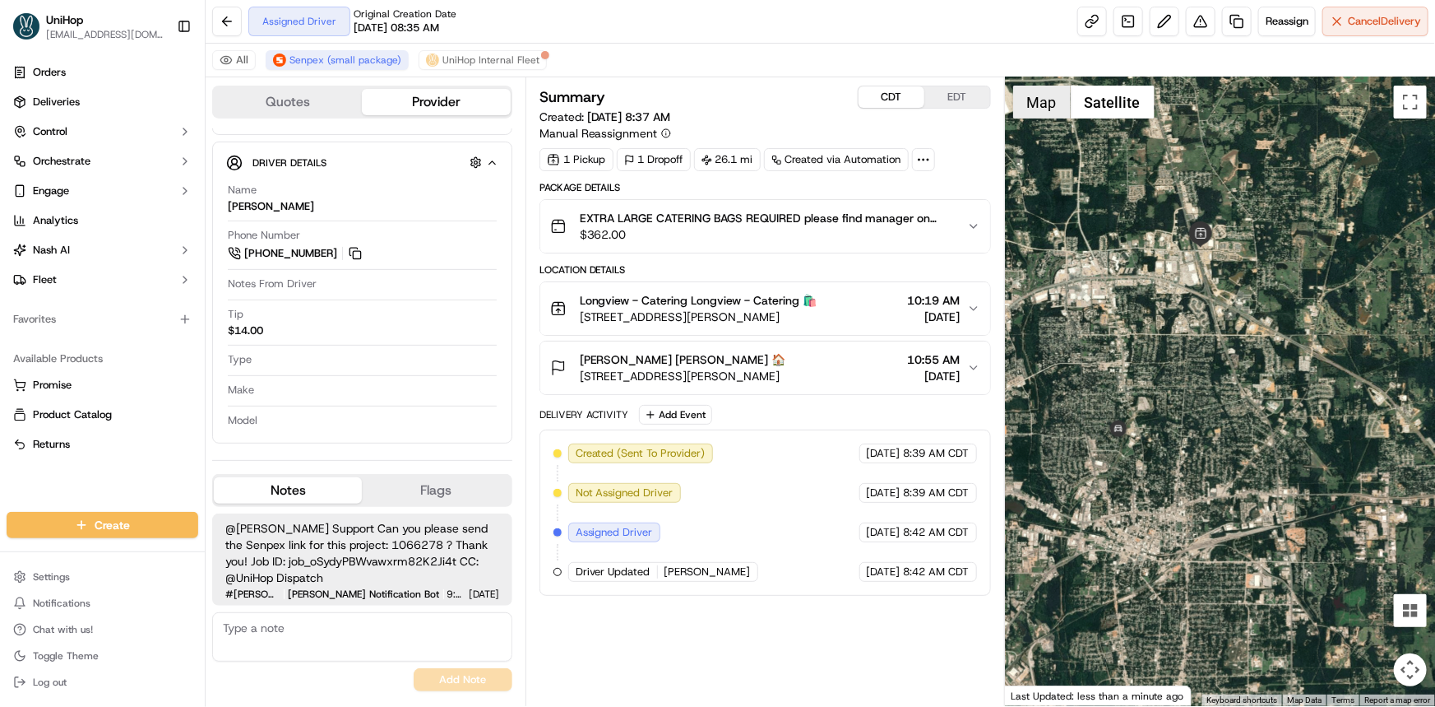
click at [1050, 114] on button "Map" at bounding box center [1042, 102] width 58 height 33
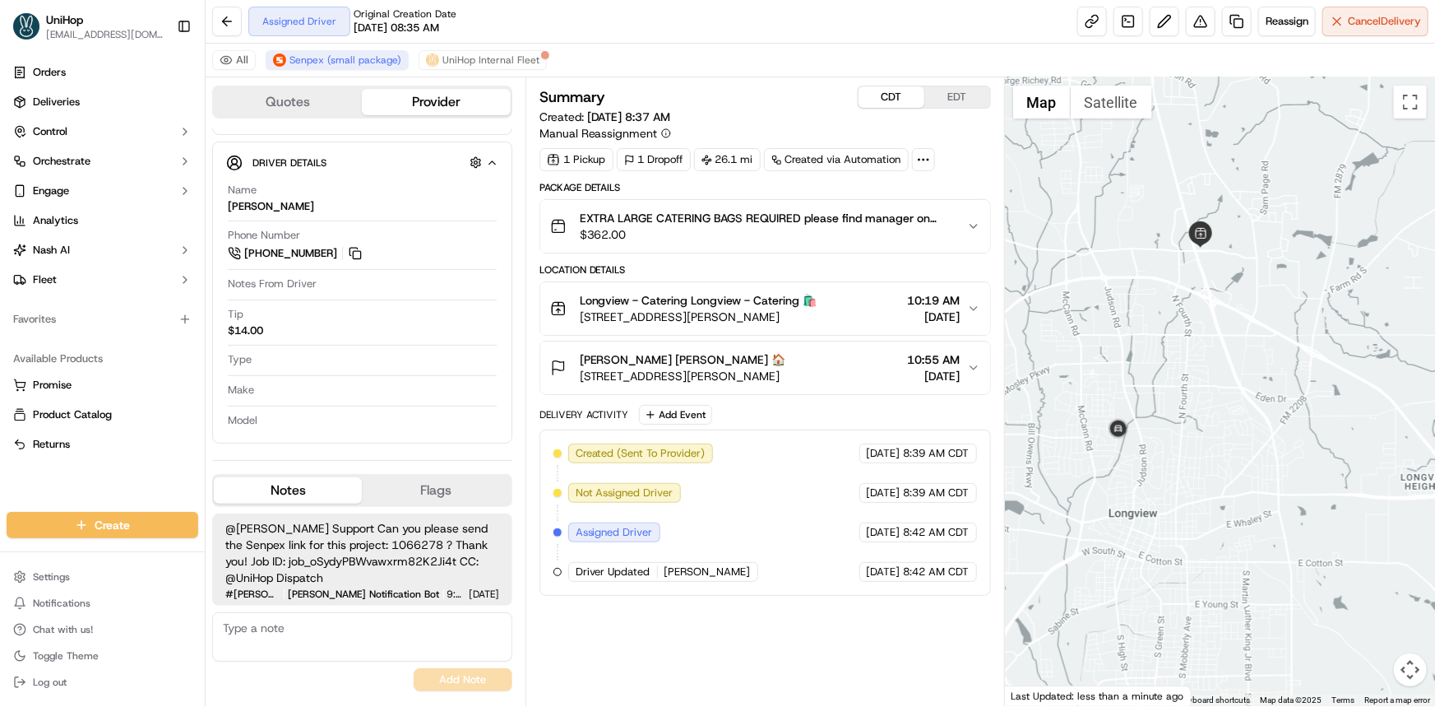
drag, startPoint x: 67, startPoint y: 485, endPoint x: 62, endPoint y: 493, distance: 9.4
click at [67, 485] on div "Orders Deliveries Control Orchestrate Engage Analytics [PERSON_NAME] Fleet Favo…" at bounding box center [102, 276] width 205 height 446
click at [957, 93] on button "EDT" at bounding box center [958, 96] width 66 height 21
click at [16, 487] on div "Orders Deliveries Control Orchestrate Engage Analytics [PERSON_NAME] Fleet Favo…" at bounding box center [102, 276] width 205 height 446
click at [1264, 290] on div at bounding box center [1220, 391] width 430 height 628
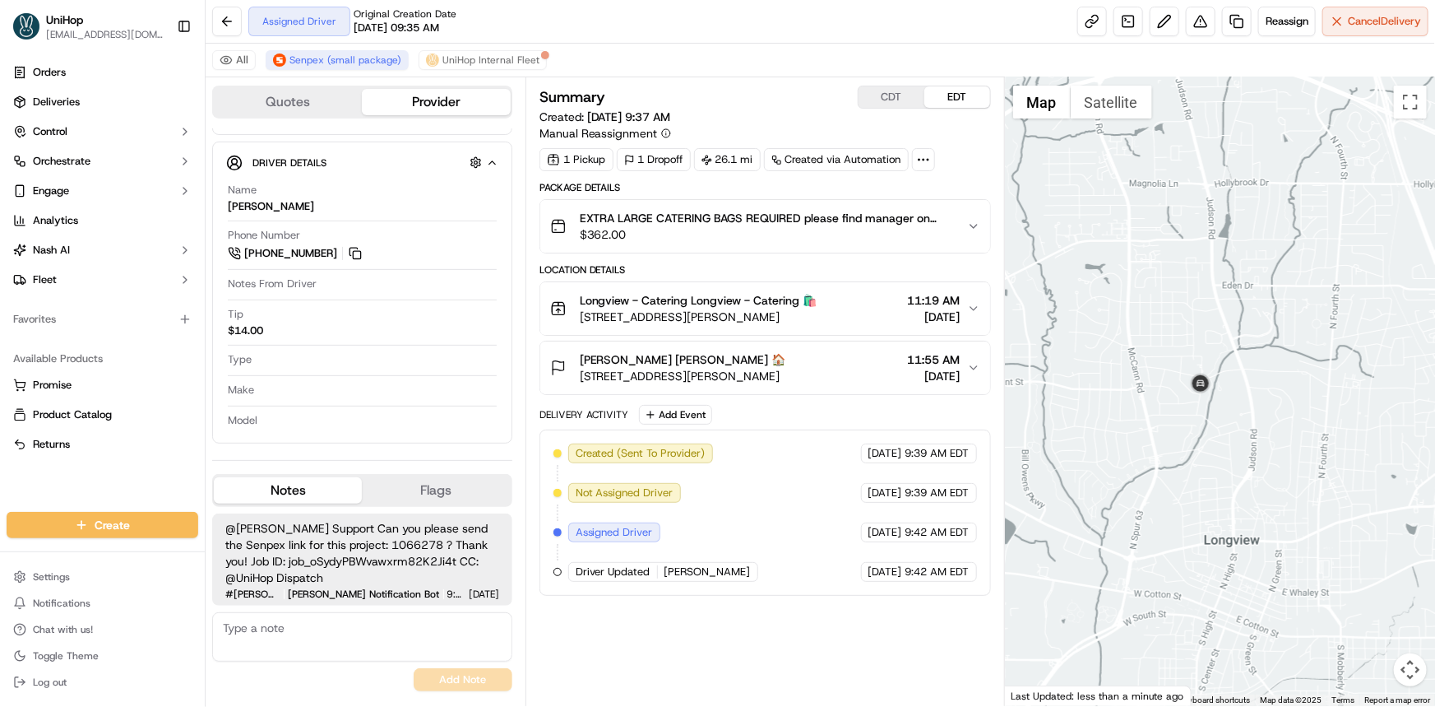
drag, startPoint x: 1210, startPoint y: 438, endPoint x: 1213, endPoint y: 415, distance: 22.5
click at [1210, 433] on div at bounding box center [1220, 391] width 430 height 628
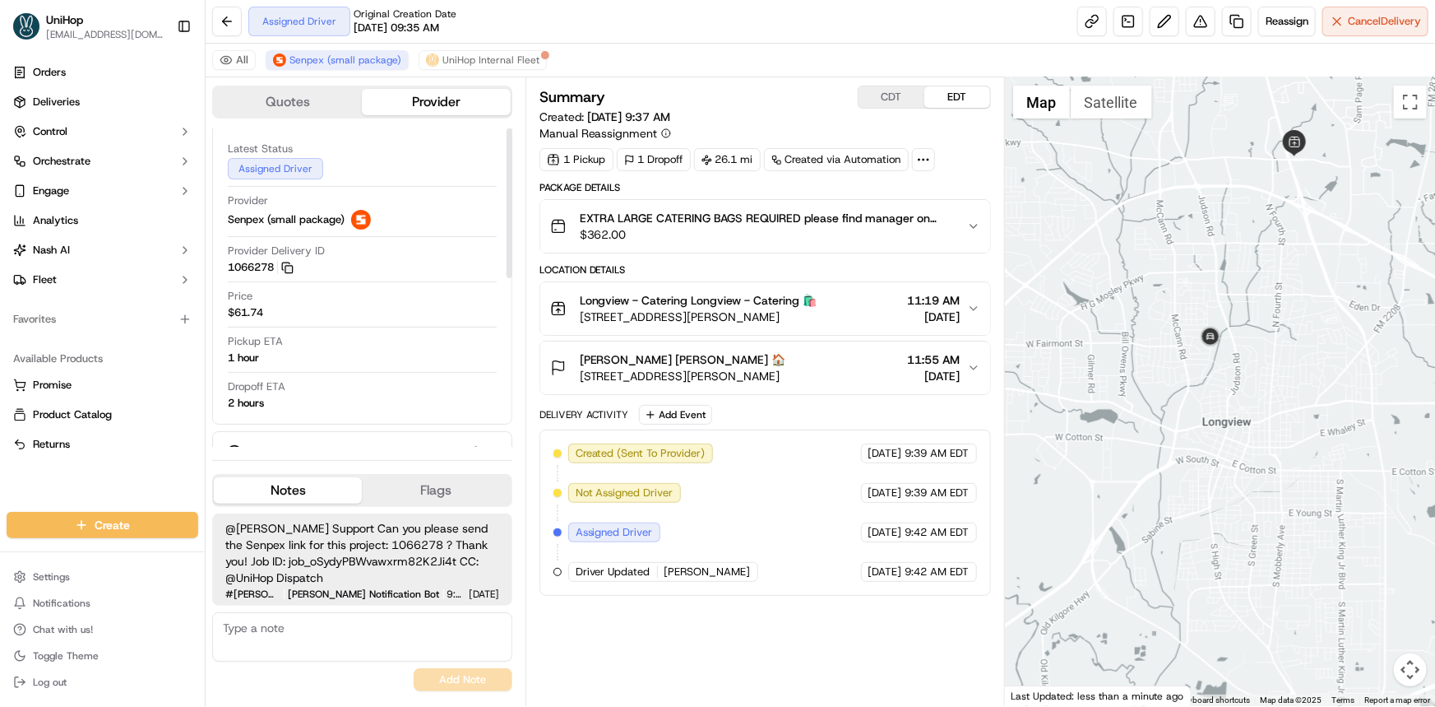
scroll to position [0, 0]
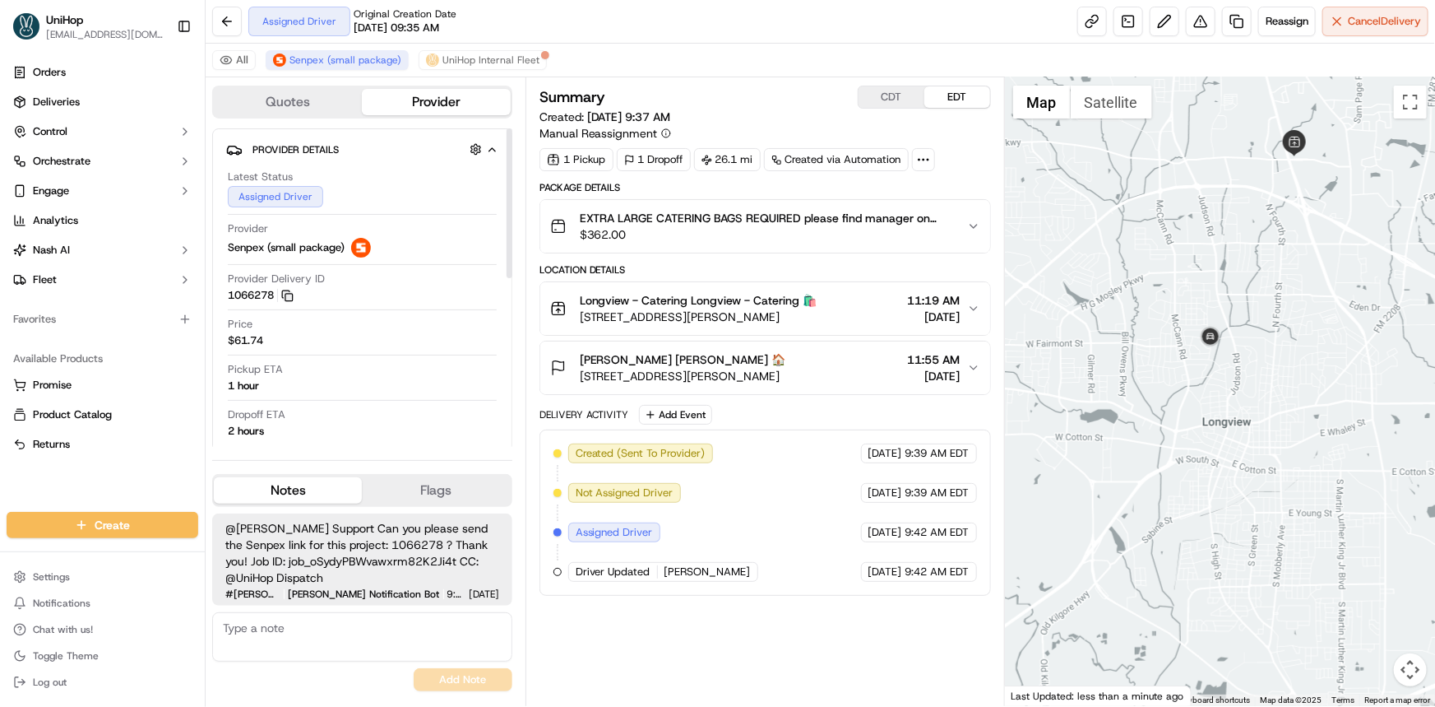
click at [310, 90] on button "Quotes" at bounding box center [288, 102] width 148 height 26
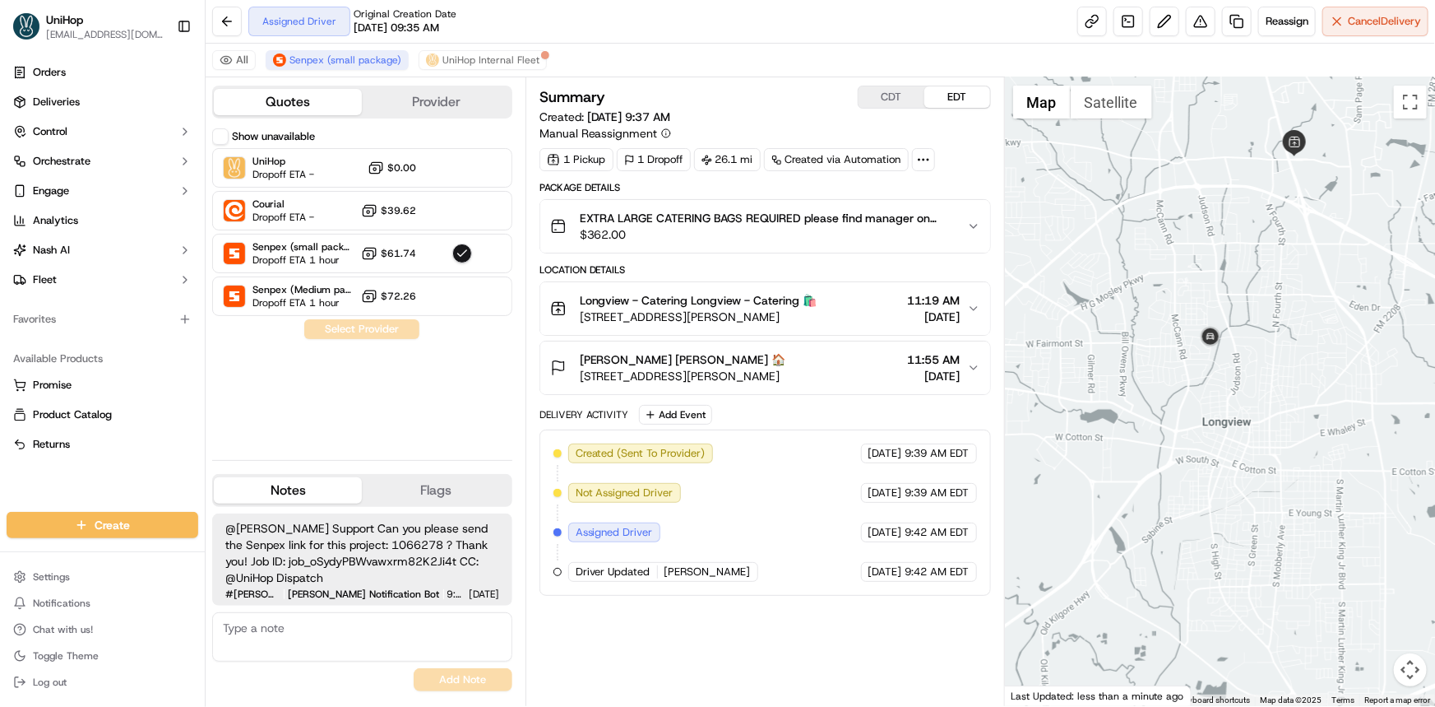
click at [473, 86] on div "Quotes Provider" at bounding box center [362, 102] width 300 height 33
click at [472, 96] on button "Provider" at bounding box center [436, 102] width 148 height 26
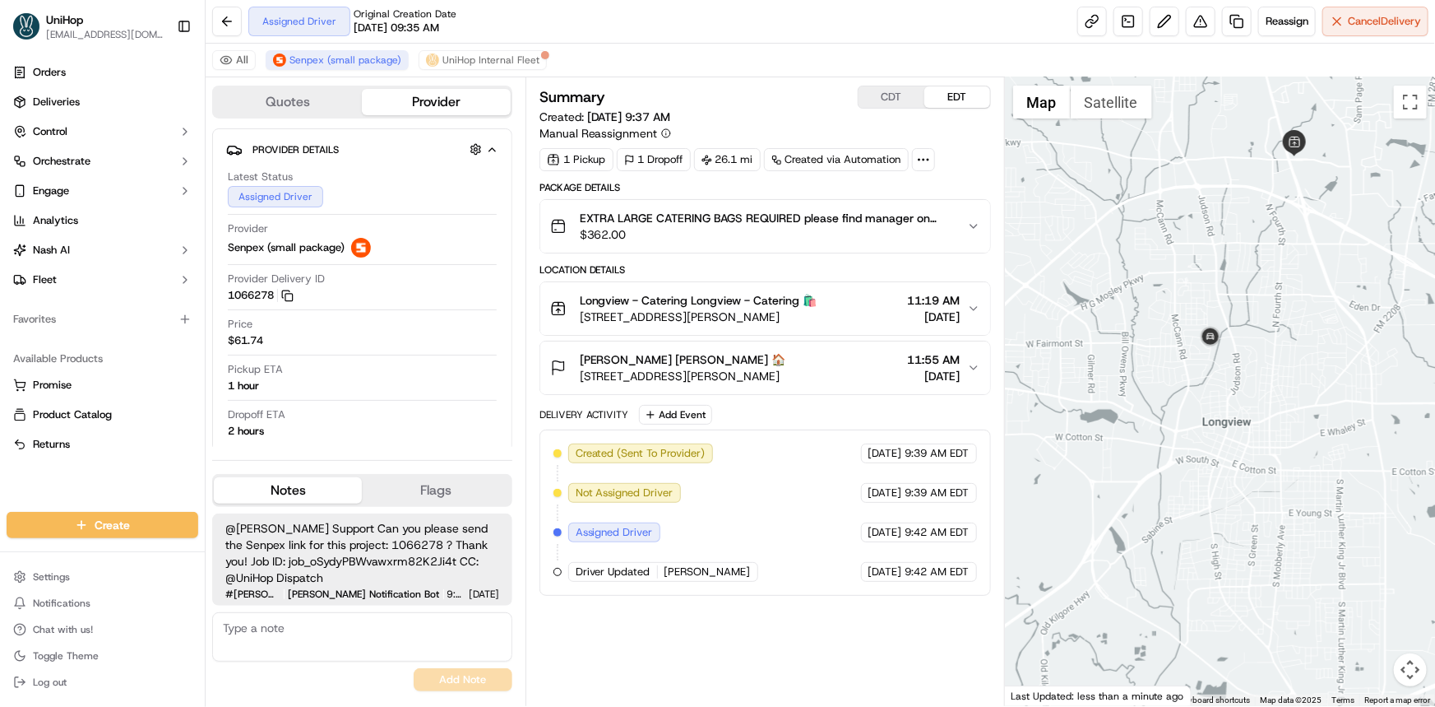
click at [58, 485] on div "Orders Deliveries Control Orchestrate Engage Analytics [PERSON_NAME] Fleet Favo…" at bounding box center [102, 276] width 205 height 446
click at [442, 635] on textarea at bounding box center [362, 636] width 300 height 49
paste textarea "https://web.senpex.com/track/order/ea84c308dfbcfde182aef63bef84a29c?c=us"
type textarea "https://web.senpex.com/track/order/ea84c308dfbcfde182aef63bef84a29c?c=us"
click at [482, 684] on button "Add Note" at bounding box center [463, 679] width 99 height 23
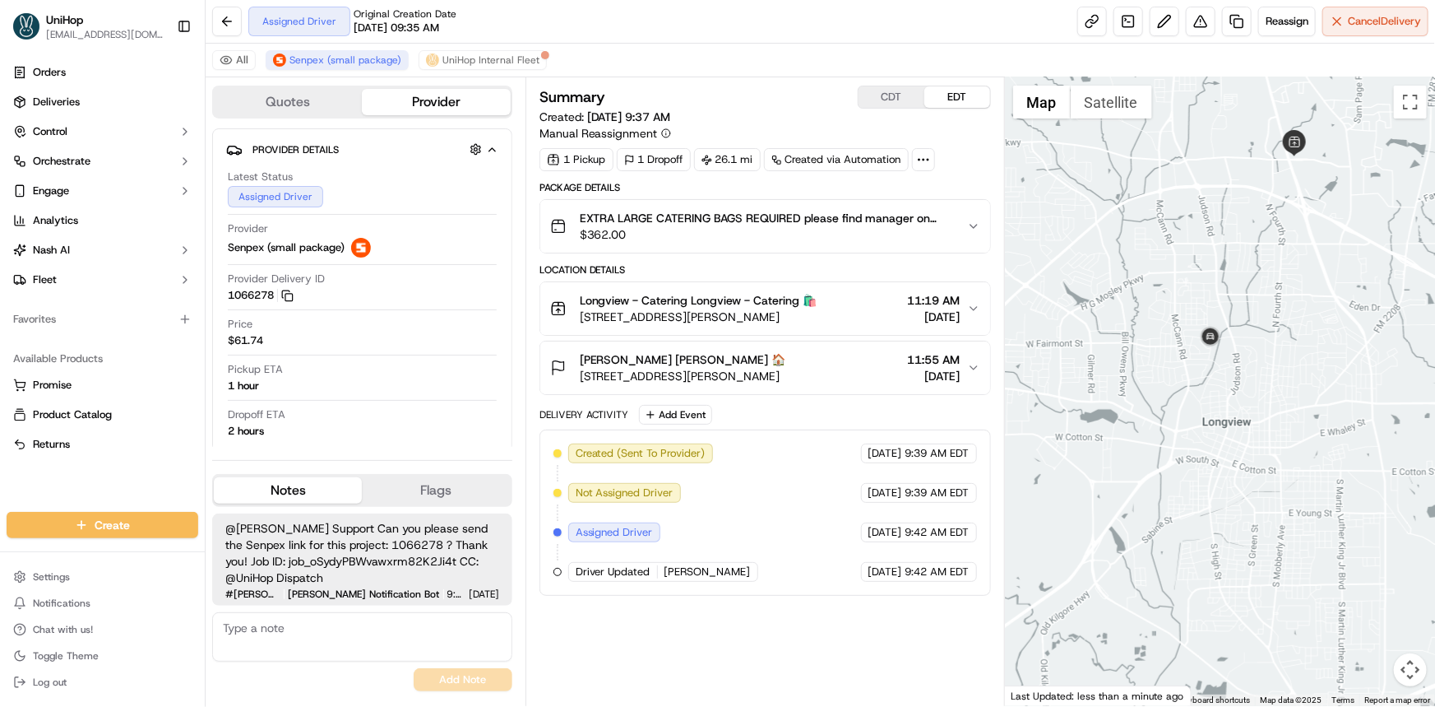
scroll to position [83, 0]
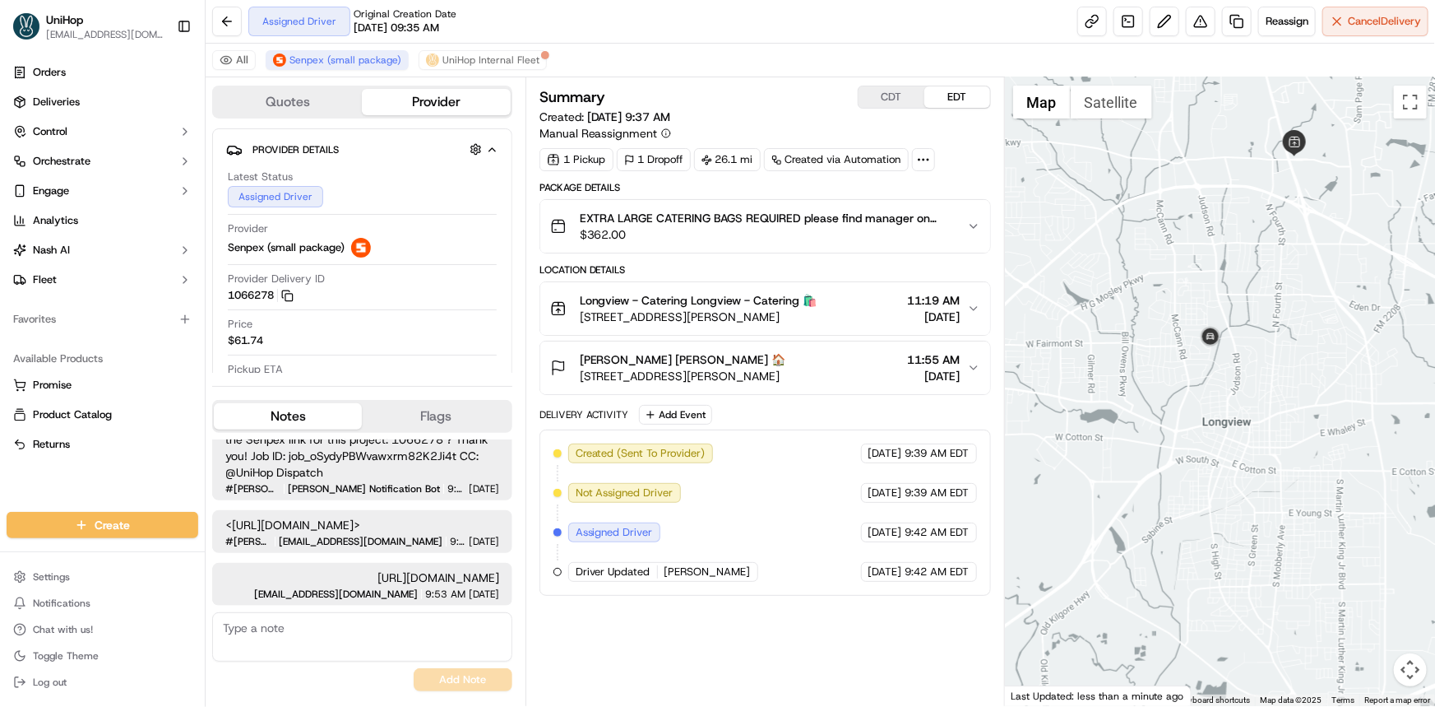
drag, startPoint x: 41, startPoint y: 477, endPoint x: 112, endPoint y: 319, distance: 173.1
click at [41, 477] on div "Orders Deliveries Control Orchestrate Engage Analytics [PERSON_NAME] Fleet Favo…" at bounding box center [102, 276] width 205 height 446
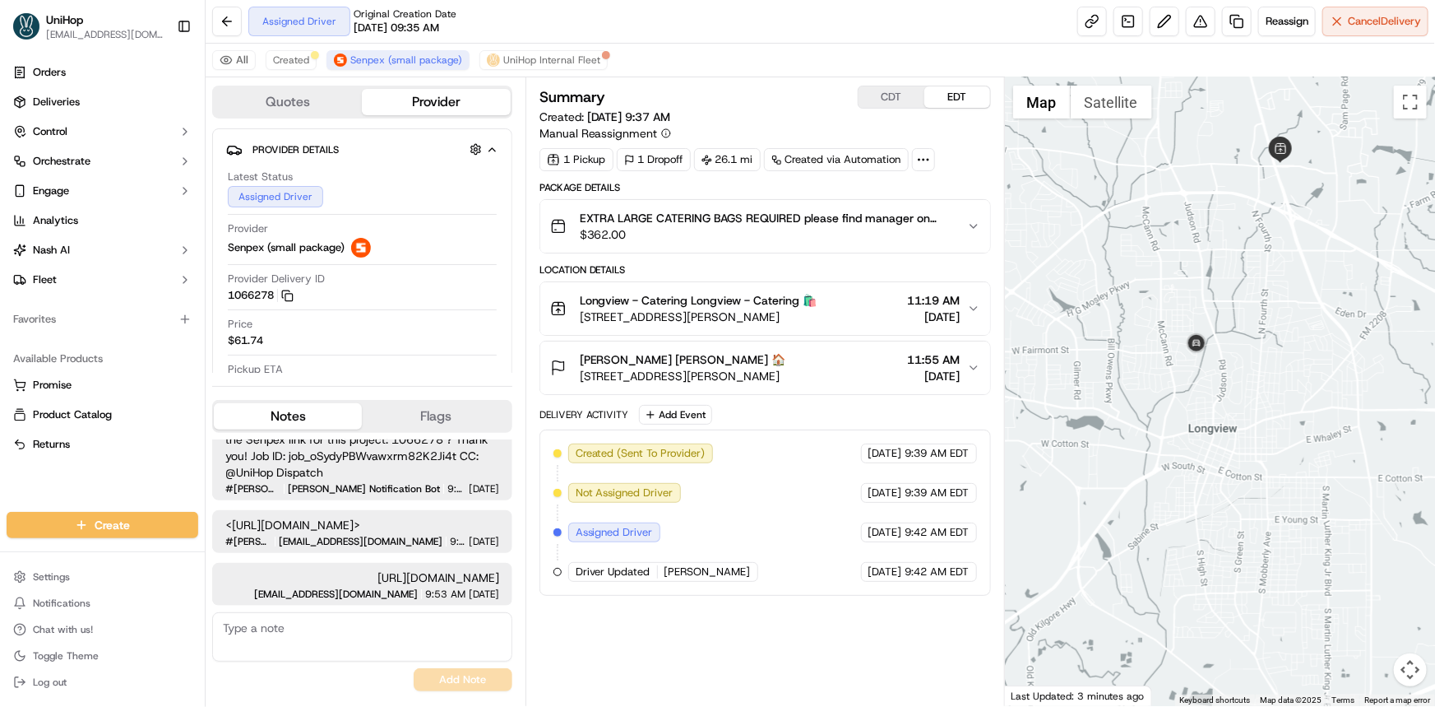
drag, startPoint x: 1245, startPoint y: 361, endPoint x: 1234, endPoint y: 367, distance: 12.1
click at [1234, 367] on div at bounding box center [1220, 391] width 430 height 628
click at [298, 54] on span "Created" at bounding box center [291, 59] width 36 height 13
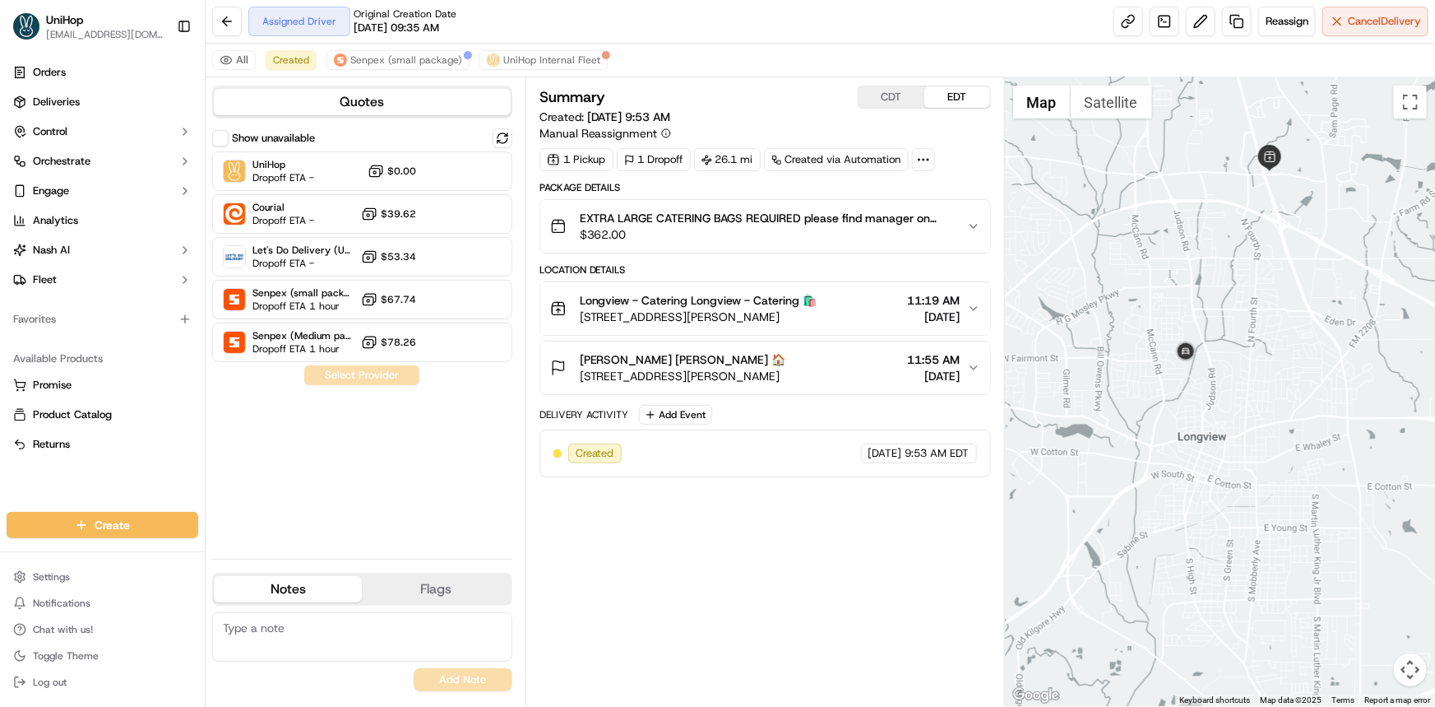
drag, startPoint x: 1148, startPoint y: 271, endPoint x: 1168, endPoint y: 308, distance: 42.3
click at [1148, 273] on div at bounding box center [1220, 391] width 430 height 628
click at [1195, 4] on div "Assigned Driver Original Creation Date 09/17/2025 09:35 AM Reassign Cancel Deli…" at bounding box center [821, 22] width 1230 height 44
click at [1197, 17] on button at bounding box center [1201, 22] width 30 height 30
click at [1247, 403] on div at bounding box center [1220, 391] width 430 height 628
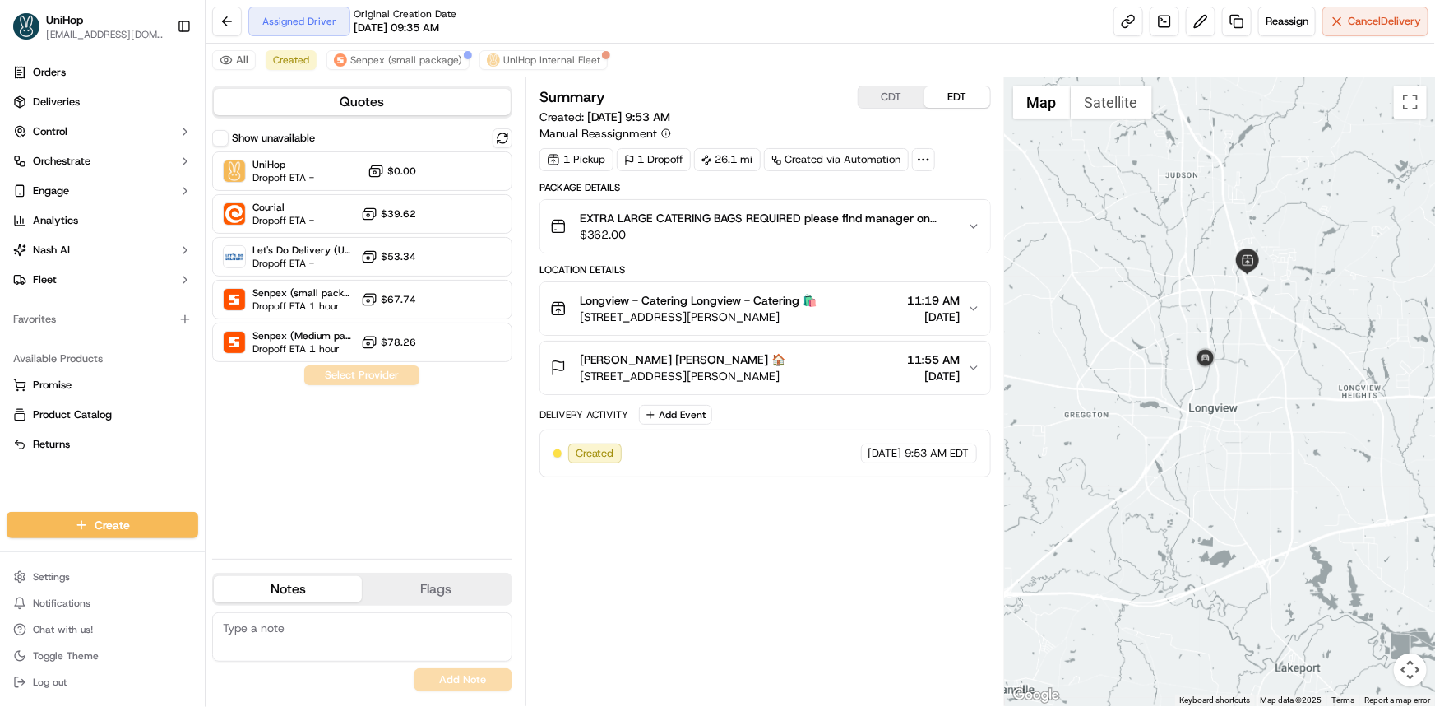
drag, startPoint x: 1202, startPoint y: 489, endPoint x: 1172, endPoint y: 386, distance: 107.0
click at [1174, 390] on div at bounding box center [1220, 391] width 430 height 628
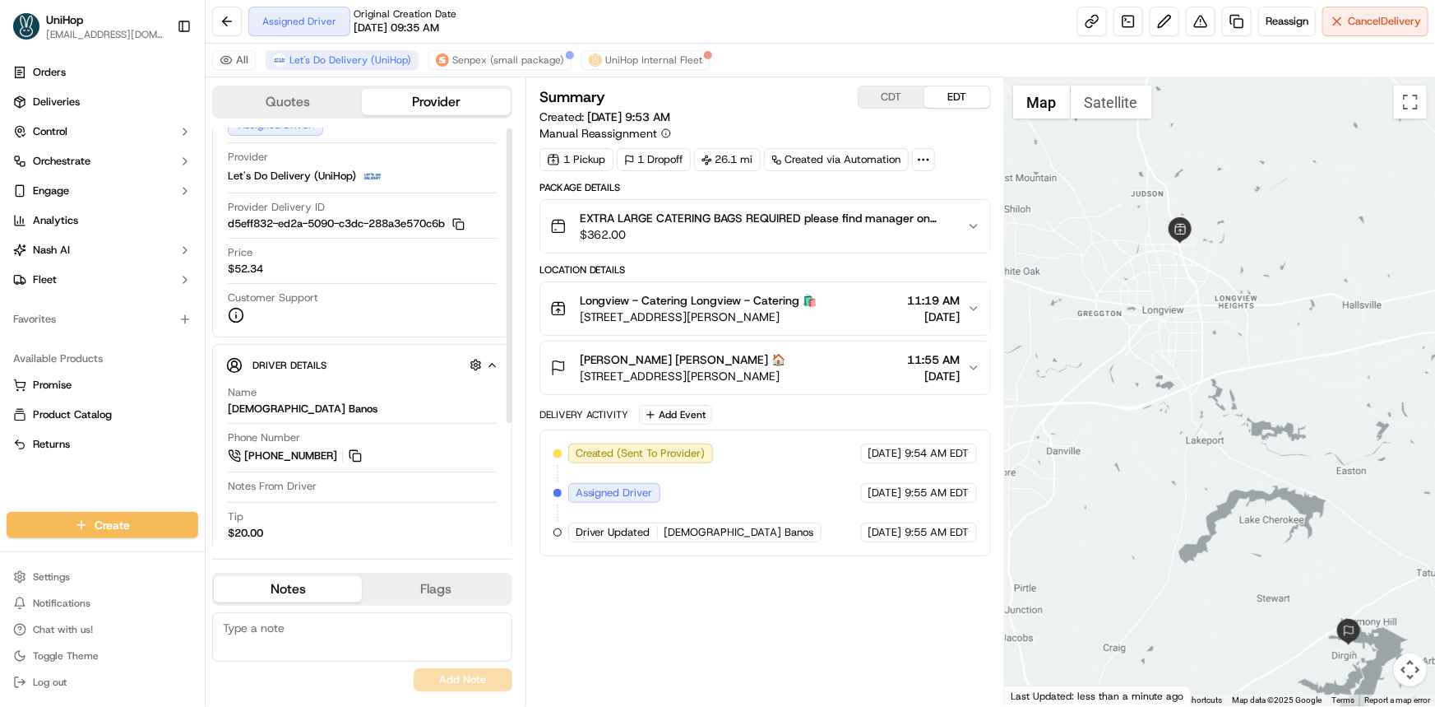
scroll to position [173, 0]
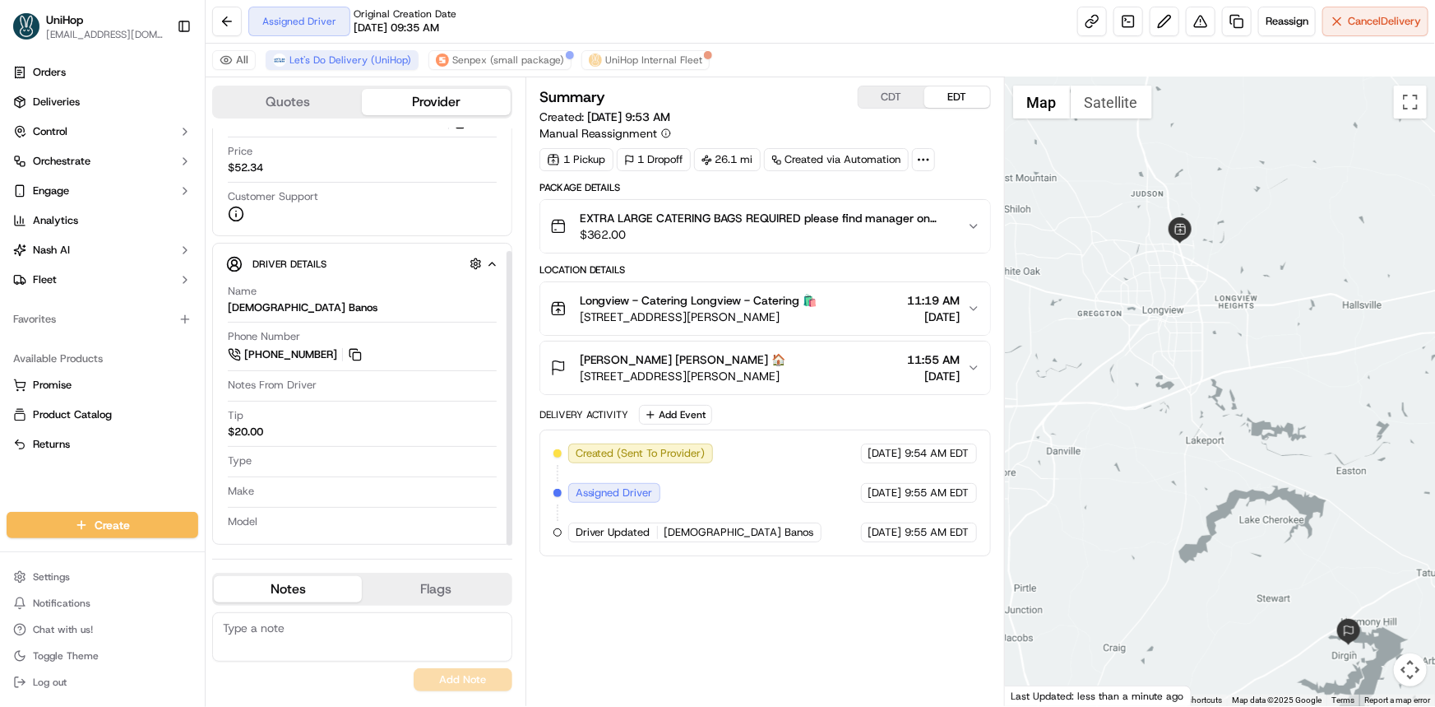
drag, startPoint x: 1186, startPoint y: 402, endPoint x: 1153, endPoint y: 412, distance: 35.1
click at [1167, 402] on div at bounding box center [1220, 391] width 430 height 628
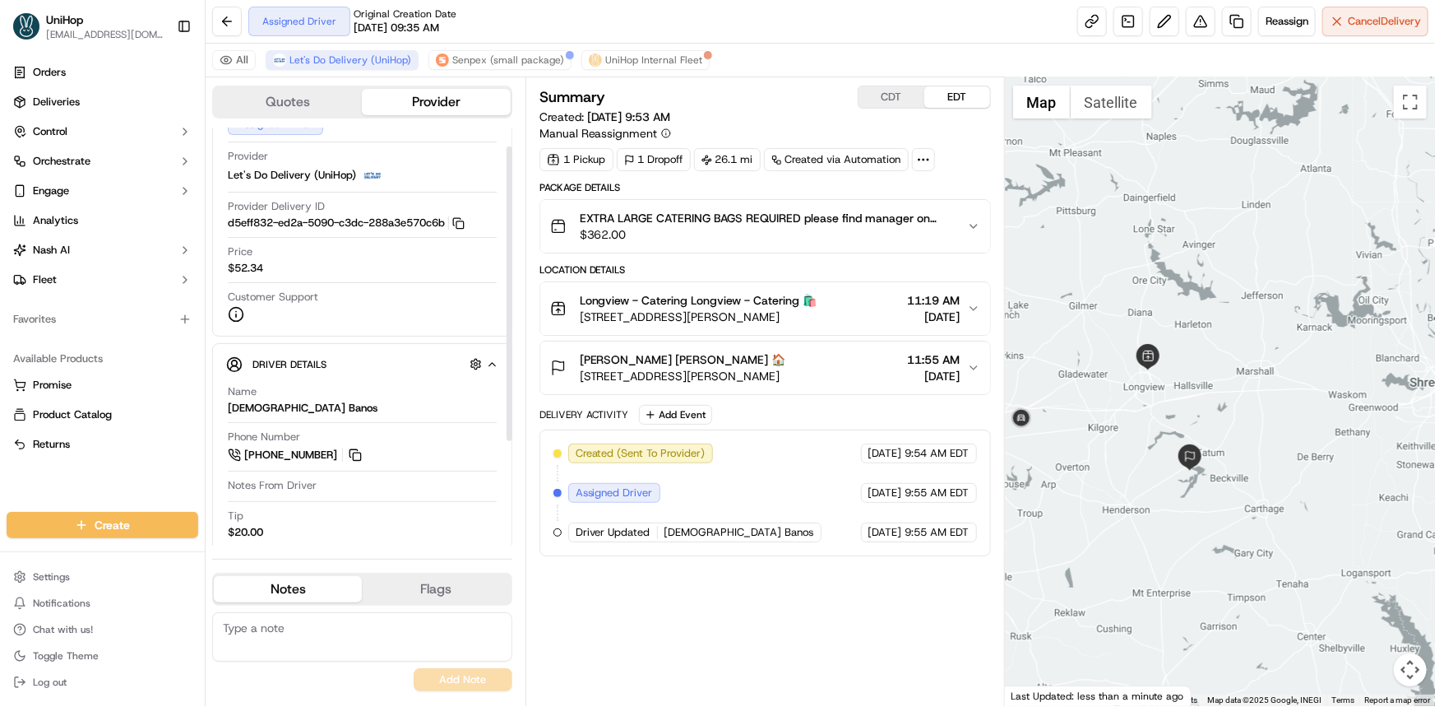
scroll to position [0, 0]
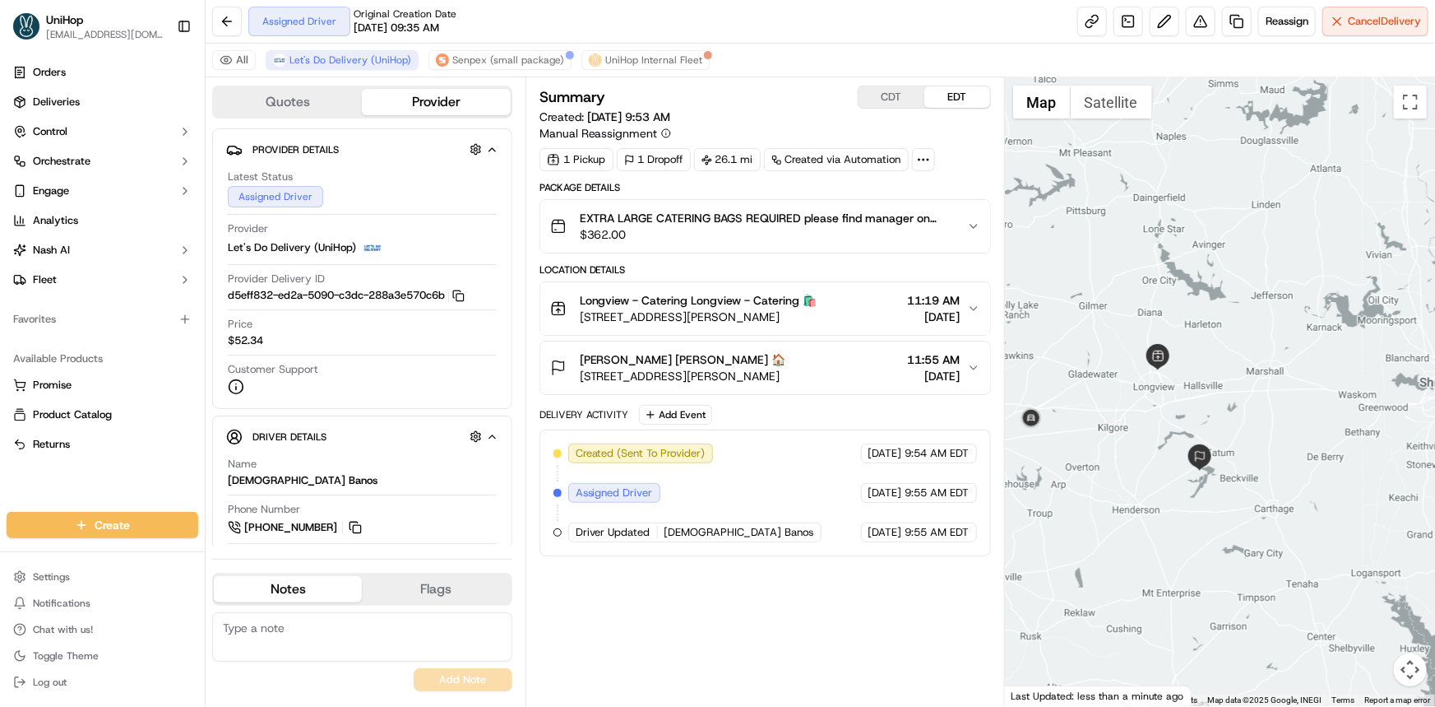
drag, startPoint x: 1244, startPoint y: 513, endPoint x: 1278, endPoint y: 539, distance: 42.3
click at [1255, 503] on div at bounding box center [1220, 391] width 430 height 628
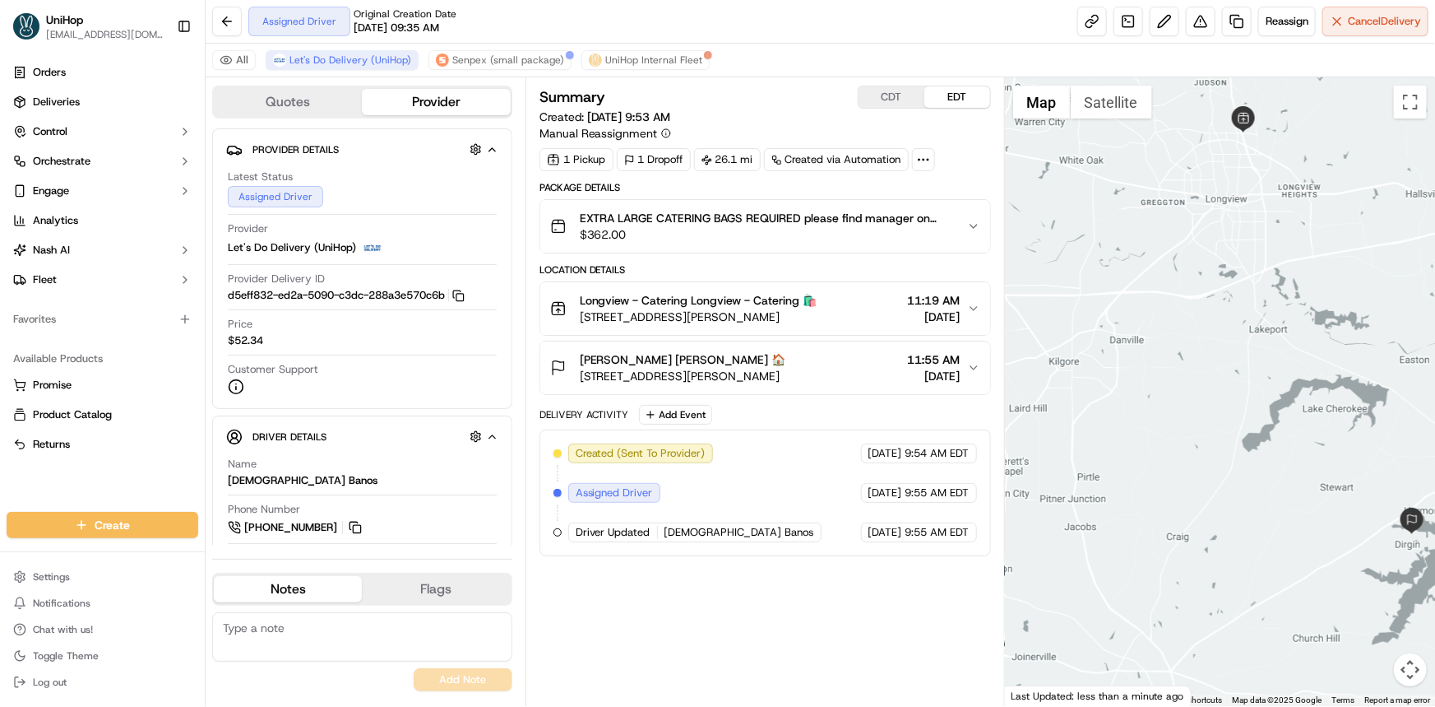
drag, startPoint x: 1180, startPoint y: 403, endPoint x: 1094, endPoint y: 410, distance: 85.9
click at [1094, 410] on div at bounding box center [1220, 391] width 430 height 628
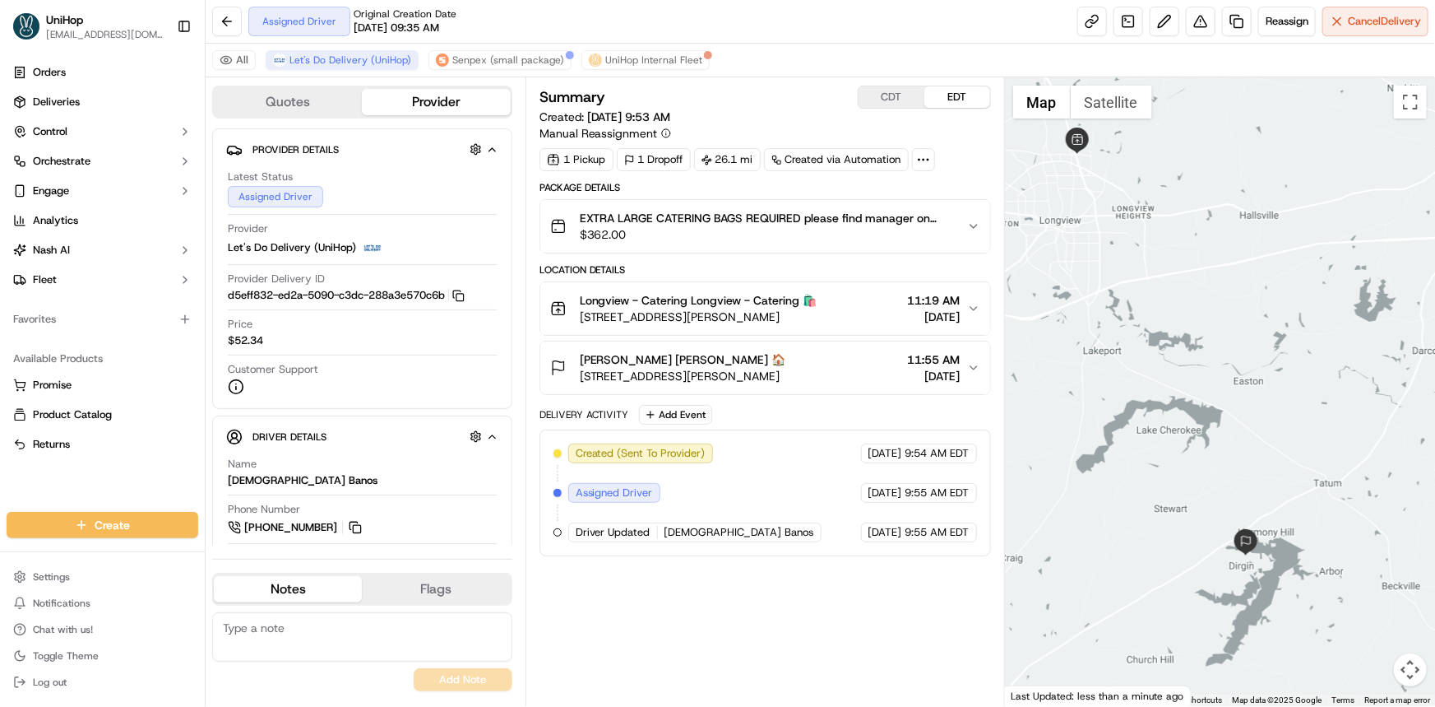
drag, startPoint x: 1114, startPoint y: 414, endPoint x: 1127, endPoint y: 443, distance: 32.4
click at [1122, 436] on div at bounding box center [1220, 391] width 430 height 628
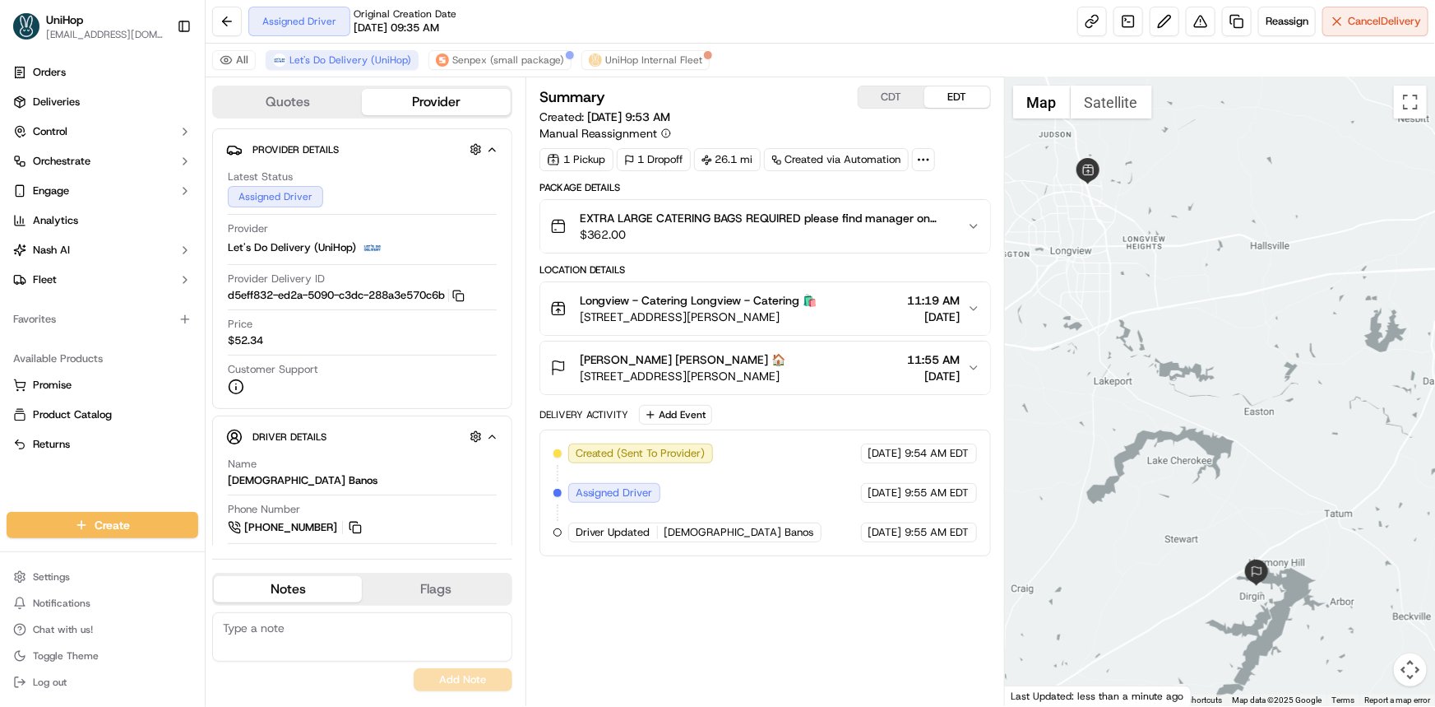
click at [68, 489] on div "Orders Deliveries Control Orchestrate Engage Analytics [PERSON_NAME] Fleet Favo…" at bounding box center [102, 276] width 205 height 446
drag, startPoint x: 1088, startPoint y: 359, endPoint x: 1072, endPoint y: 363, distance: 16.0
click at [1072, 363] on div at bounding box center [1220, 391] width 430 height 628
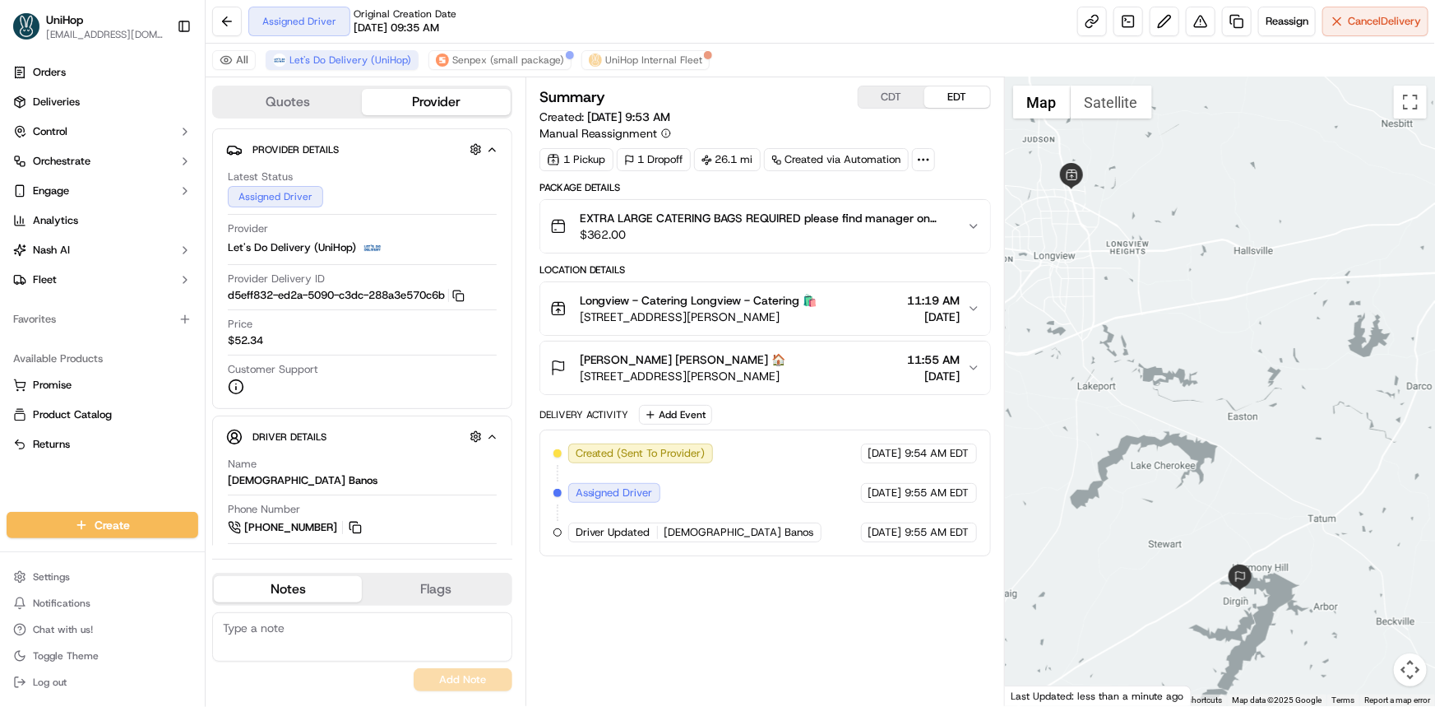
click at [4, 472] on div "Orders Deliveries Control Orchestrate Engage Analytics [PERSON_NAME] Fleet Favo…" at bounding box center [102, 276] width 205 height 446
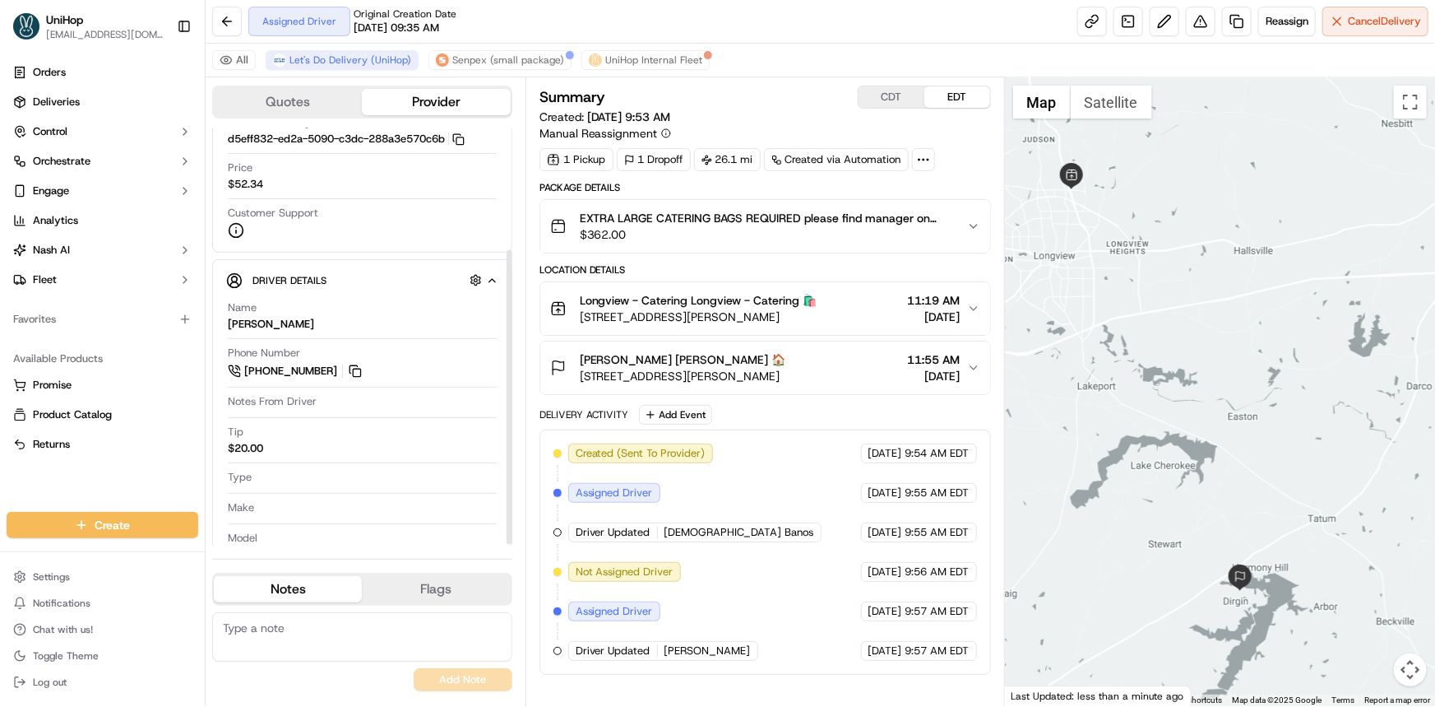
scroll to position [173, 0]
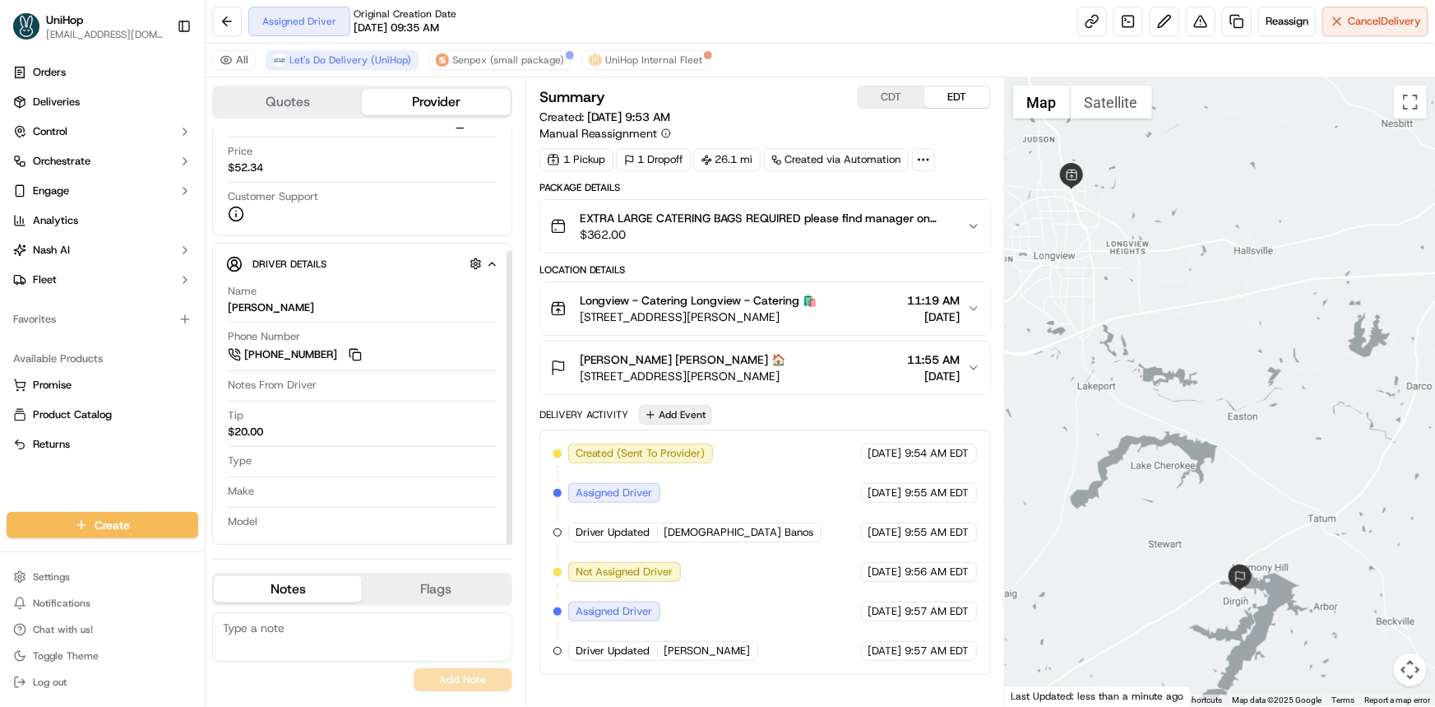
click at [686, 408] on button "Add Event" at bounding box center [675, 415] width 73 height 20
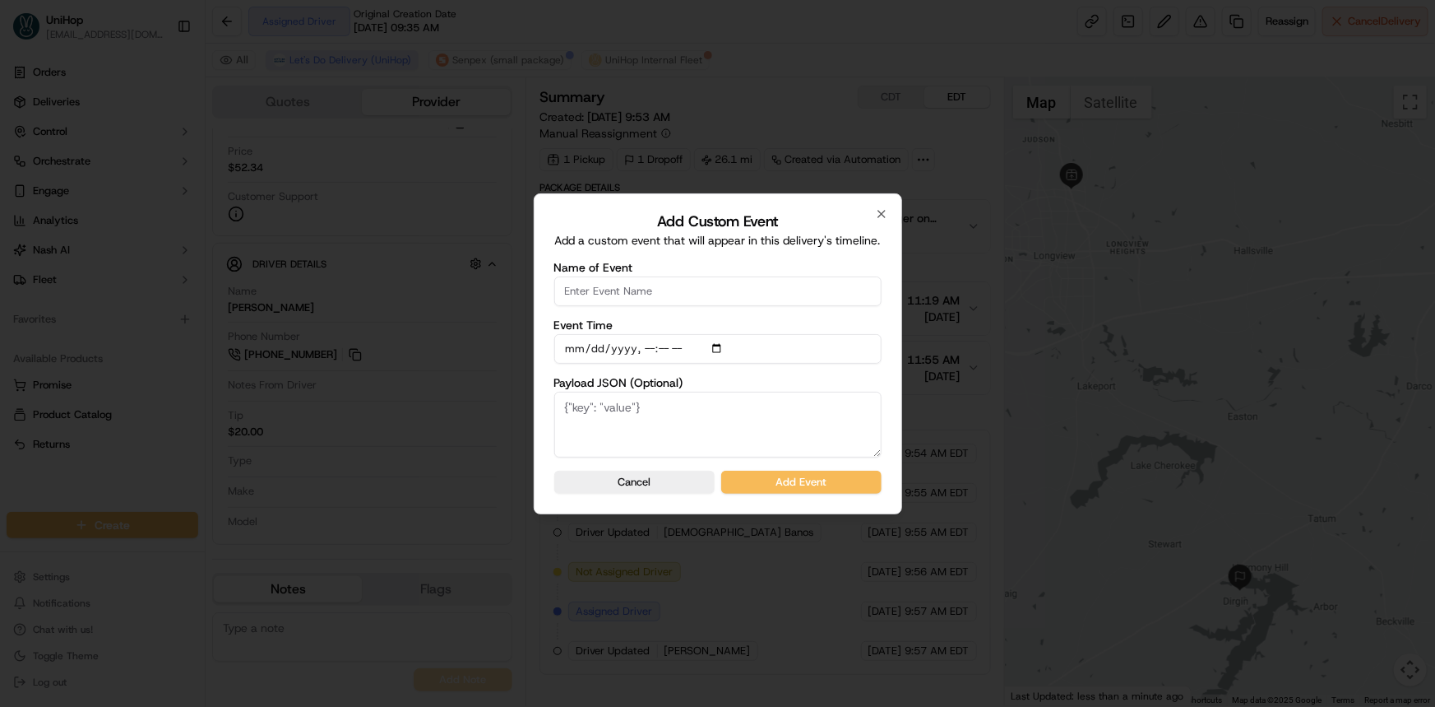
click at [661, 290] on input "Name of Event" at bounding box center [717, 291] width 327 height 30
type input "Driver confirmed"
click at [817, 471] on button "Add Event" at bounding box center [801, 482] width 160 height 23
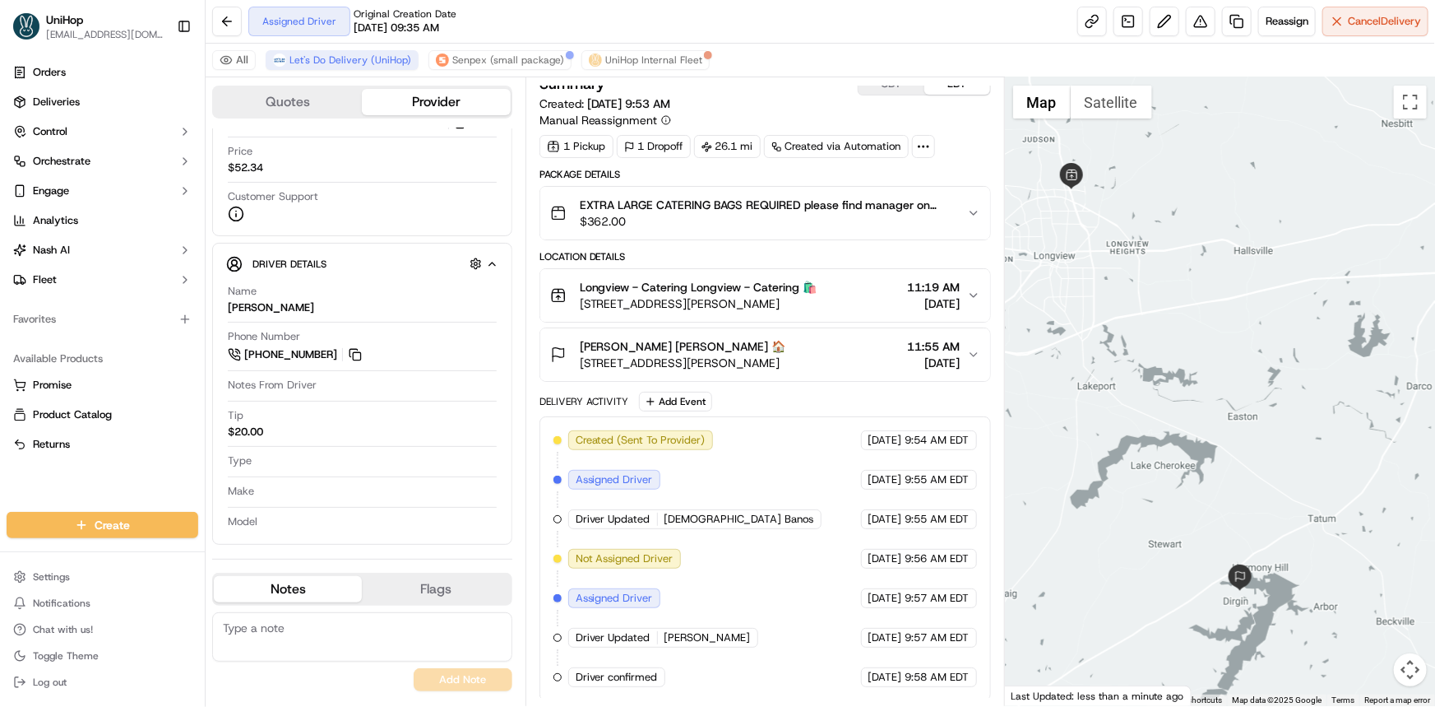
scroll to position [0, 0]
